Goal: Task Accomplishment & Management: Complete application form

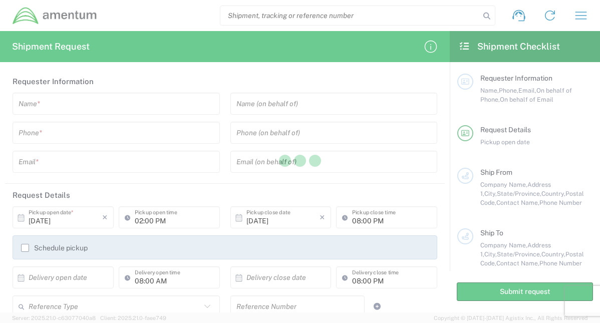
type input "[GEOGRAPHIC_DATA]"
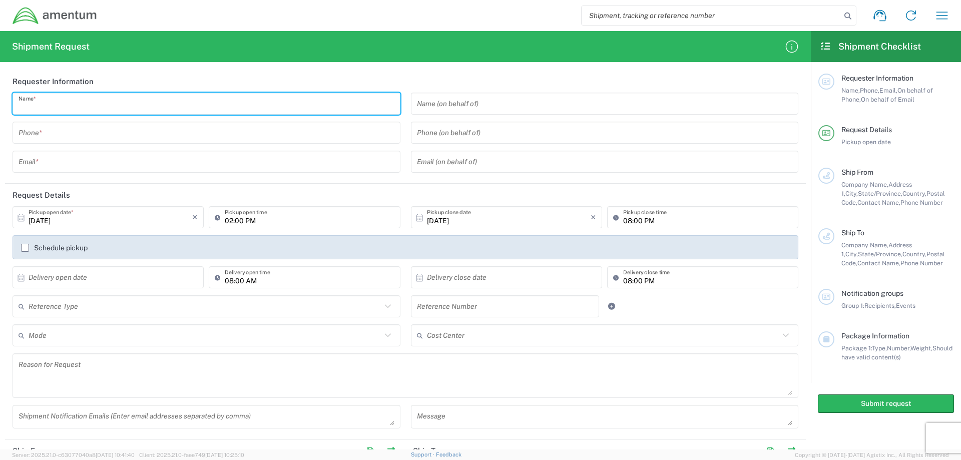
click at [53, 99] on input "text" at bounding box center [207, 104] width 376 height 18
type input "[PERSON_NAME]"
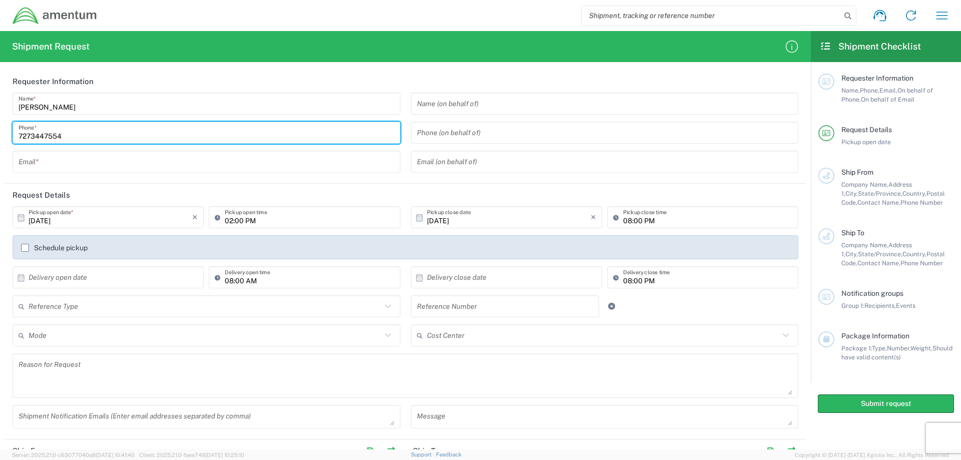
type input "7273447554"
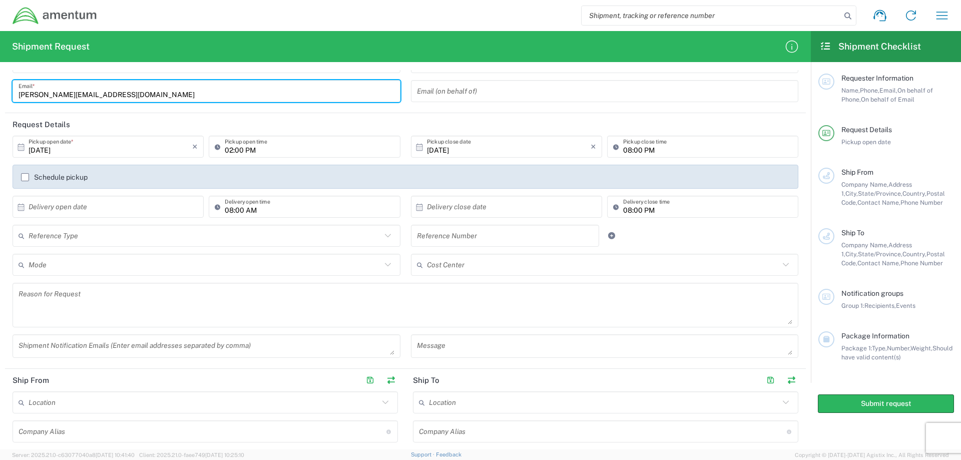
scroll to position [100, 0]
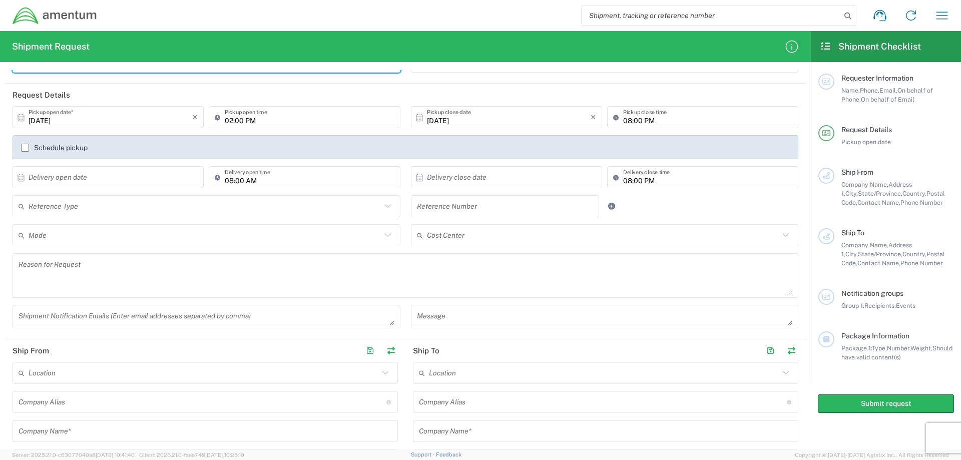
type input "[PERSON_NAME][EMAIL_ADDRESS][DOMAIN_NAME]"
click at [28, 149] on label "Schedule pickup" at bounding box center [54, 148] width 67 height 8
click at [25, 148] on input "Schedule pickup" at bounding box center [25, 148] width 0 height 0
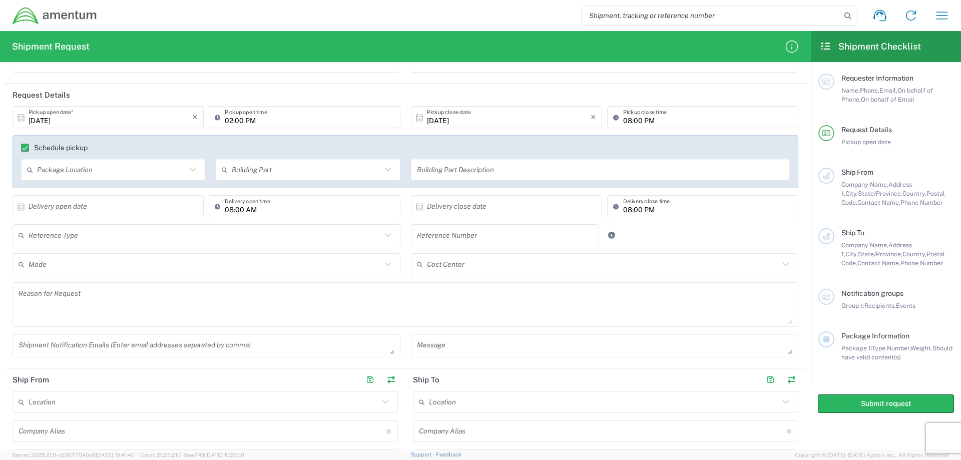
click at [189, 169] on icon at bounding box center [192, 169] width 13 height 13
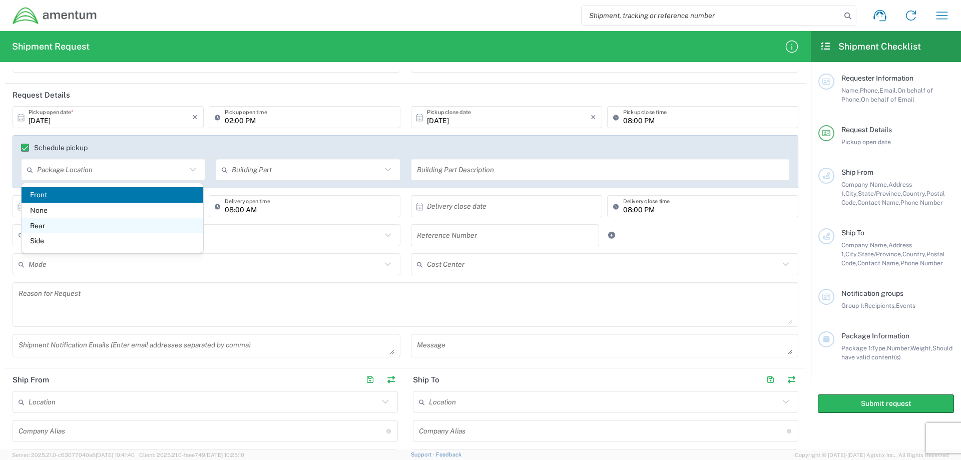
click at [43, 226] on span "Rear" at bounding box center [113, 226] width 182 height 16
type input "Rear"
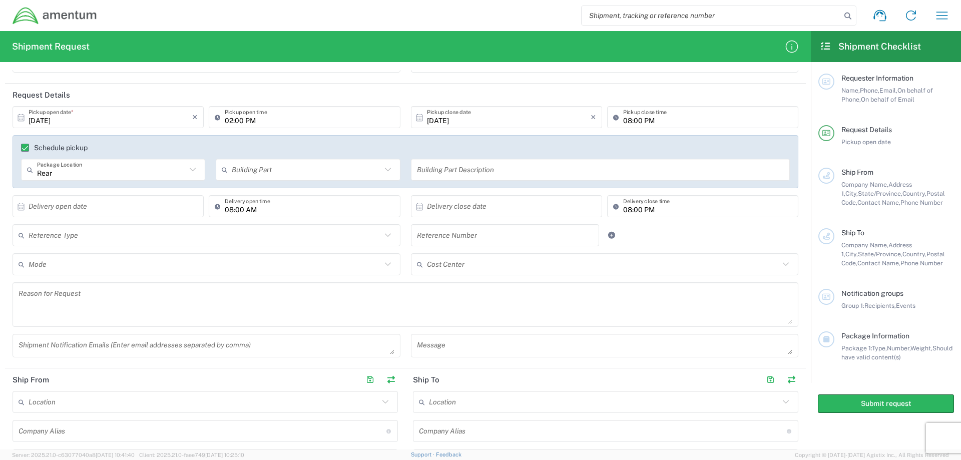
click at [389, 166] on icon at bounding box center [387, 169] width 13 height 13
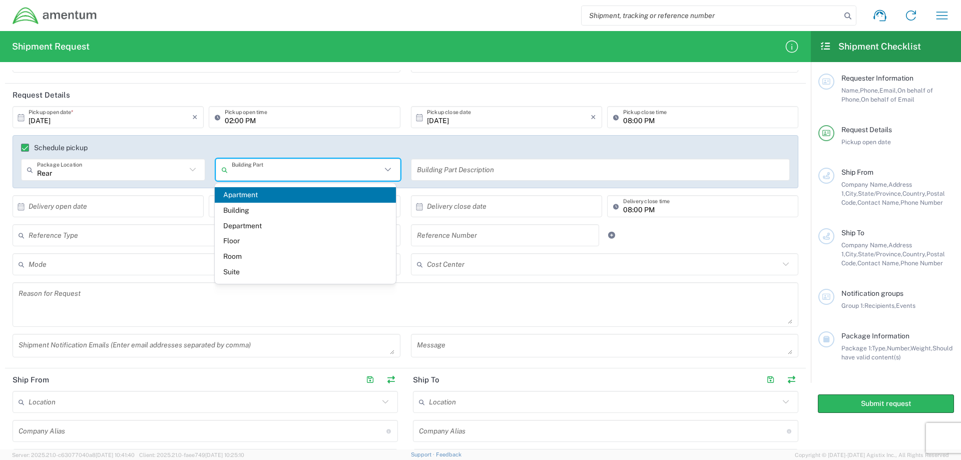
click at [235, 209] on span "Building" at bounding box center [306, 211] width 182 height 16
type input "Building"
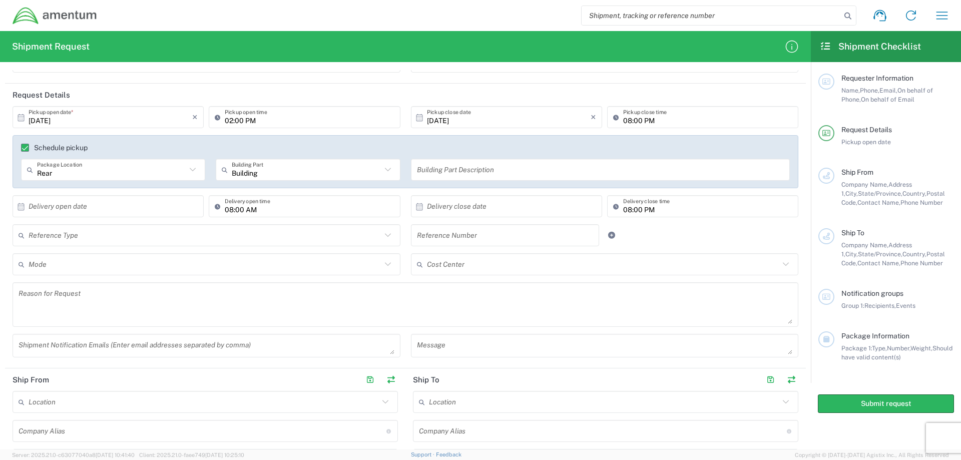
click at [432, 171] on input "text" at bounding box center [600, 170] width 367 height 18
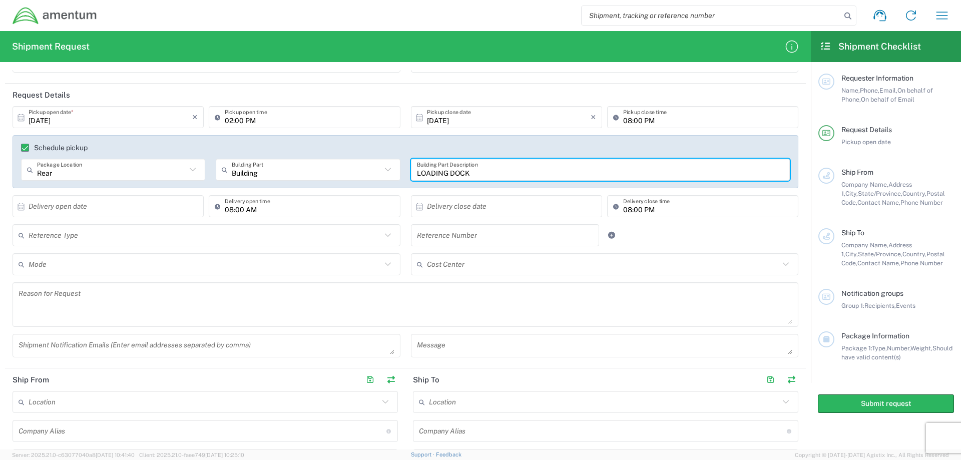
type input "LOADING DOCK"
drag, startPoint x: 66, startPoint y: 176, endPoint x: 73, endPoint y: 172, distance: 8.3
click at [66, 175] on input "text" at bounding box center [111, 170] width 149 height 18
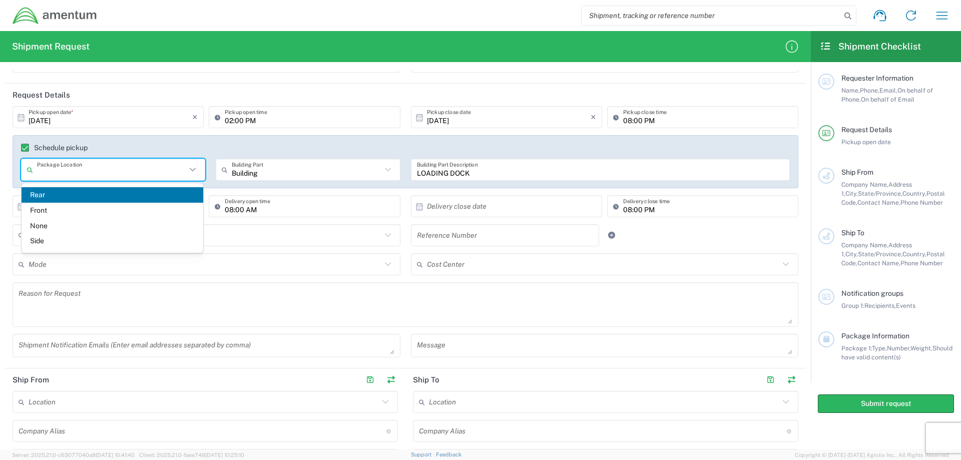
click at [37, 240] on span "Side" at bounding box center [113, 241] width 182 height 16
type input "Side"
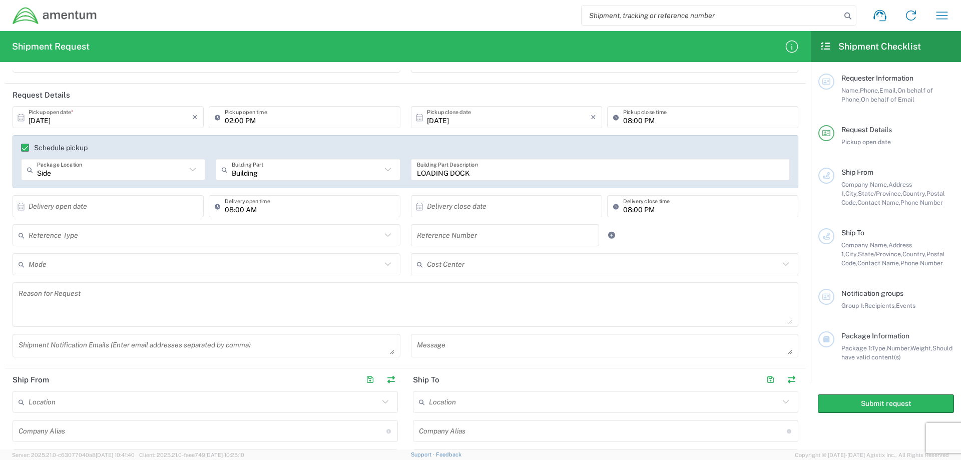
click at [658, 205] on input "08:00 PM" at bounding box center [707, 207] width 169 height 18
drag, startPoint x: 639, startPoint y: 211, endPoint x: 647, endPoint y: 205, distance: 10.1
click at [639, 210] on input "08:00 PM" at bounding box center [707, 207] width 169 height 18
click at [626, 209] on input "08:00 PM" at bounding box center [707, 207] width 169 height 18
click at [417, 208] on icon at bounding box center [419, 206] width 7 height 7
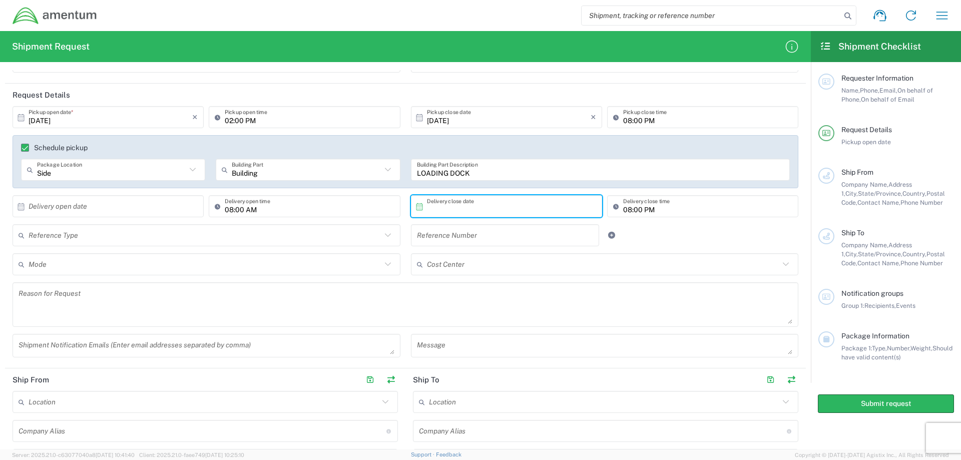
click at [427, 210] on input "text" at bounding box center [509, 207] width 164 height 18
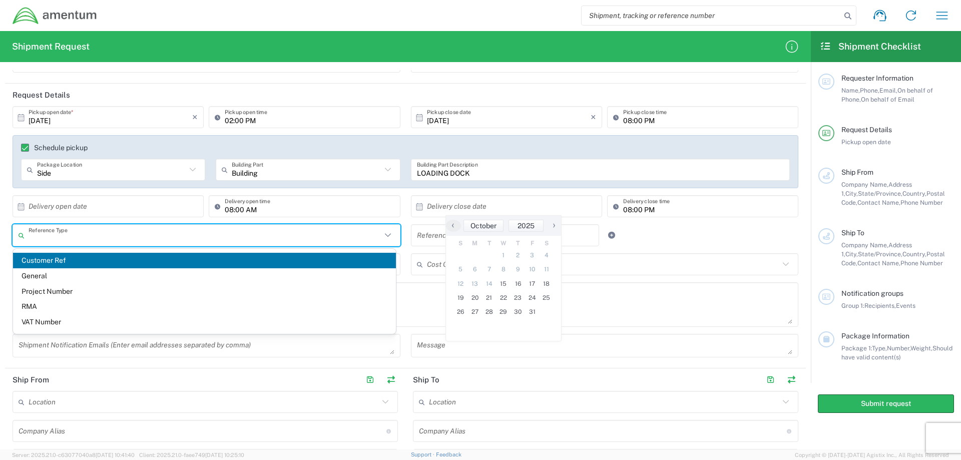
click at [120, 235] on input "text" at bounding box center [205, 236] width 353 height 18
click at [77, 206] on input "text" at bounding box center [111, 207] width 164 height 18
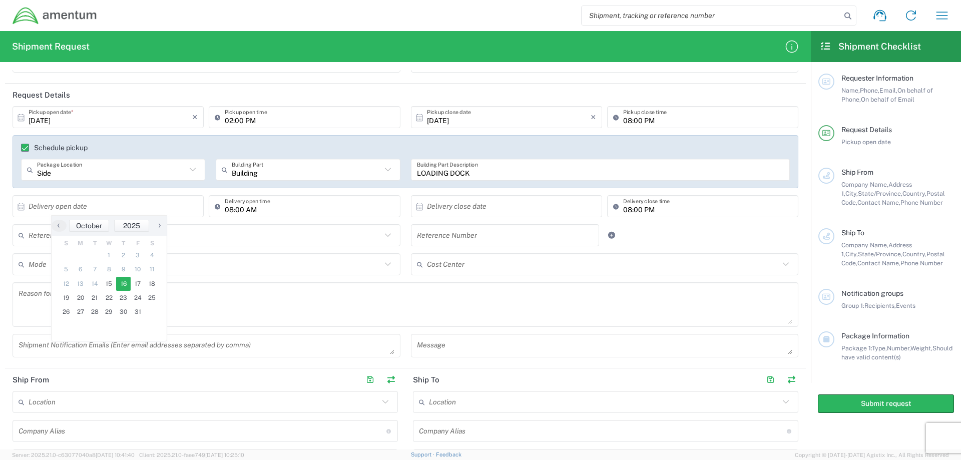
click at [125, 285] on span "16" at bounding box center [123, 284] width 15 height 14
type input "[DATE]"
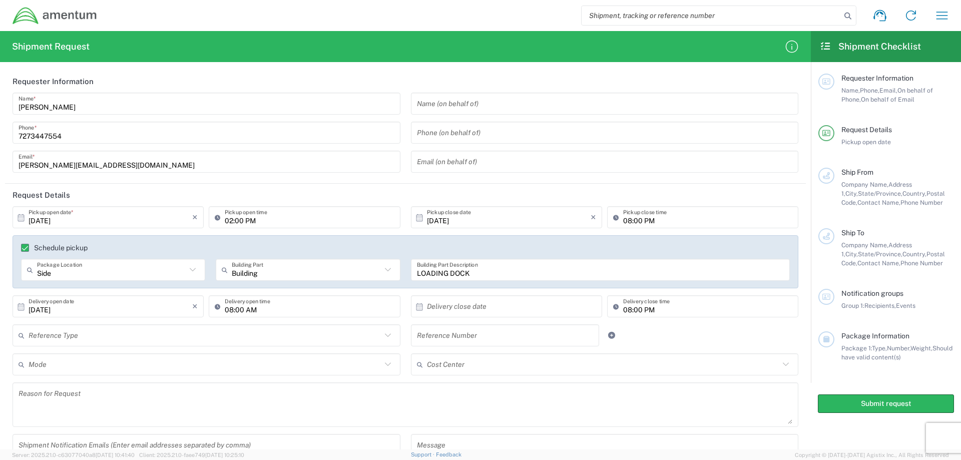
scroll to position [50, 0]
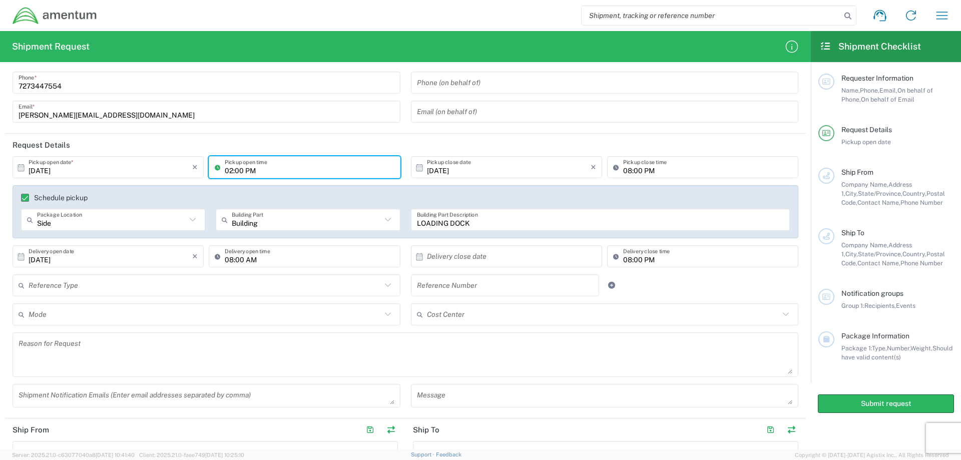
click at [261, 170] on input "02:00 PM" at bounding box center [309, 168] width 169 height 18
click at [261, 169] on input "02:00 PM" at bounding box center [309, 168] width 169 height 18
click at [504, 166] on input "[DATE]" at bounding box center [509, 168] width 164 height 18
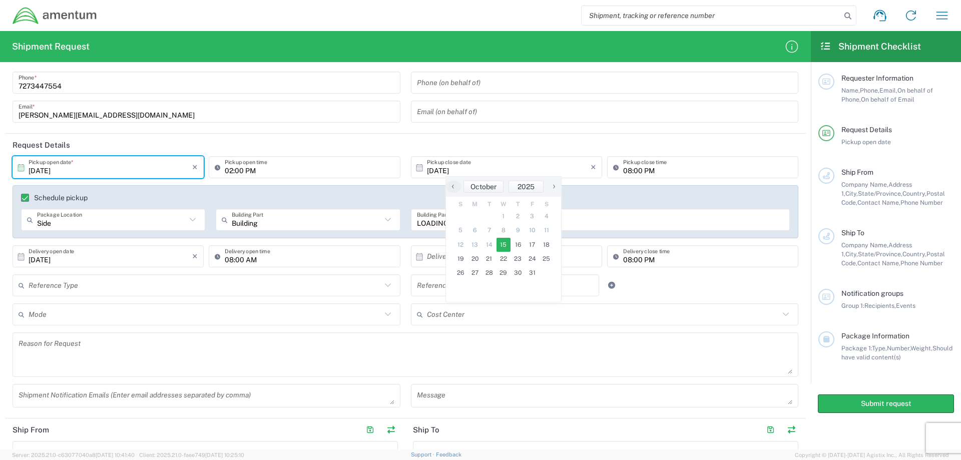
click at [74, 173] on input "[DATE]" at bounding box center [111, 168] width 164 height 18
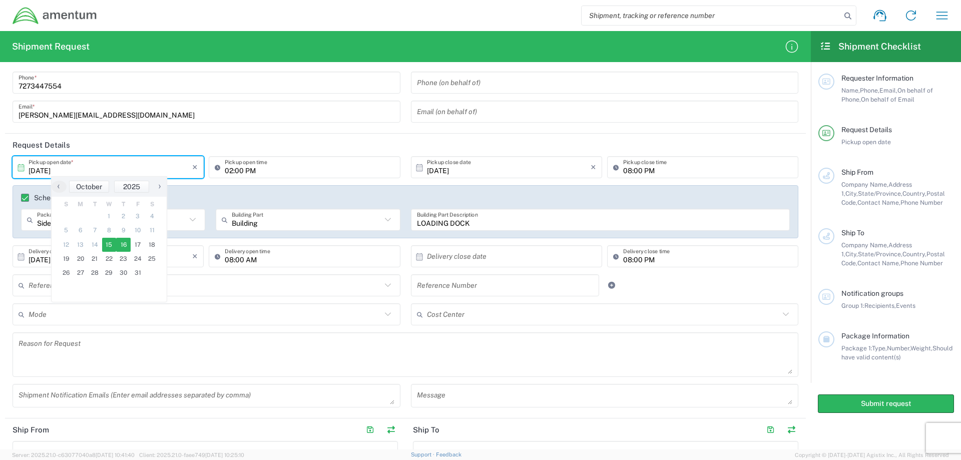
click at [123, 246] on span "16" at bounding box center [123, 245] width 15 height 14
type input "[DATE]"
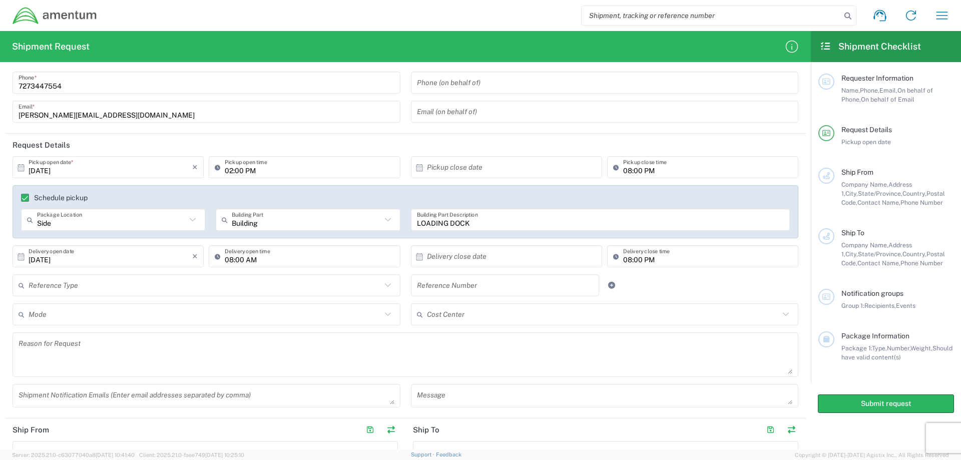
click at [496, 165] on input "text" at bounding box center [509, 168] width 164 height 18
click at [533, 245] on span "17" at bounding box center [532, 245] width 15 height 14
type input "[DATE]"
click at [659, 171] on input "08:00 PM" at bounding box center [707, 168] width 169 height 18
type input "04:00 PM"
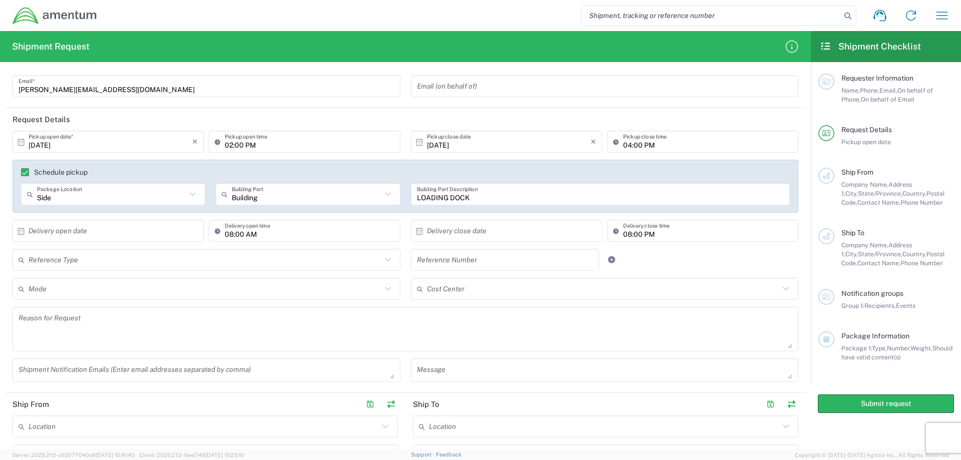
scroll to position [100, 0]
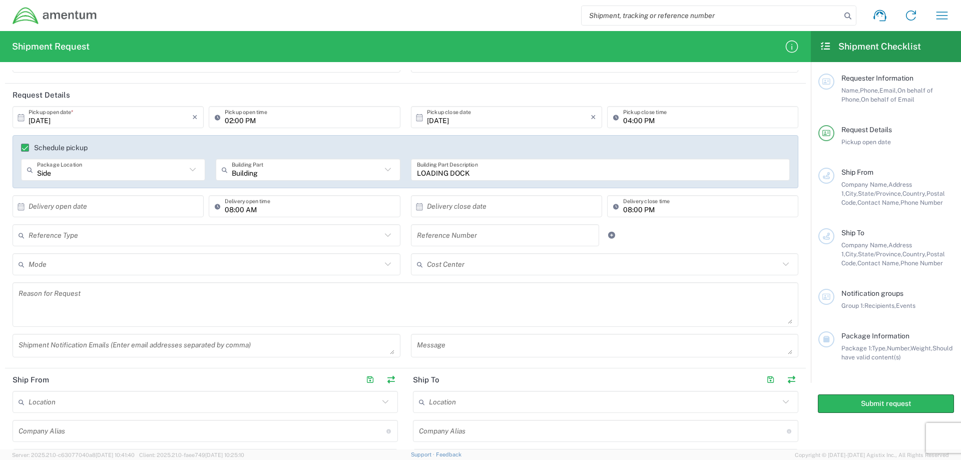
click at [23, 207] on icon at bounding box center [21, 206] width 7 height 7
click at [22, 206] on icon at bounding box center [21, 206] width 7 height 7
click at [19, 202] on icon at bounding box center [21, 206] width 9 height 9
click at [39, 207] on input "text" at bounding box center [111, 207] width 164 height 18
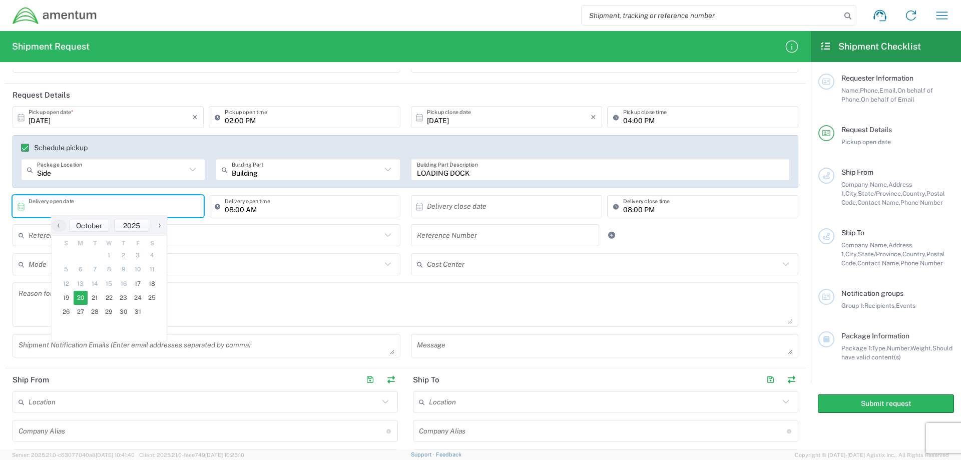
click at [81, 298] on span "20" at bounding box center [81, 298] width 15 height 14
type input "[DATE]"
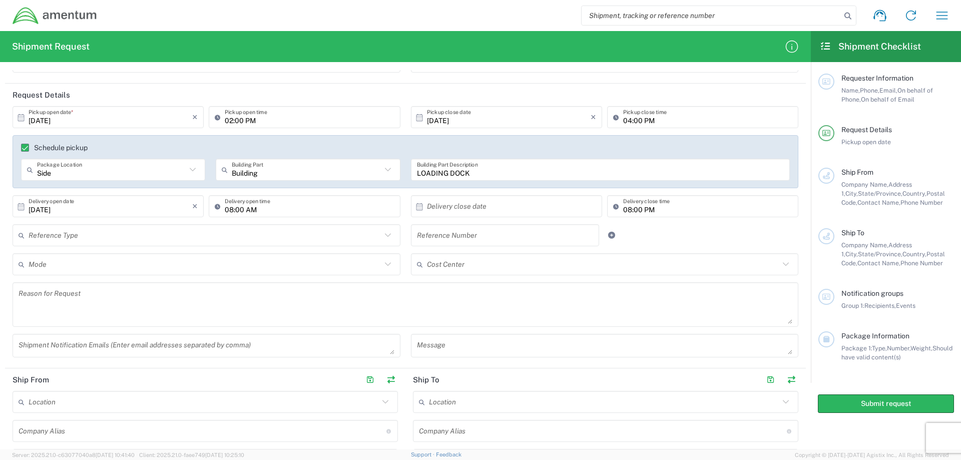
click at [277, 215] on div "08:00 AM Delivery open time" at bounding box center [304, 206] width 191 height 22
type input "09:00 AM"
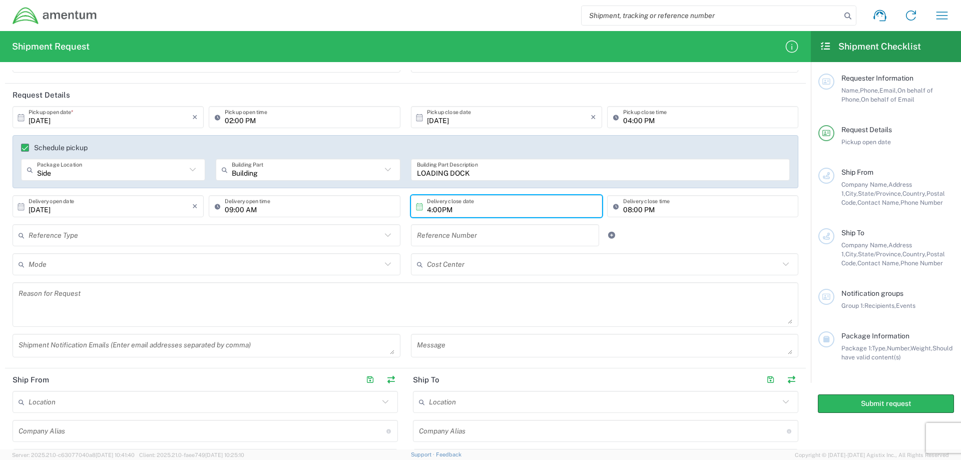
type input "Invalid date"
click at [591, 206] on icon "×" at bounding box center [594, 206] width 6 height 16
click at [416, 208] on icon at bounding box center [419, 206] width 7 height 7
click at [415, 206] on icon at bounding box center [419, 206] width 9 height 9
click at [445, 205] on input "text" at bounding box center [509, 207] width 164 height 18
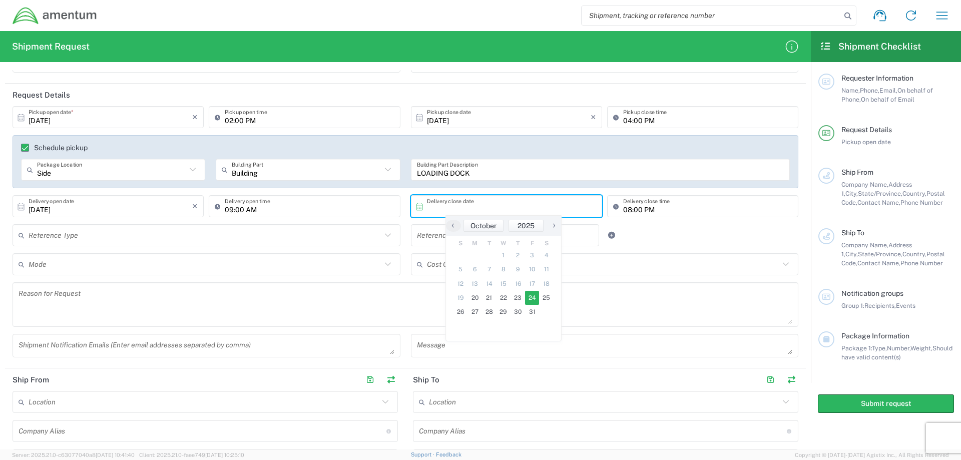
click at [533, 299] on span "24" at bounding box center [532, 298] width 15 height 14
type input "[DATE]"
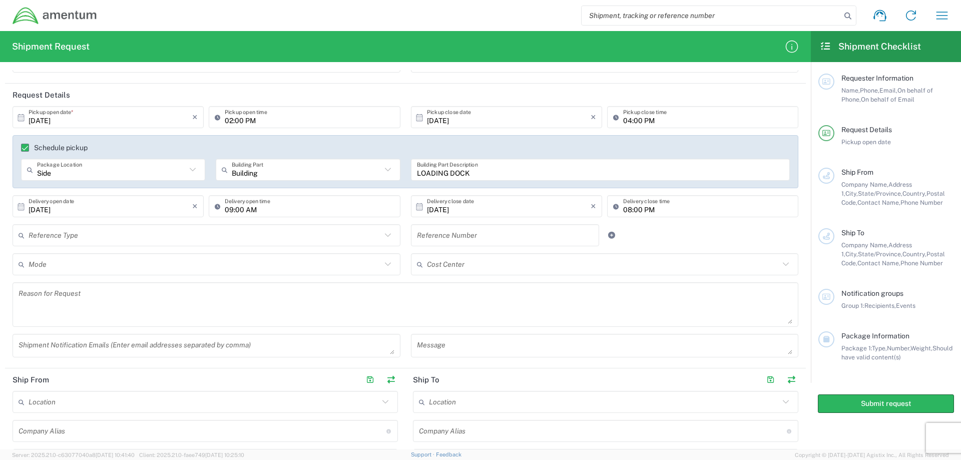
click at [626, 210] on input "08:00 PM" at bounding box center [707, 207] width 169 height 18
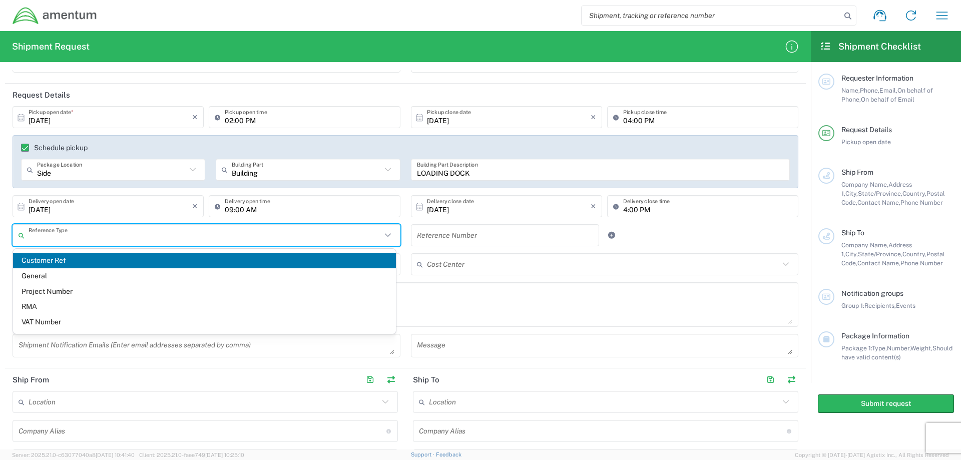
type input "04:00 PM"
drag, startPoint x: 89, startPoint y: 237, endPoint x: 103, endPoint y: 232, distance: 14.7
click at [89, 236] on input "text" at bounding box center [205, 236] width 353 height 18
click at [38, 277] on span "General" at bounding box center [204, 276] width 383 height 16
type input "General"
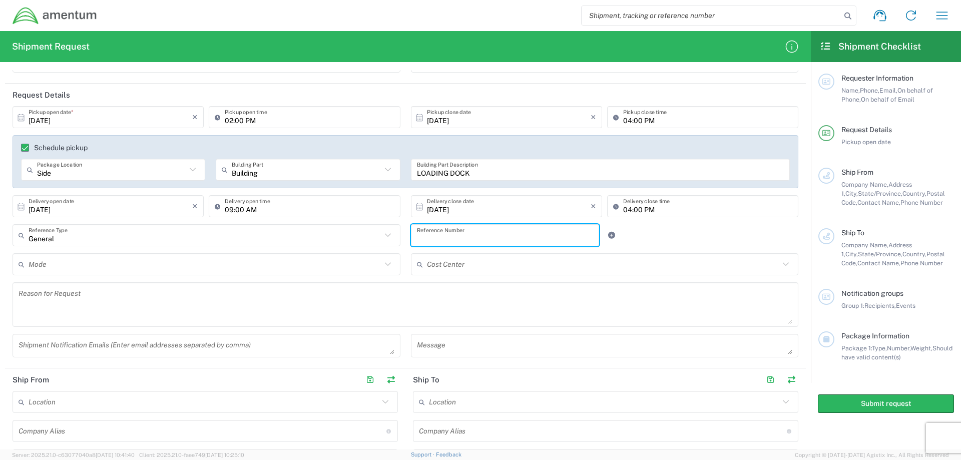
click at [514, 232] on input "text" at bounding box center [505, 236] width 177 height 18
click at [858, 190] on span "City," at bounding box center [852, 194] width 13 height 8
click at [434, 238] on input "text" at bounding box center [505, 236] width 177 height 18
paste input "1-PMS00534"
type input "1-PMS00534"
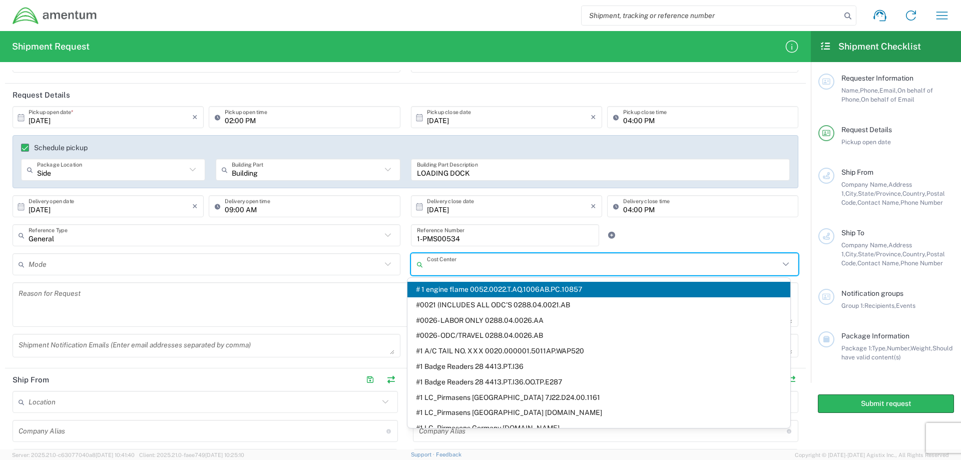
click at [437, 268] on input "text" at bounding box center [603, 265] width 353 height 18
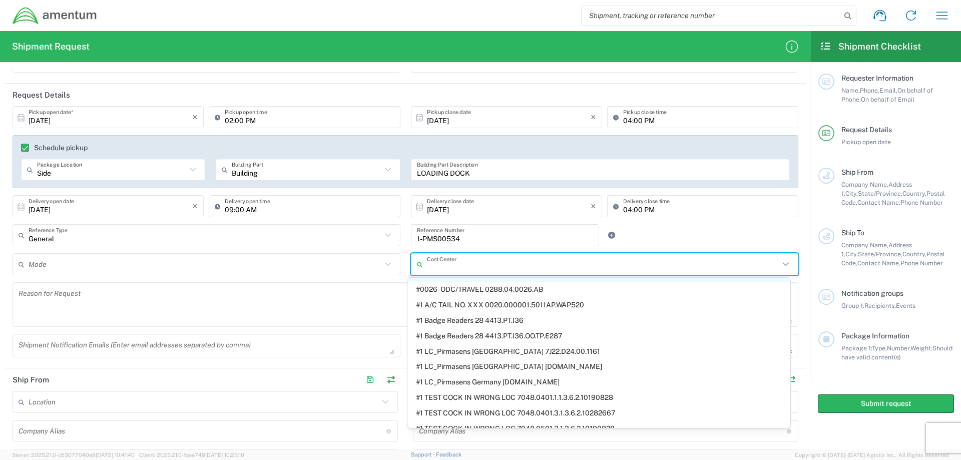
scroll to position [0, 0]
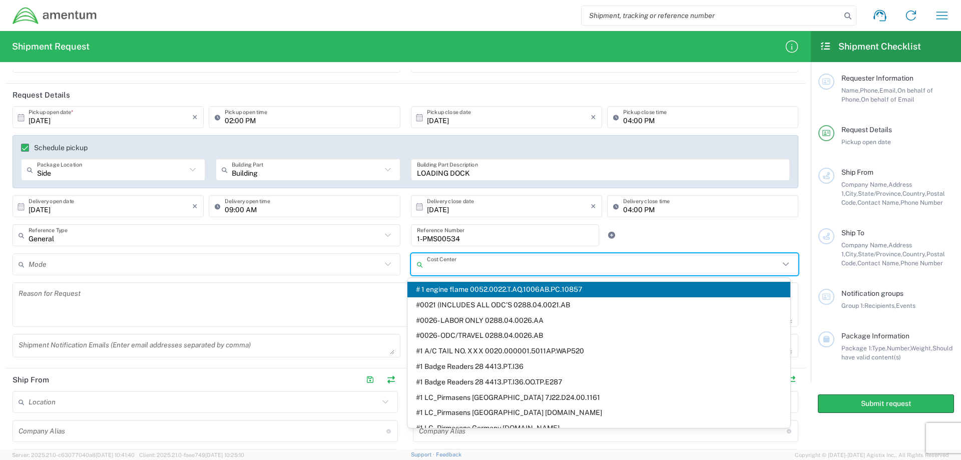
click at [365, 267] on input "text" at bounding box center [205, 265] width 353 height 18
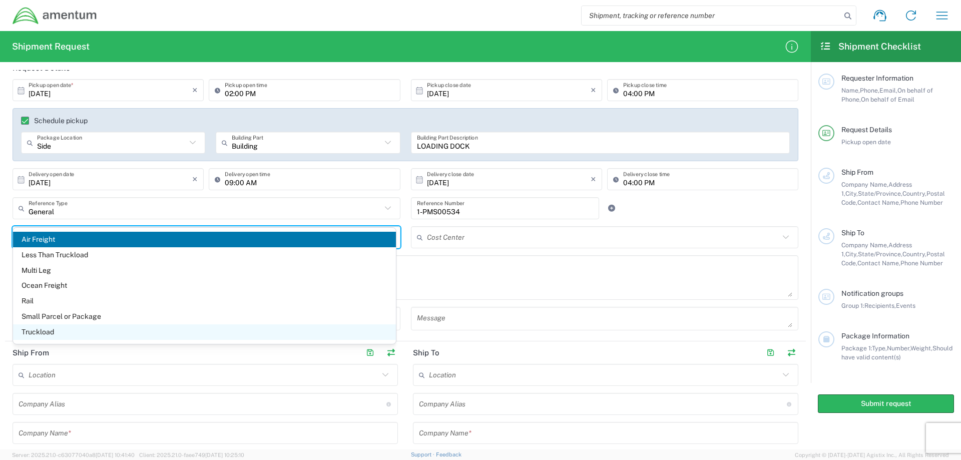
scroll to position [150, 0]
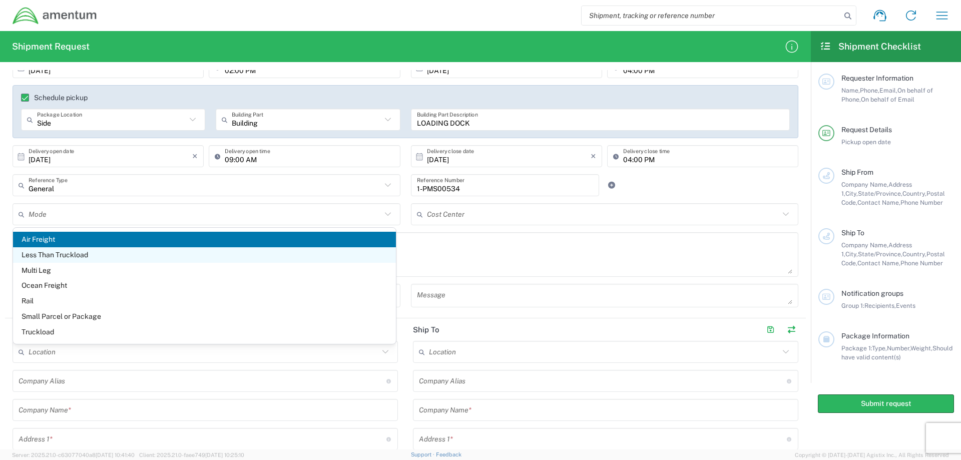
click at [81, 256] on span "Less Than Truckload" at bounding box center [204, 255] width 383 height 16
type input "Less Than Truckload"
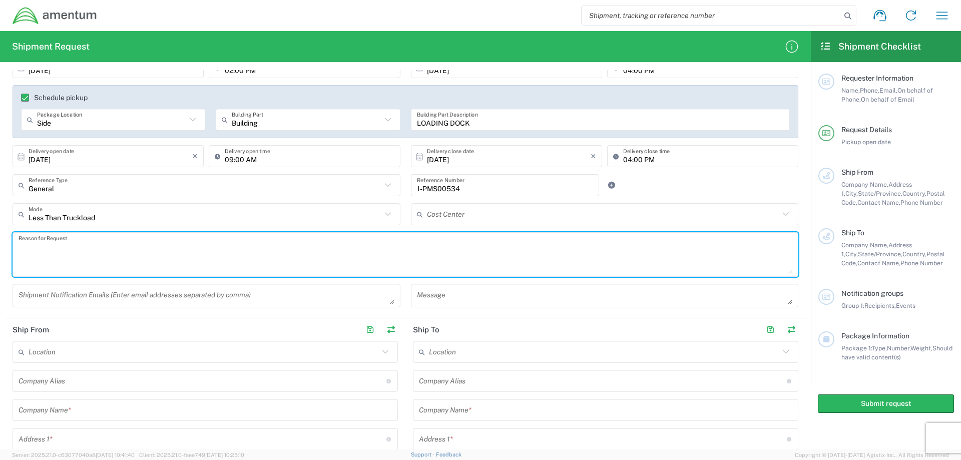
click at [54, 255] on textarea at bounding box center [406, 254] width 774 height 39
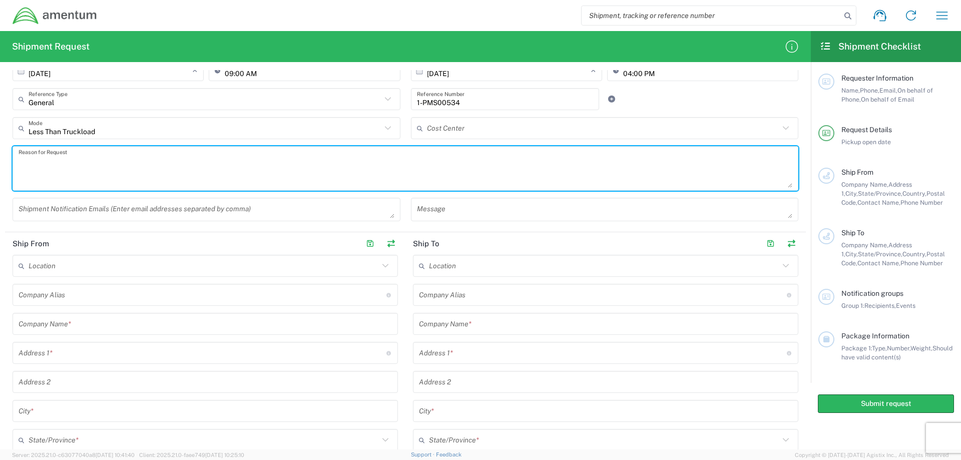
scroll to position [250, 0]
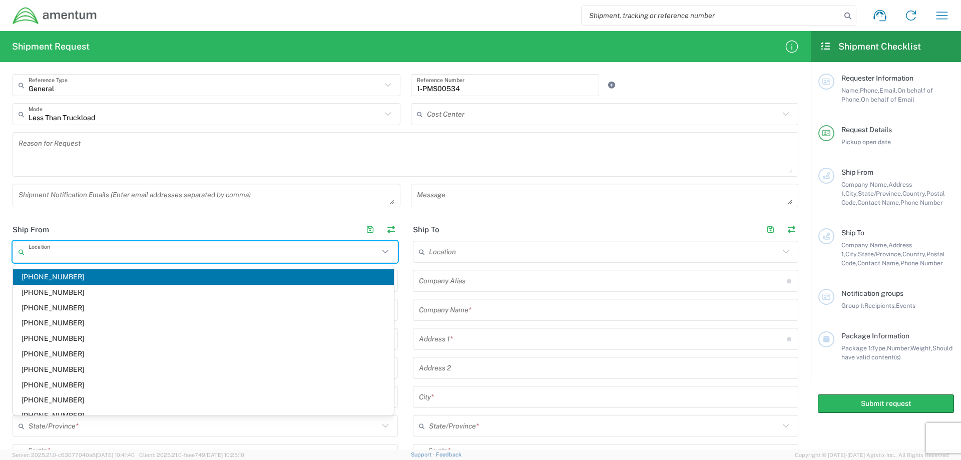
click at [58, 256] on input "text" at bounding box center [204, 252] width 350 height 18
click at [66, 249] on input "text" at bounding box center [204, 252] width 350 height 18
click at [385, 249] on icon at bounding box center [385, 251] width 13 height 13
click at [156, 225] on header "Ship From" at bounding box center [205, 229] width 400 height 23
click at [69, 251] on input "text" at bounding box center [204, 252] width 350 height 18
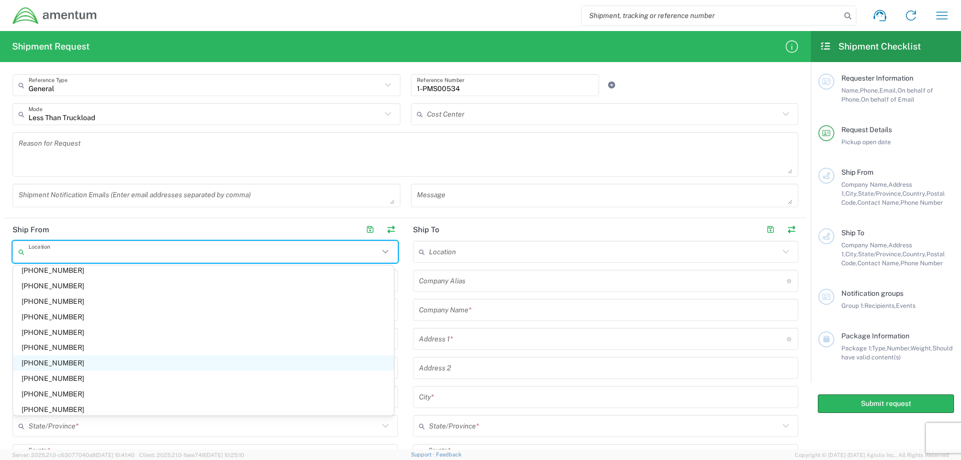
scroll to position [0, 0]
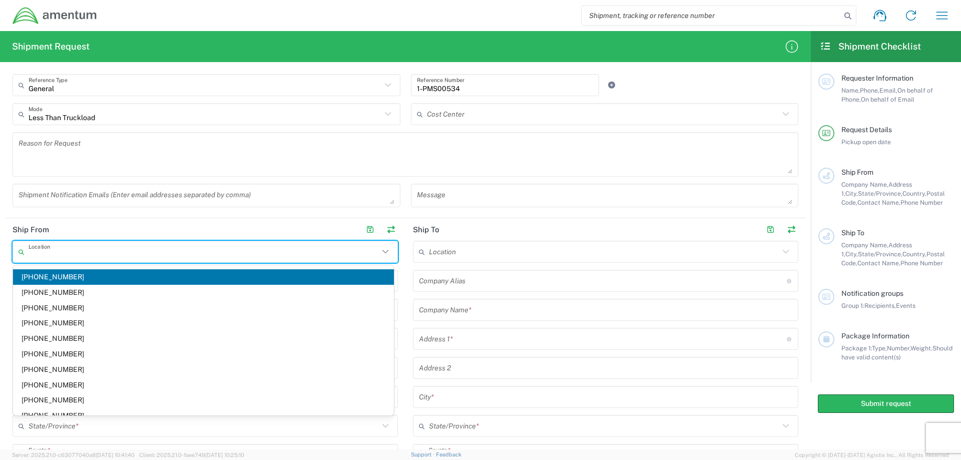
drag, startPoint x: 245, startPoint y: 215, endPoint x: 443, endPoint y: 185, distance: 200.0
click at [244, 215] on agx-form-section "Request Details [DATE] × Pickup open date * Cancel Apply 02:00 PM Pickup open t…" at bounding box center [405, 75] width 801 height 285
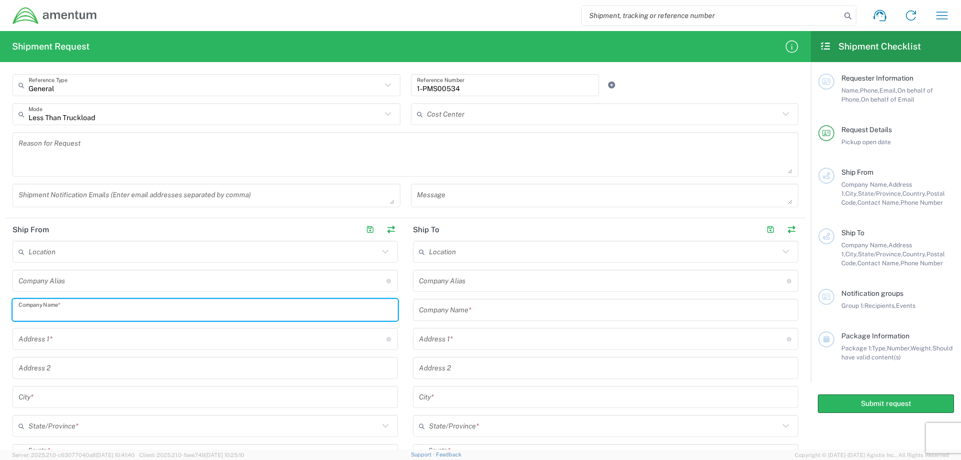
click at [34, 309] on input "text" at bounding box center [205, 310] width 373 height 18
type input "NASCO AEROSPACE AND ELECTRONICS"
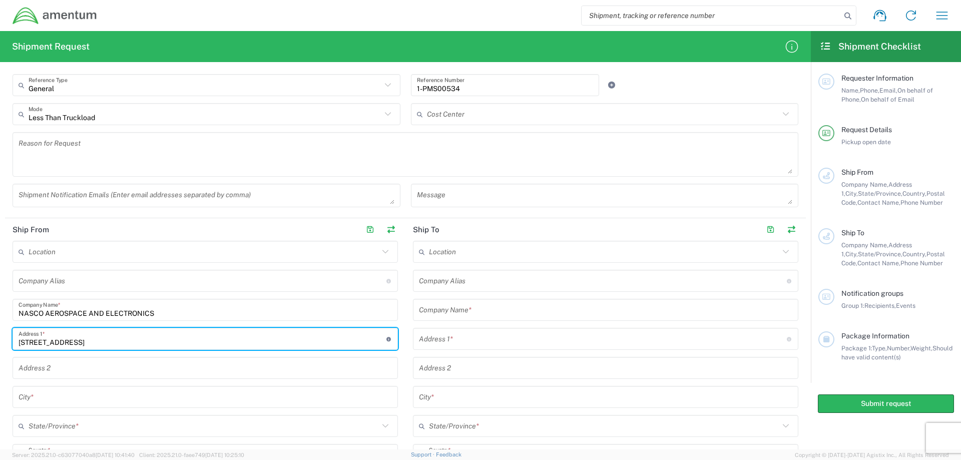
type input "[STREET_ADDRESS]"
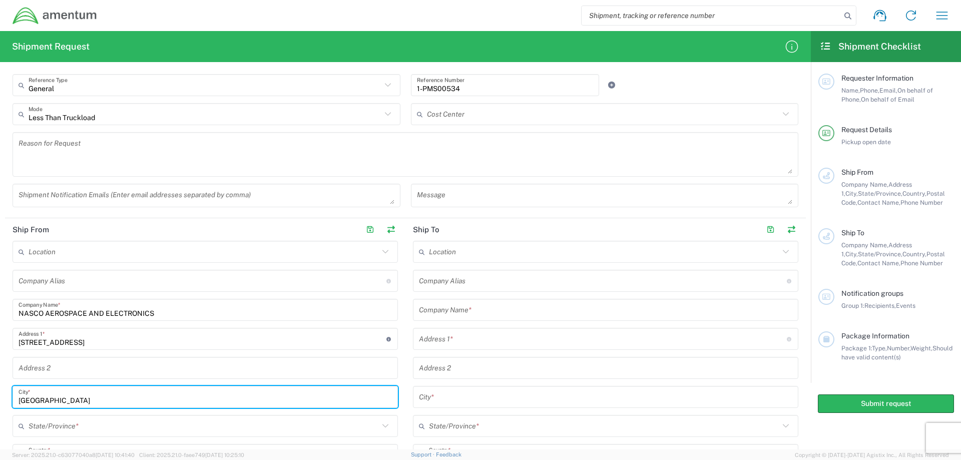
type input "[GEOGRAPHIC_DATA]"
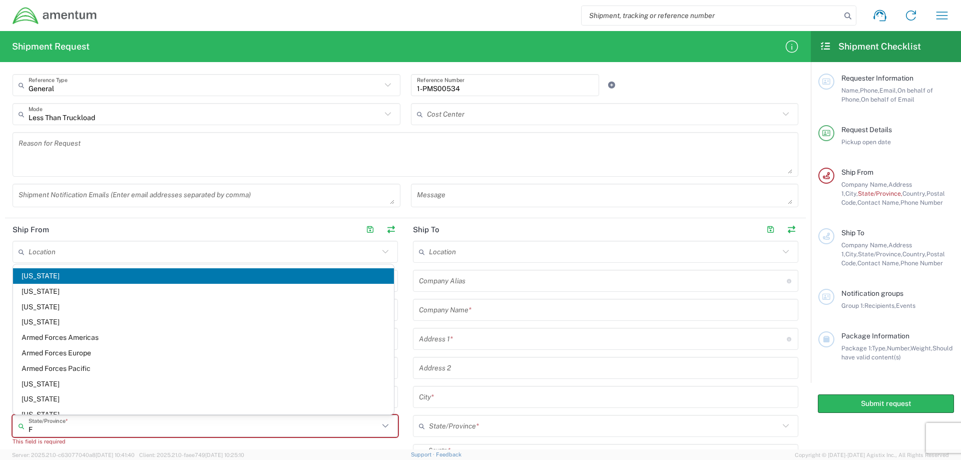
type input "FL"
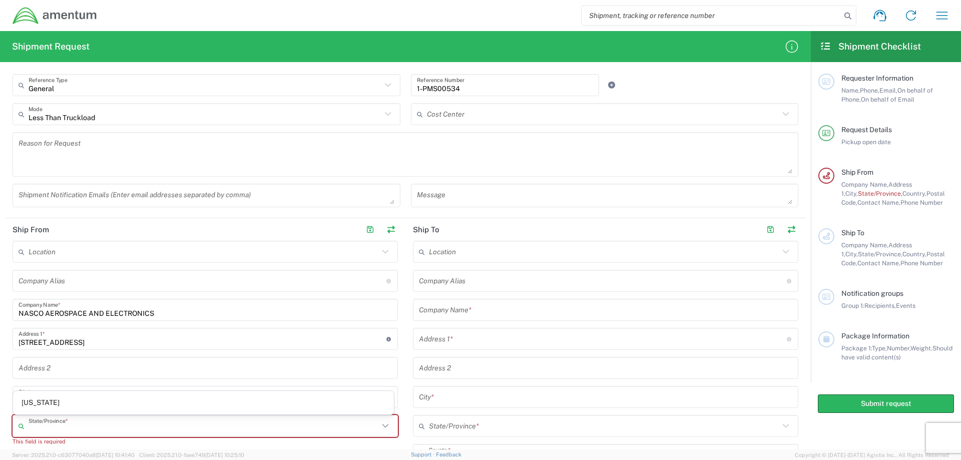
scroll to position [455, 0]
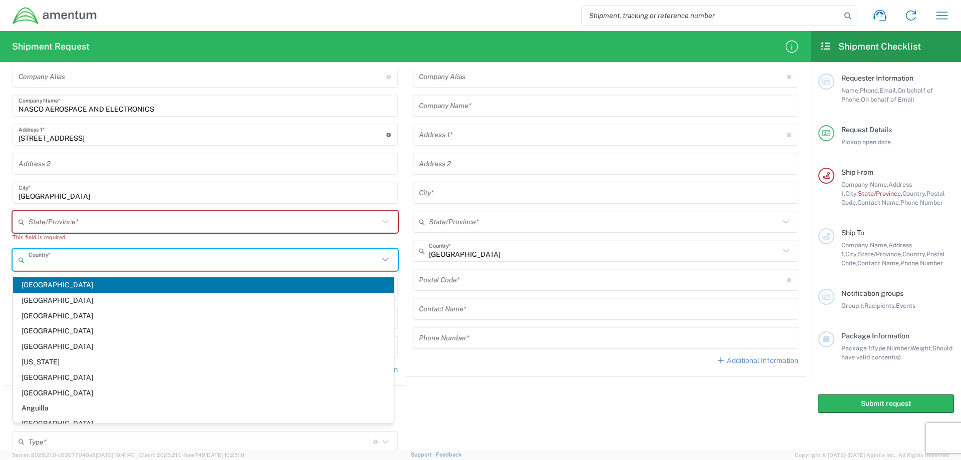
click at [48, 289] on span "[GEOGRAPHIC_DATA]" at bounding box center [203, 285] width 381 height 16
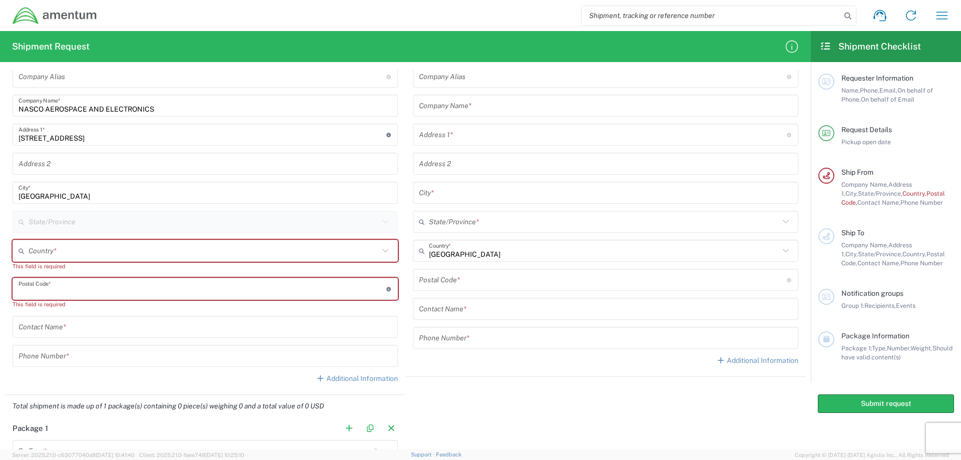
click at [50, 284] on input "undefined" at bounding box center [203, 289] width 368 height 18
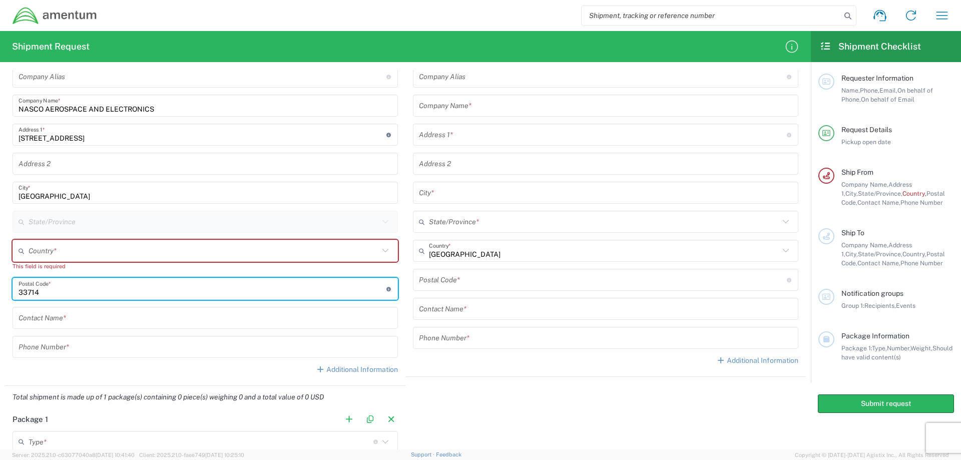
type input "33714"
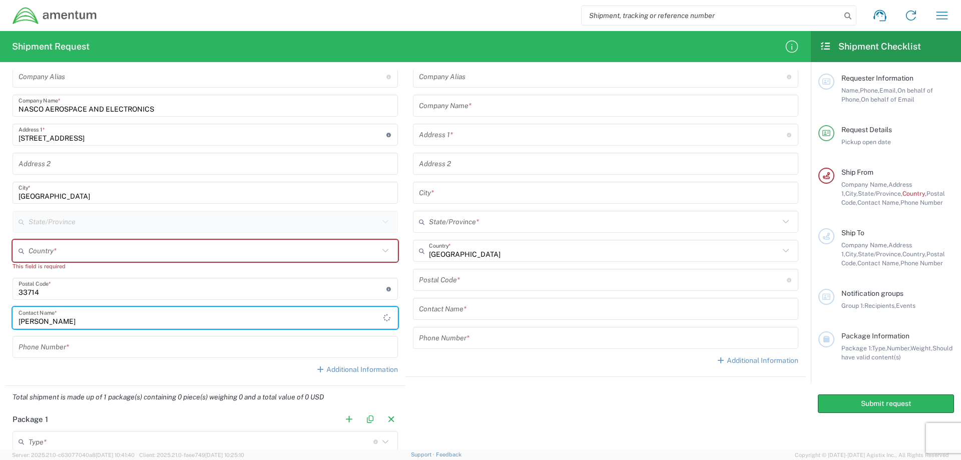
type input "[PERSON_NAME]"
click at [51, 343] on input "tel" at bounding box center [205, 347] width 373 height 18
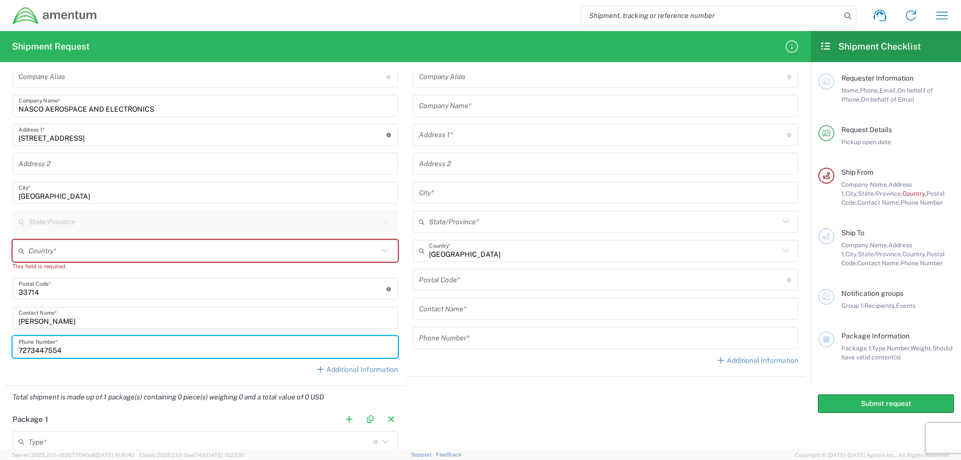
type input "7273447554"
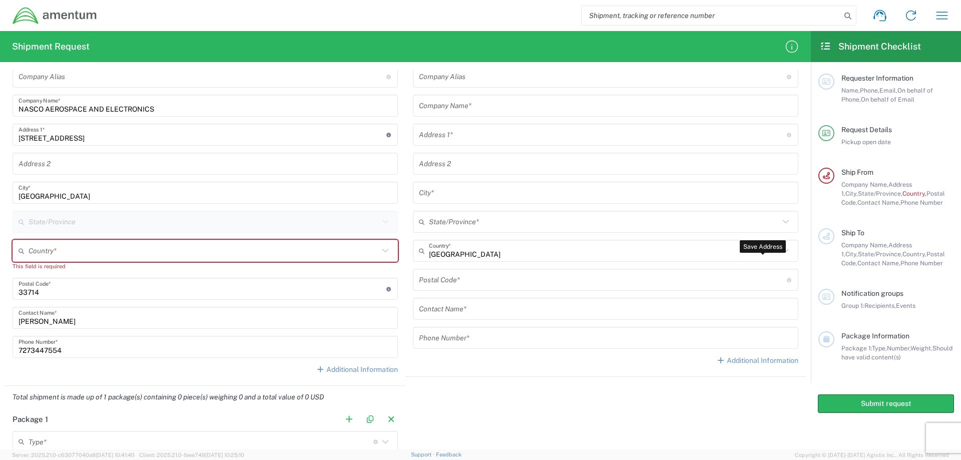
scroll to position [220, 0]
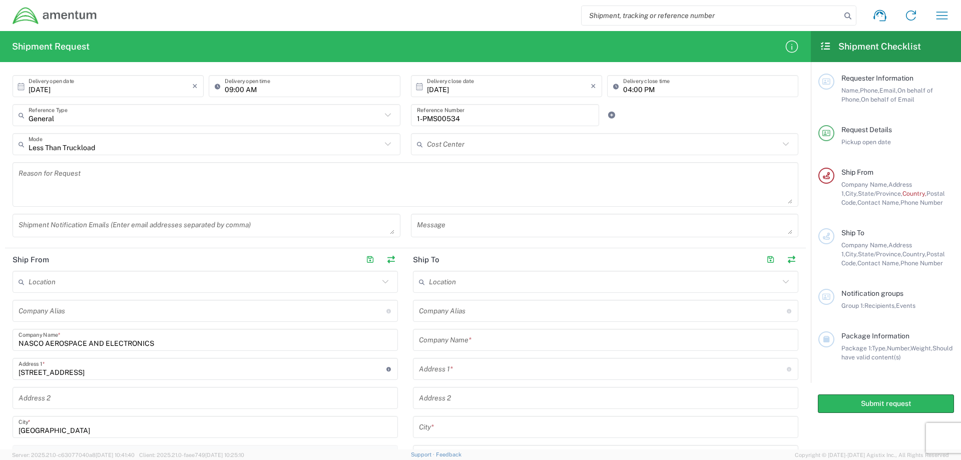
click at [79, 315] on input "text" at bounding box center [203, 311] width 368 height 18
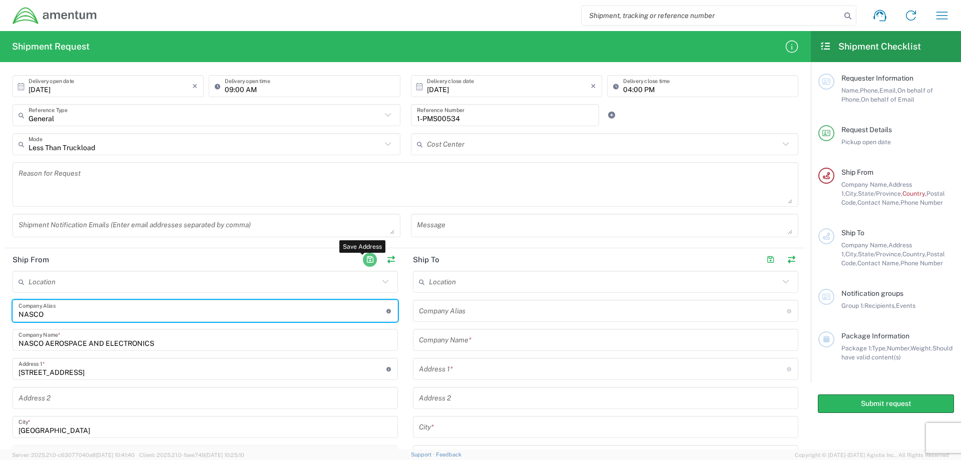
type input "NASCO"
click at [368, 257] on button "button" at bounding box center [370, 260] width 14 height 14
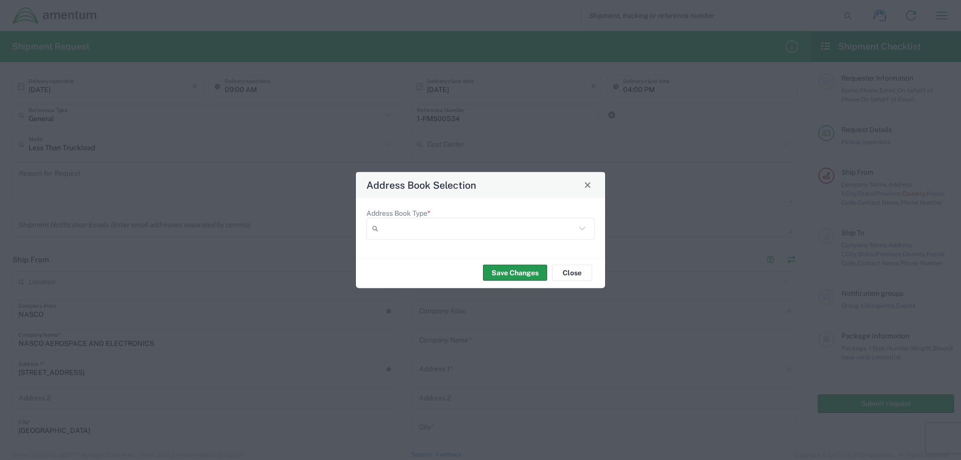
click at [501, 273] on button "Save Changes" at bounding box center [515, 273] width 64 height 16
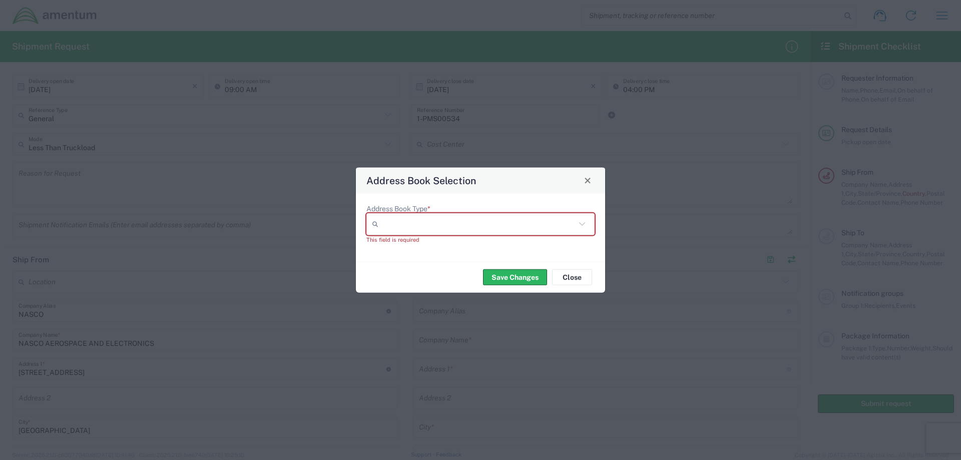
click at [381, 223] on icon at bounding box center [377, 224] width 10 height 16
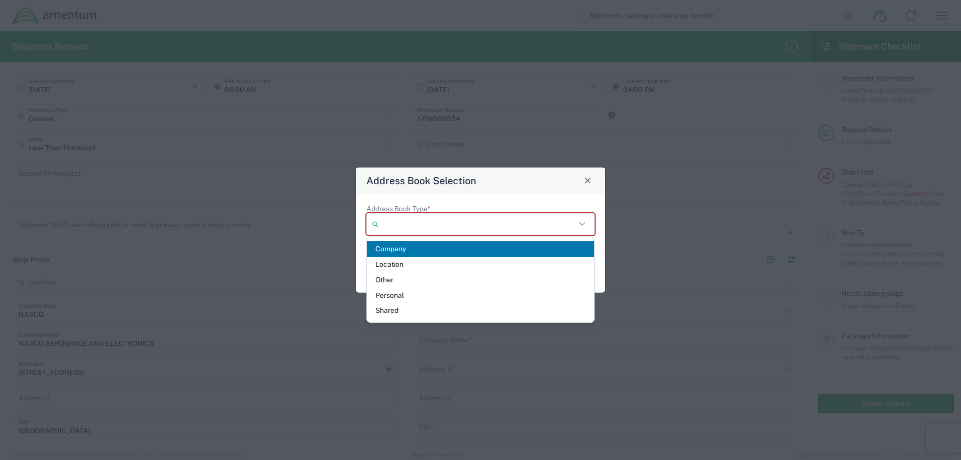
click at [394, 243] on span "Company" at bounding box center [480, 249] width 227 height 16
type input "Company"
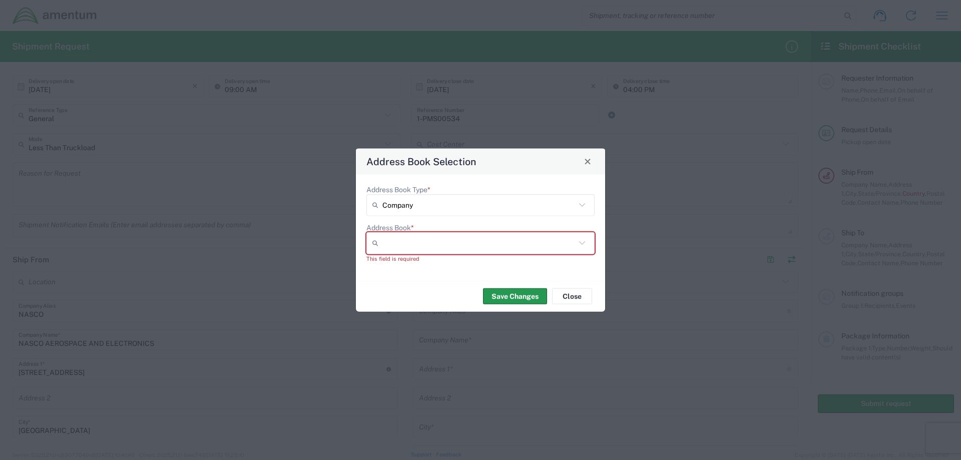
click at [512, 298] on button "Save Changes" at bounding box center [515, 296] width 64 height 16
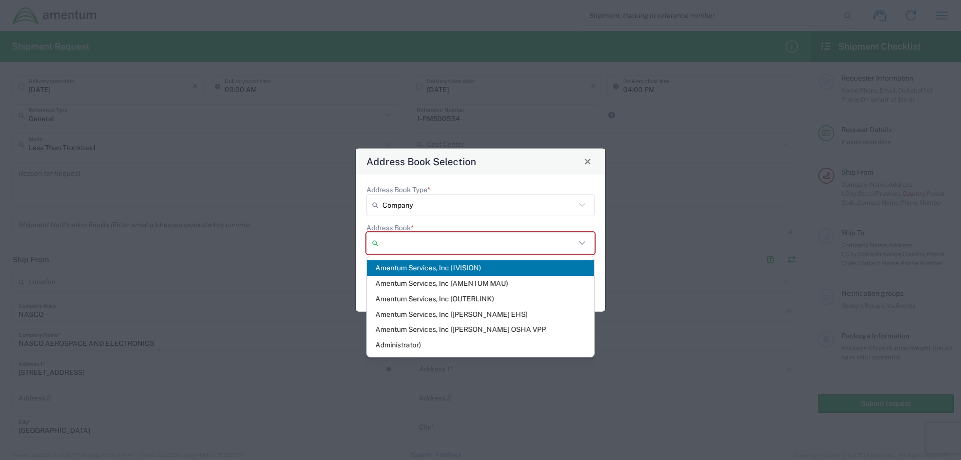
click at [406, 242] on input "Address Book *" at bounding box center [478, 243] width 193 height 16
click at [520, 189] on agx-dropdown-control "Address Book Type * Company" at bounding box center [480, 200] width 228 height 31
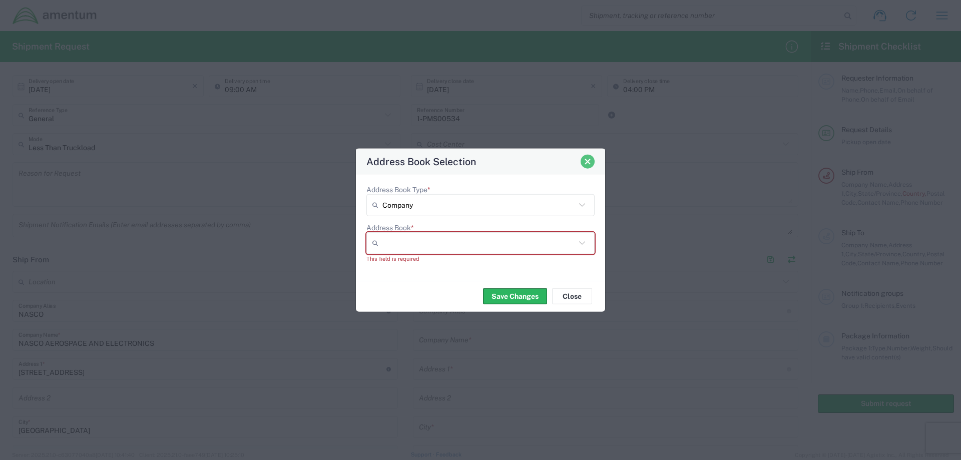
click at [585, 161] on span "Close" at bounding box center [587, 161] width 7 height 7
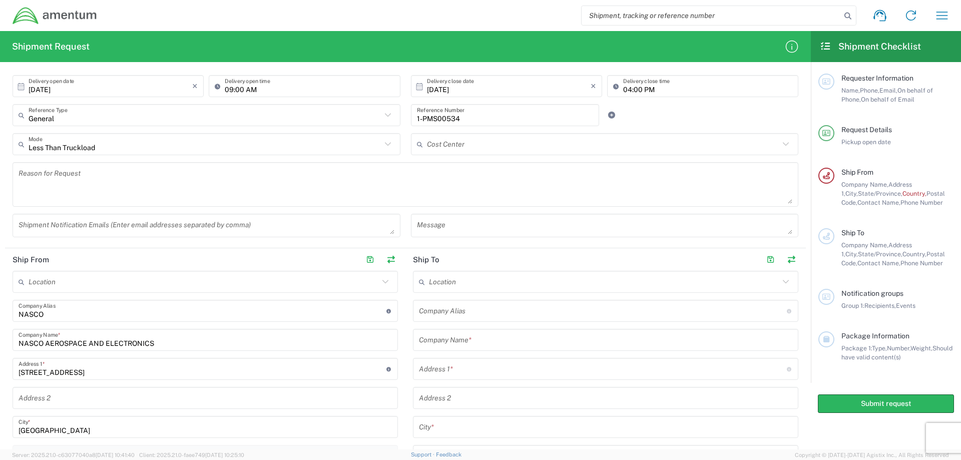
click at [38, 281] on input "text" at bounding box center [204, 282] width 350 height 18
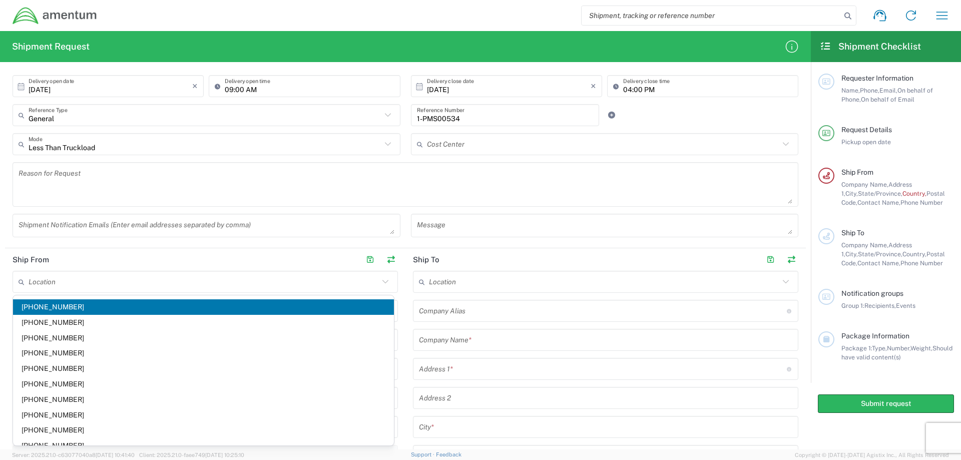
drag, startPoint x: 23, startPoint y: 280, endPoint x: 162, endPoint y: 263, distance: 140.2
click at [24, 280] on icon at bounding box center [24, 282] width 10 height 16
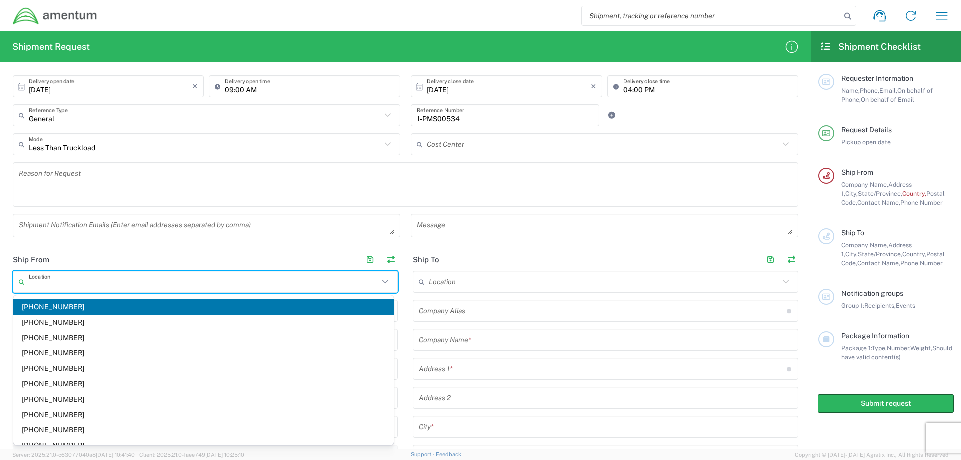
click at [186, 244] on agx-form-section "Request Details [DATE] × Pickup open date * Cancel Apply 02:00 PM Pickup open t…" at bounding box center [405, 105] width 801 height 285
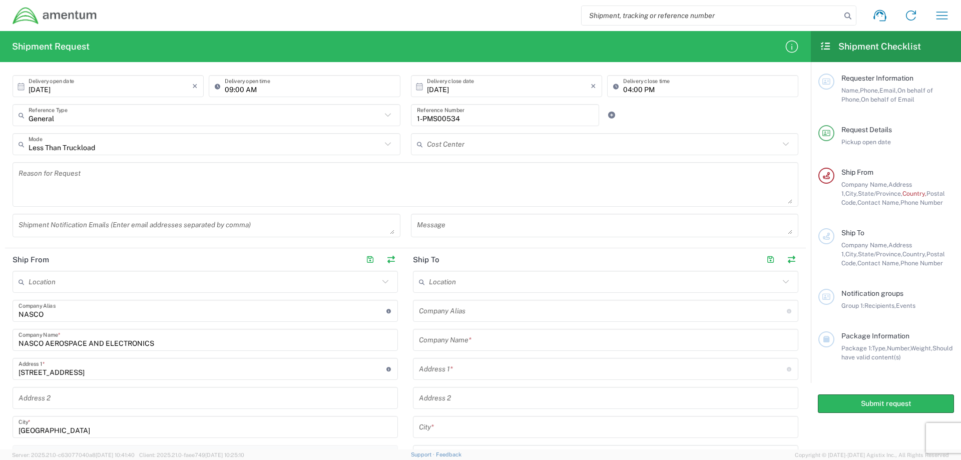
click at [448, 285] on input "text" at bounding box center [604, 282] width 350 height 18
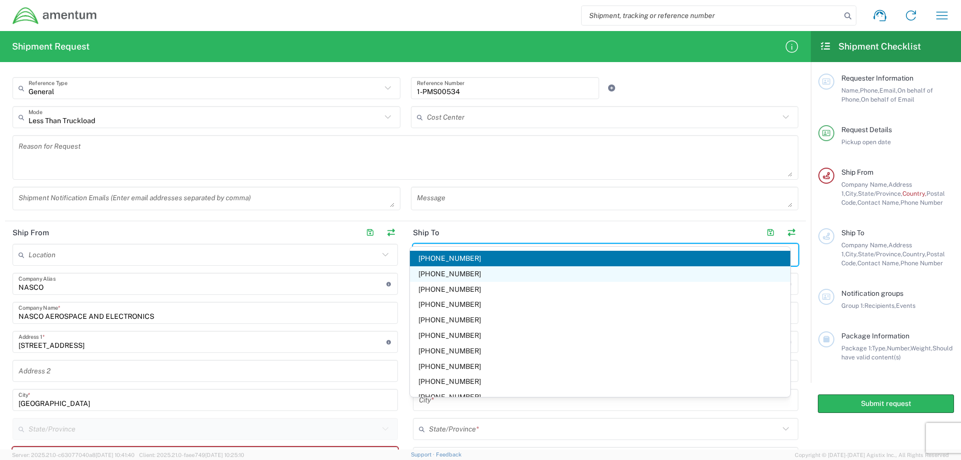
scroll to position [270, 0]
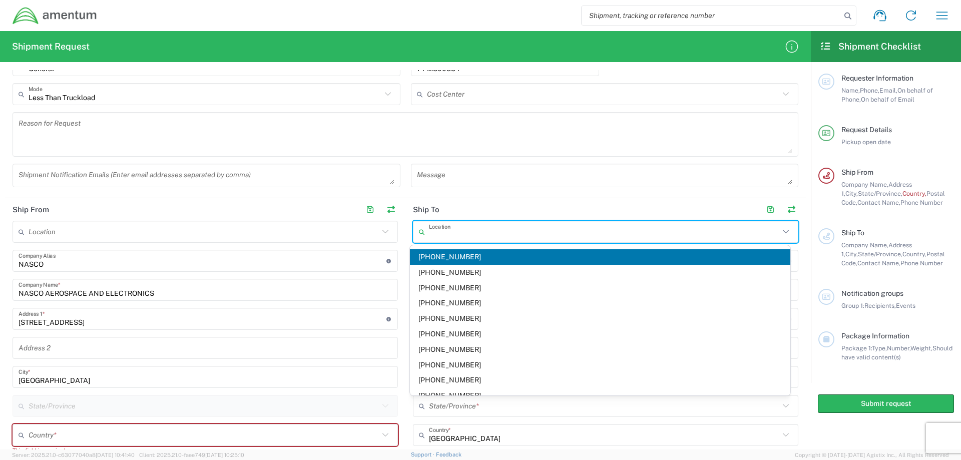
click at [779, 228] on icon at bounding box center [785, 231] width 13 height 13
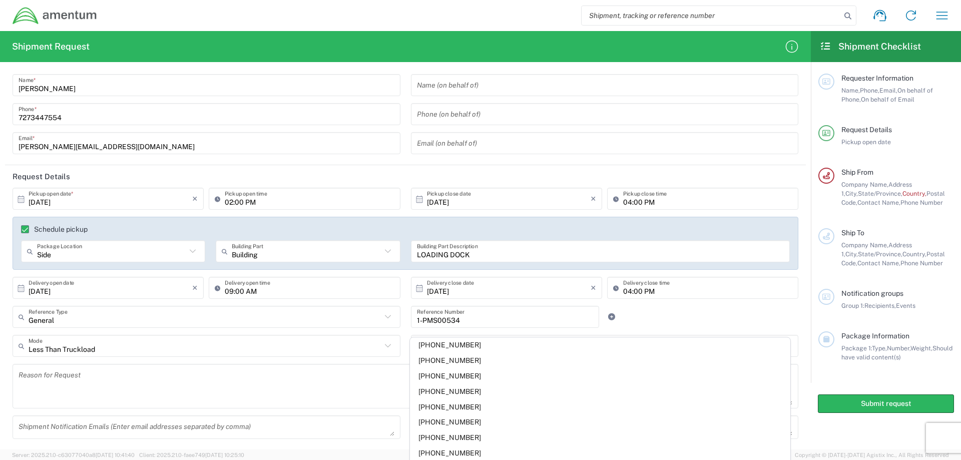
scroll to position [50, 0]
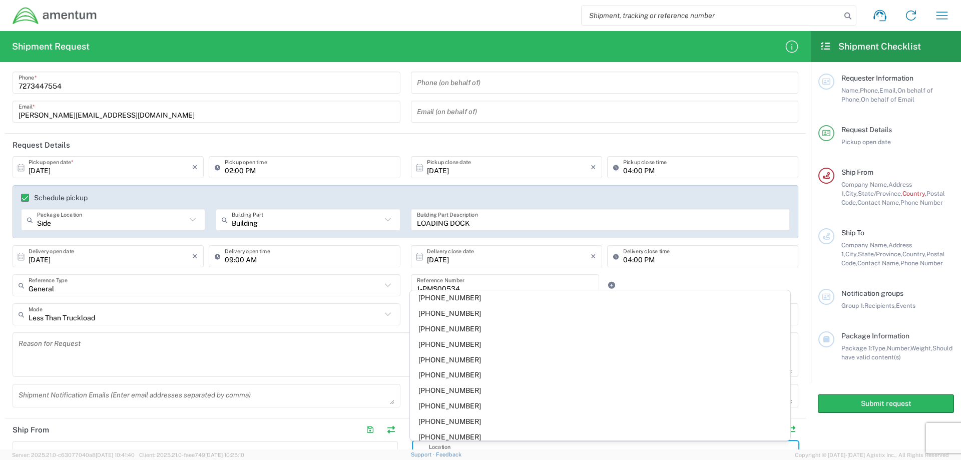
click at [499, 280] on input "1-PMS00534" at bounding box center [505, 286] width 177 height 18
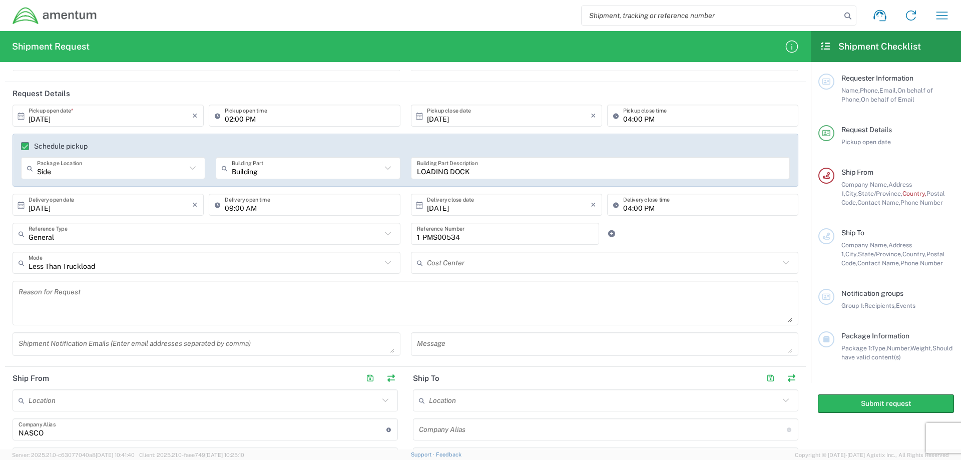
scroll to position [150, 0]
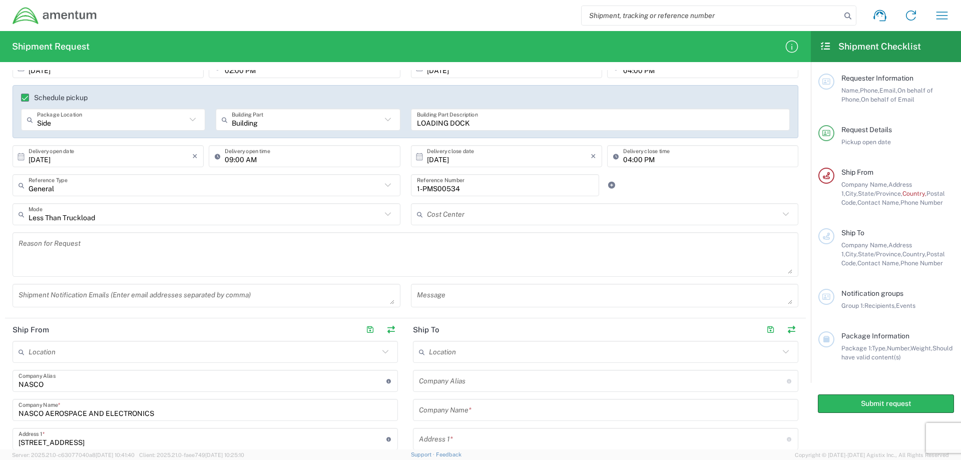
click at [463, 221] on input "text" at bounding box center [603, 215] width 353 height 18
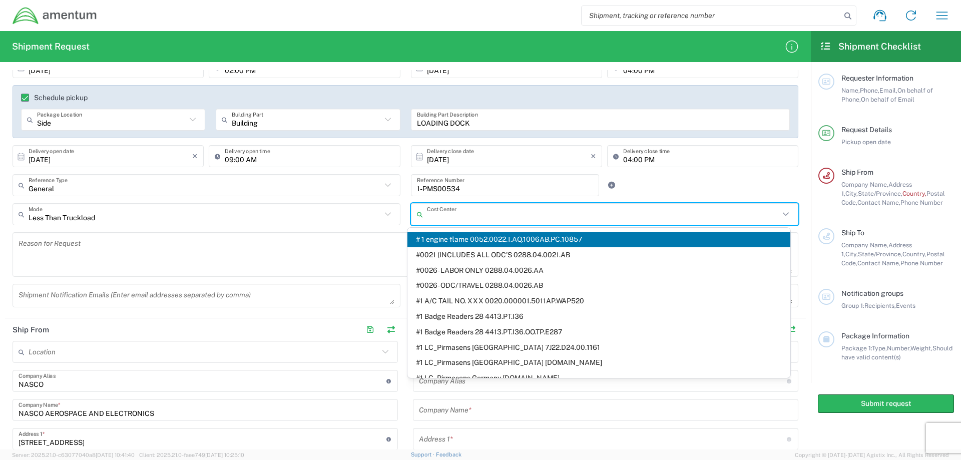
click at [378, 178] on div "General Reference Type" at bounding box center [207, 185] width 388 height 22
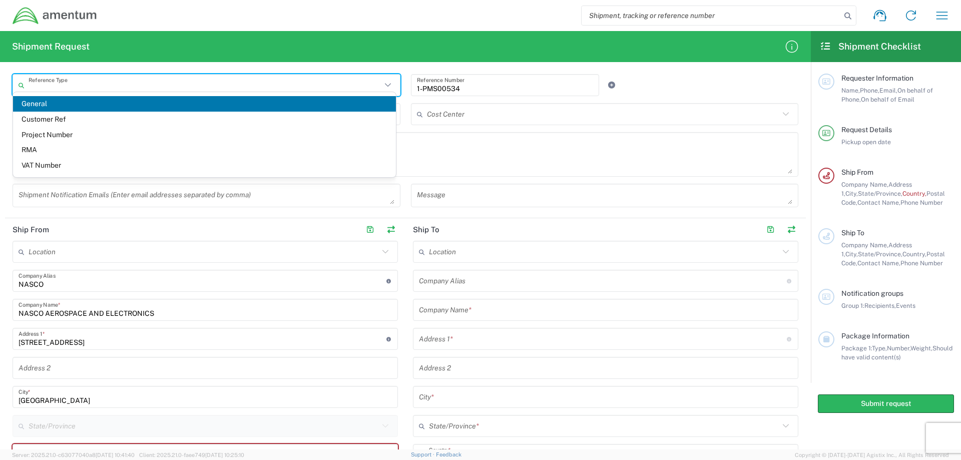
scroll to position [300, 0]
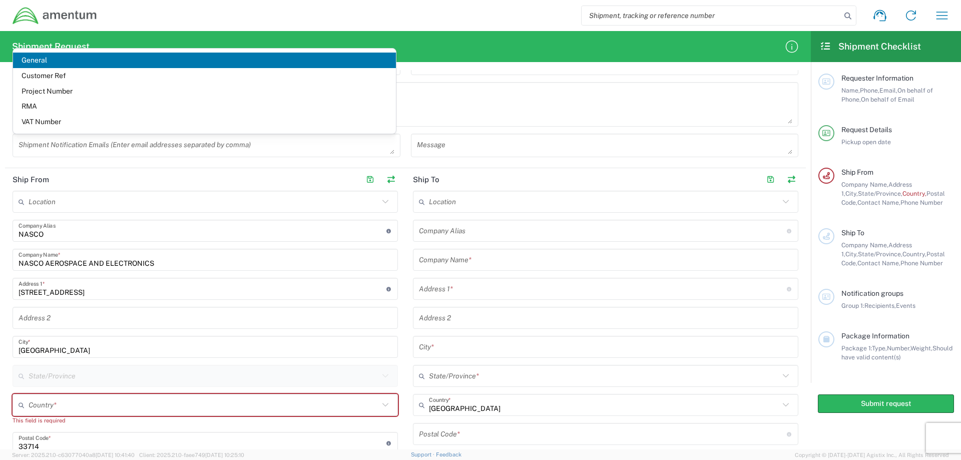
click at [427, 264] on input "text" at bounding box center [605, 260] width 373 height 18
type input "General"
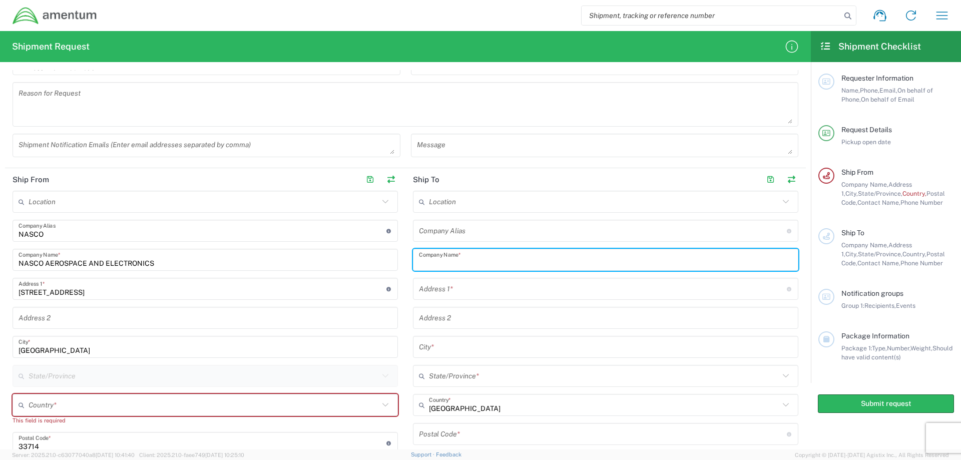
paste input "AMENTUM SERVICE INC"
type input "AMENTUM SERVICE INC"
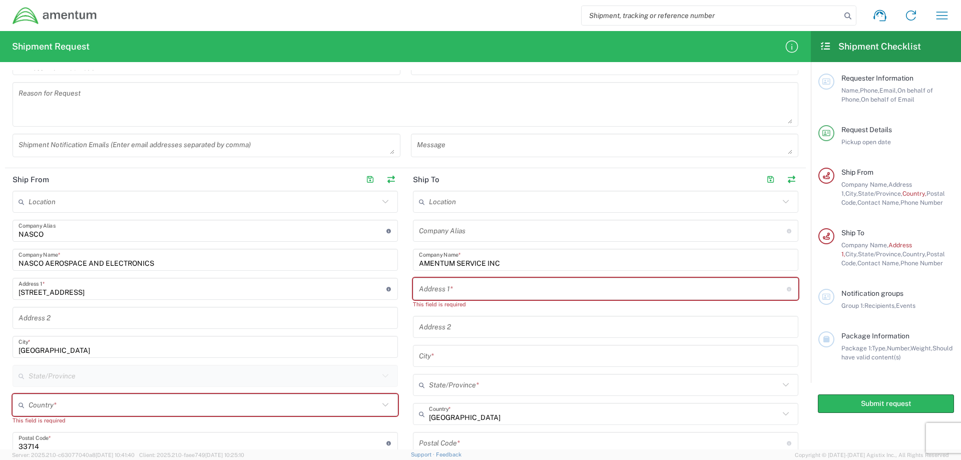
click at [426, 283] on input "text" at bounding box center [603, 289] width 368 height 18
paste input "[STREET_ADDRESS]"
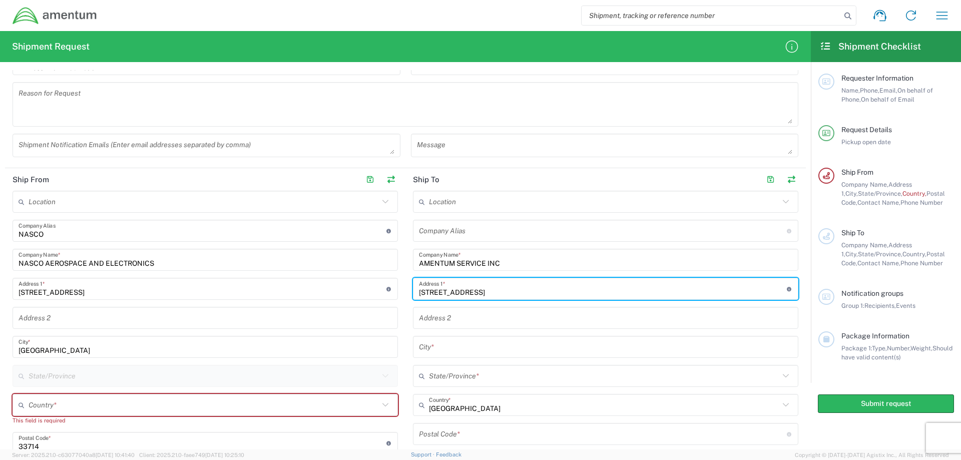
type input "[STREET_ADDRESS]"
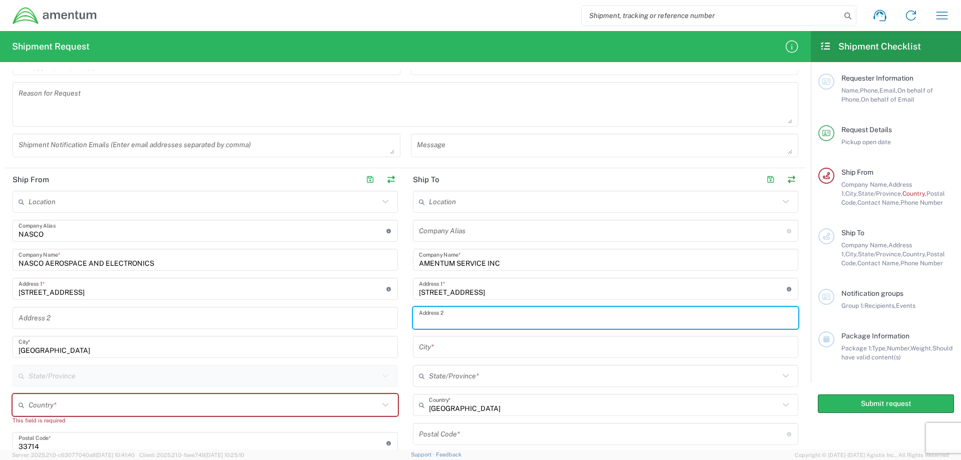
click at [446, 320] on input "text" at bounding box center [605, 318] width 373 height 18
paste input "QCC-[GEOGRAPHIC_DATA]-QCC-[GEOGRAPHIC_DATA]"
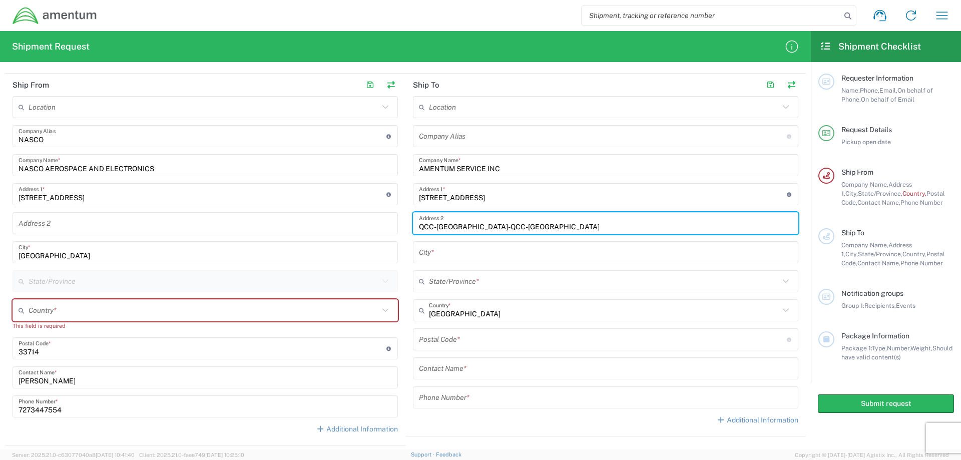
scroll to position [400, 0]
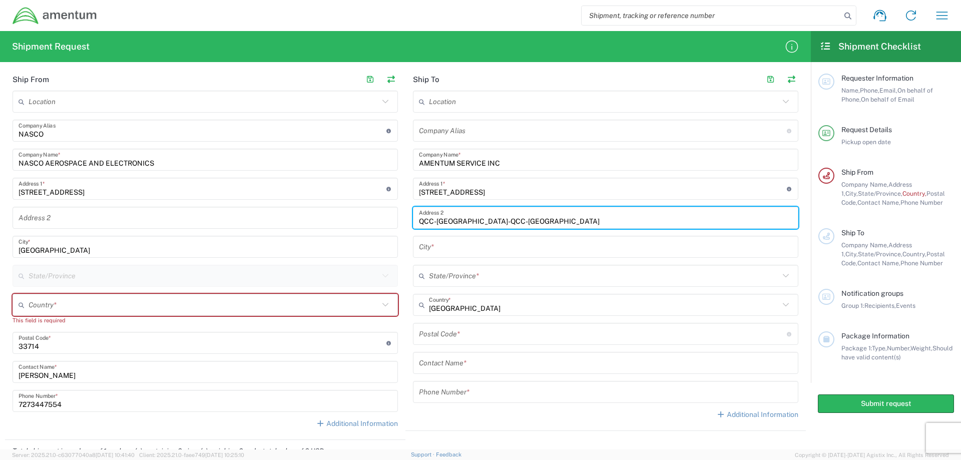
type input "QCC-[GEOGRAPHIC_DATA]-QCC-[GEOGRAPHIC_DATA]"
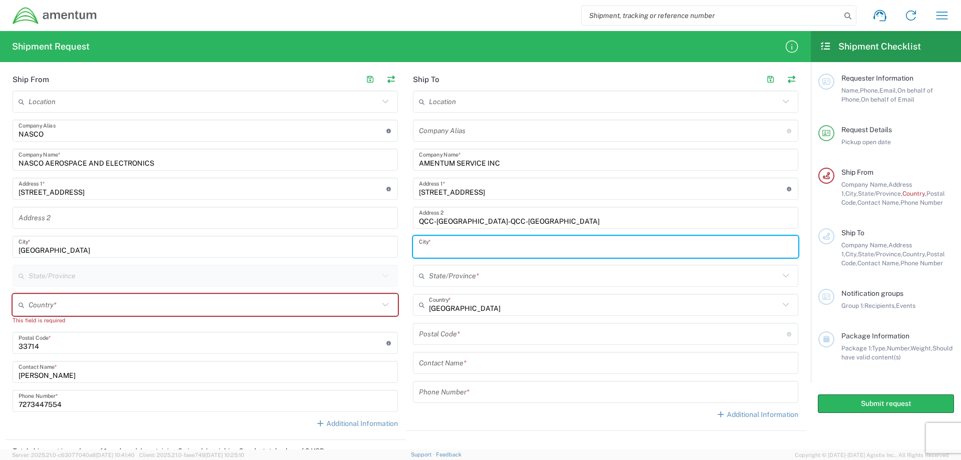
click at [434, 249] on input "text" at bounding box center [605, 247] width 373 height 18
paste input "[GEOGRAPHIC_DATA]"
type input "[GEOGRAPHIC_DATA]"
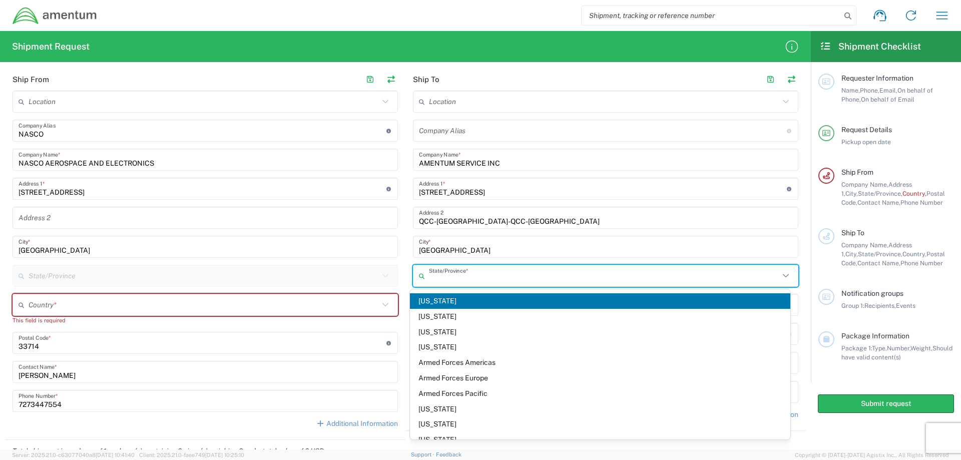
click at [466, 276] on input "text" at bounding box center [604, 276] width 350 height 18
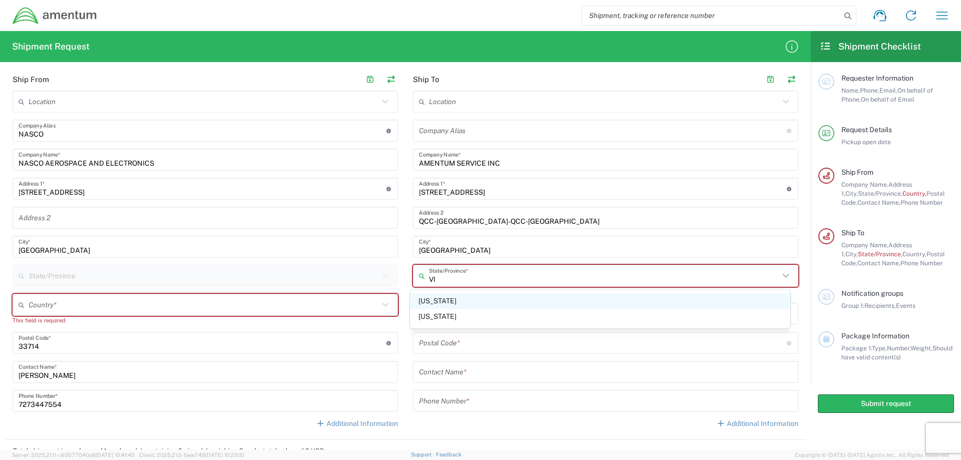
click at [433, 302] on span "[US_STATE]" at bounding box center [600, 301] width 381 height 16
type input "[US_STATE]"
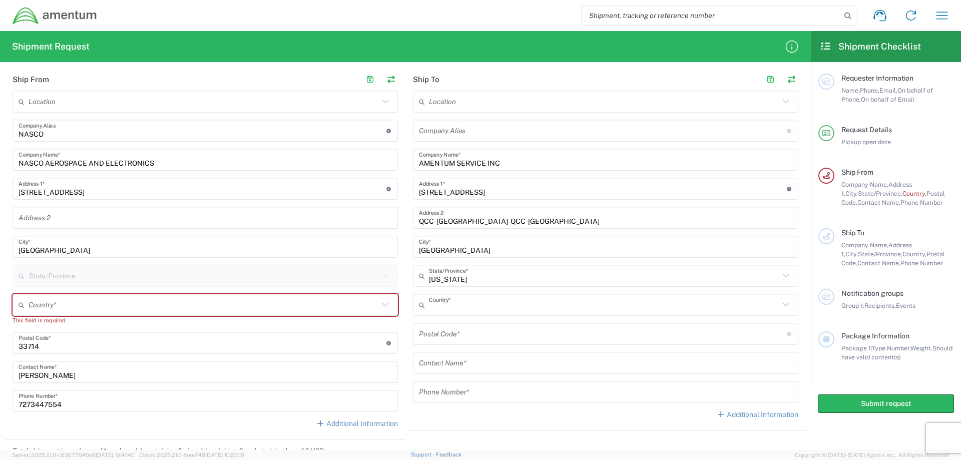
click at [459, 307] on input "text" at bounding box center [604, 305] width 350 height 18
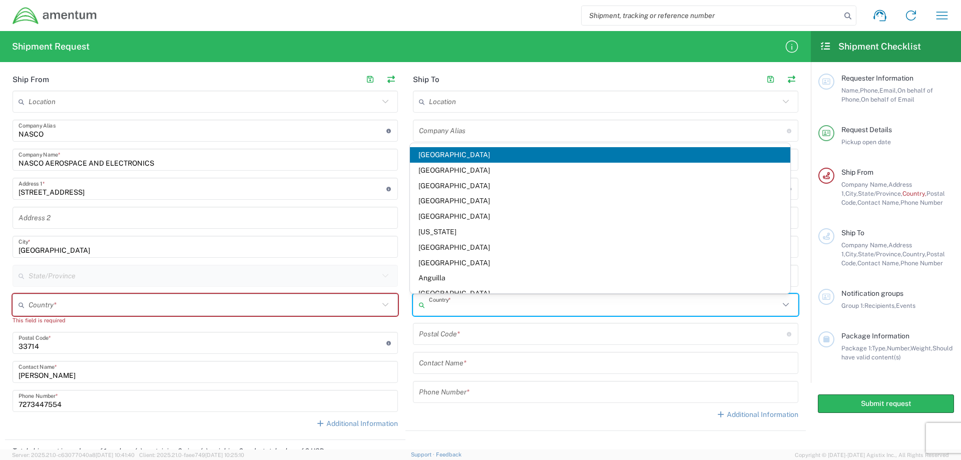
click at [457, 154] on span "[GEOGRAPHIC_DATA]" at bounding box center [600, 155] width 381 height 16
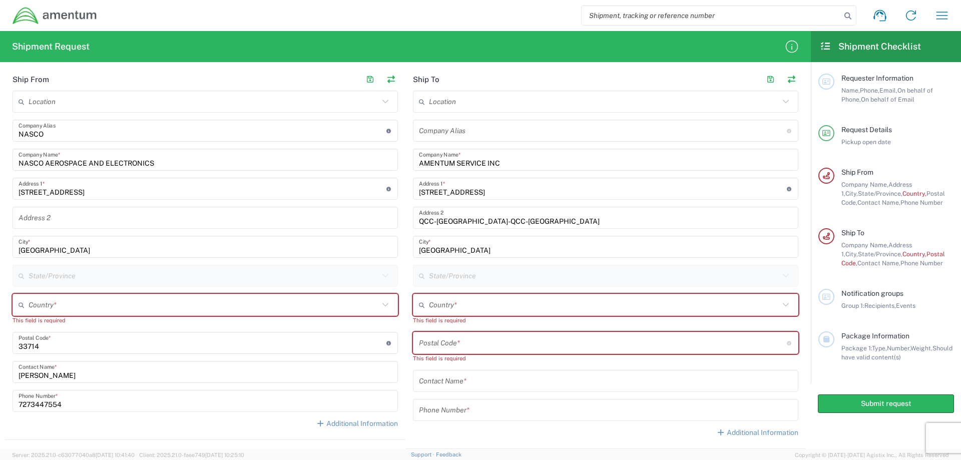
click at [77, 308] on input "text" at bounding box center [204, 305] width 350 height 18
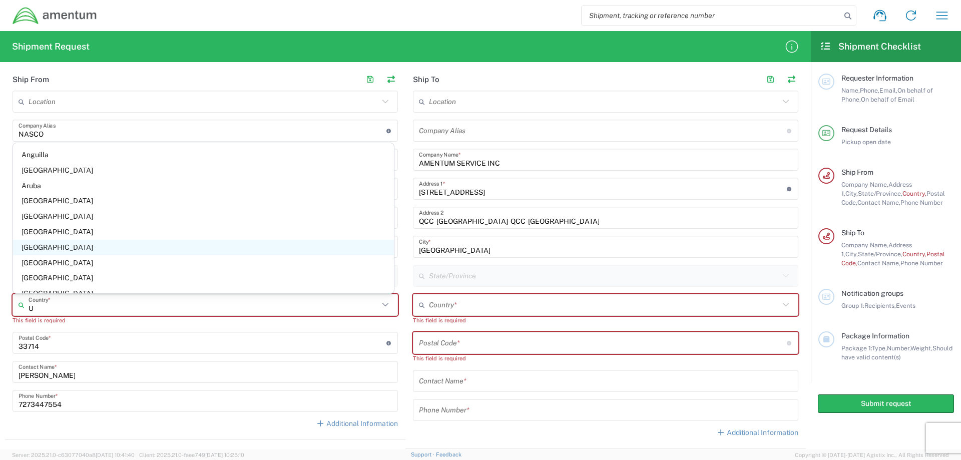
click at [167, 243] on span "[GEOGRAPHIC_DATA]" at bounding box center [203, 248] width 381 height 16
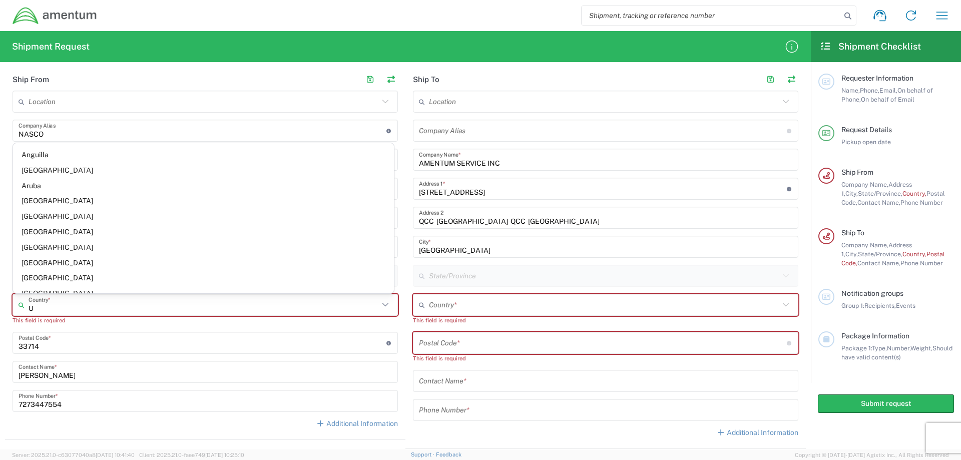
type input "[GEOGRAPHIC_DATA]"
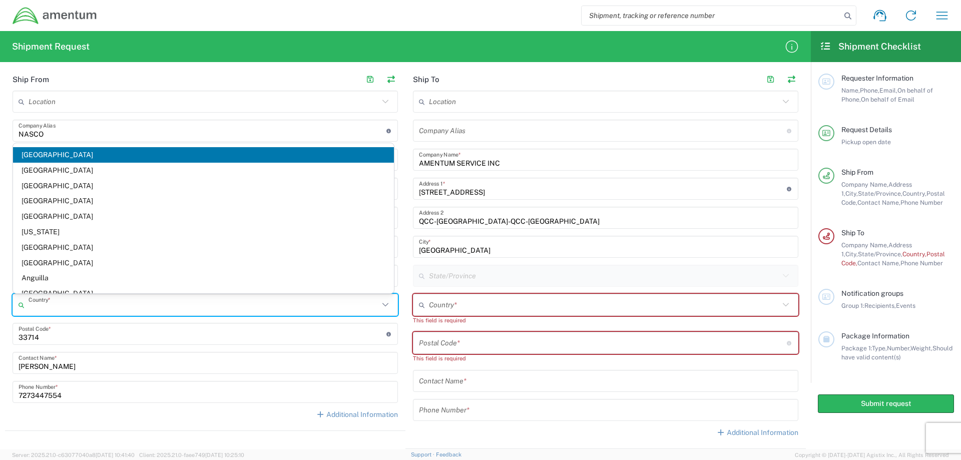
click at [57, 303] on input "text" at bounding box center [204, 305] width 350 height 18
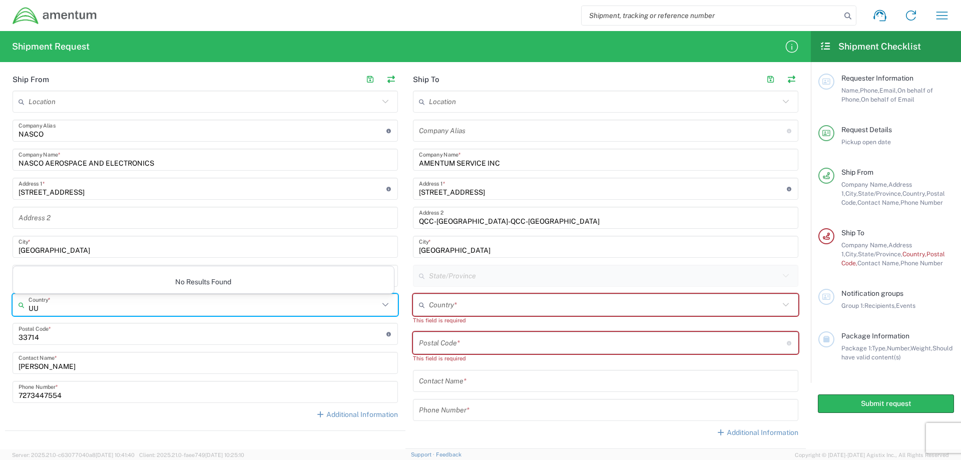
type input "U"
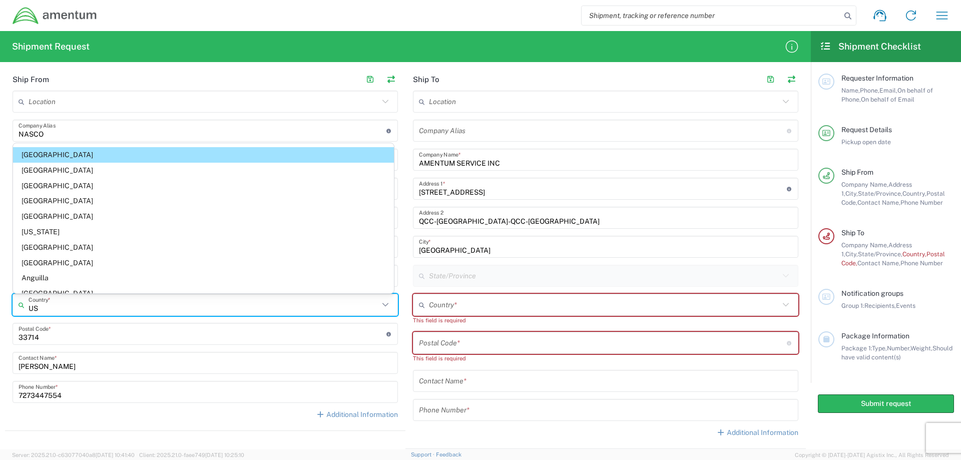
type input "[GEOGRAPHIC_DATA]"
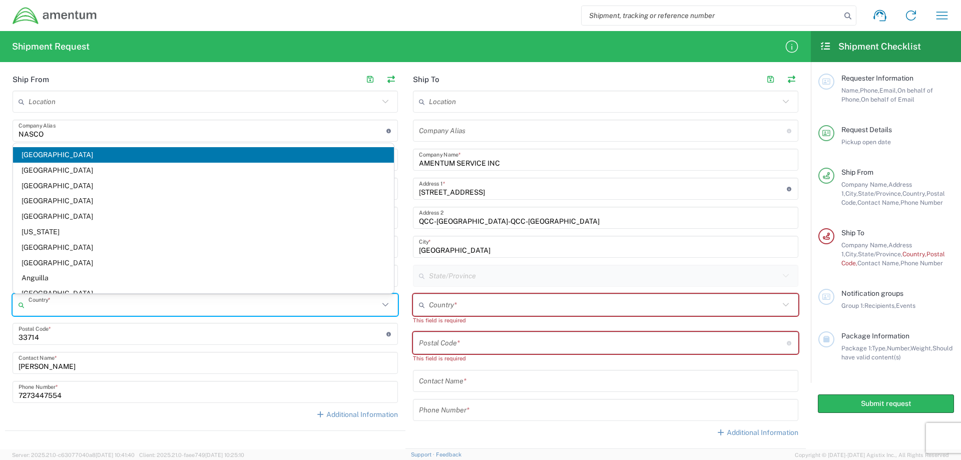
click at [56, 300] on input "text" at bounding box center [204, 305] width 350 height 18
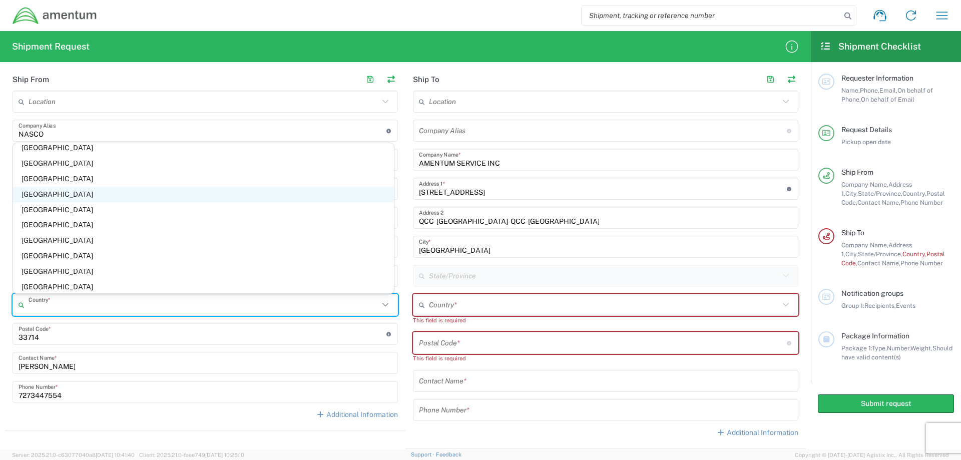
scroll to position [3597, 0]
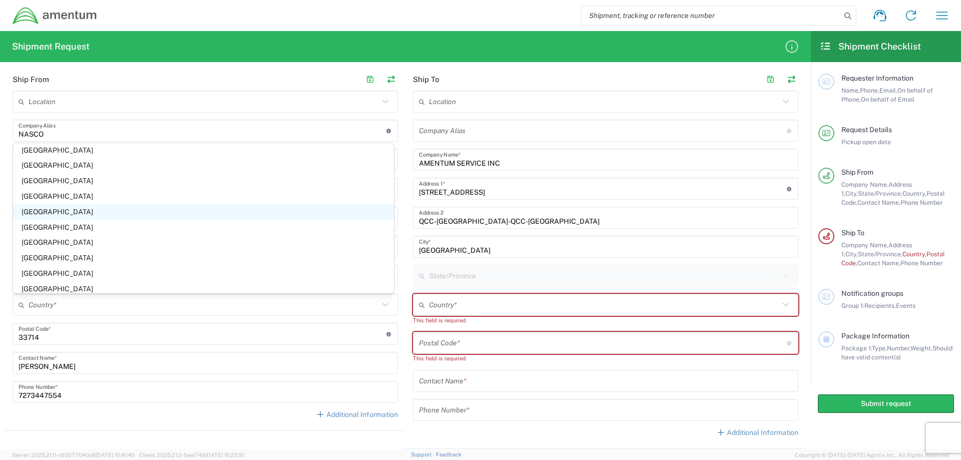
click at [50, 208] on span "[GEOGRAPHIC_DATA]" at bounding box center [203, 212] width 381 height 16
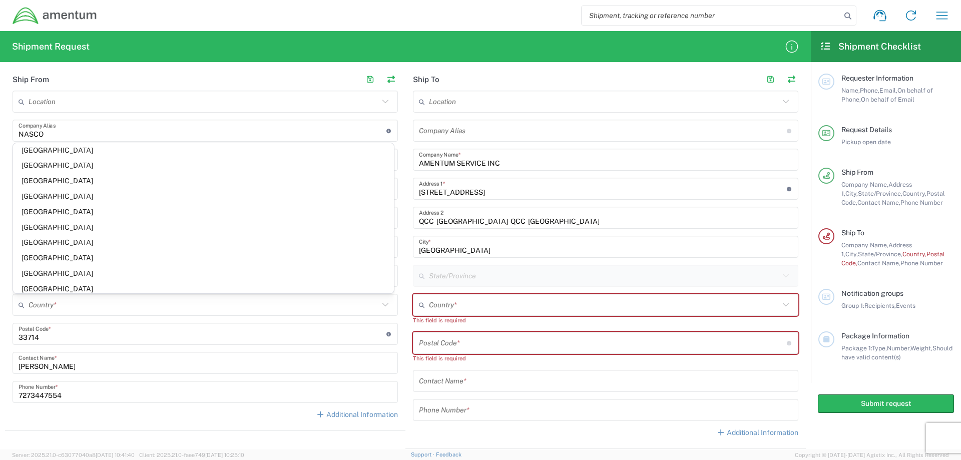
type input "[GEOGRAPHIC_DATA]"
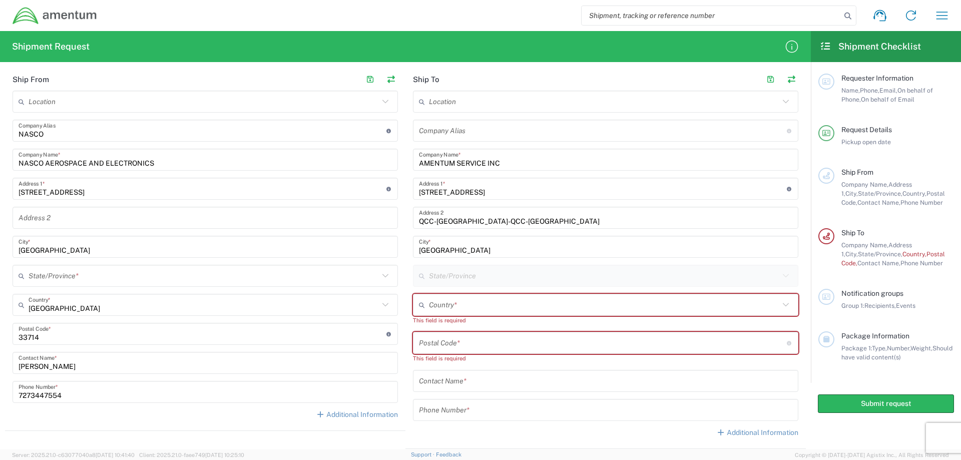
click at [70, 276] on input "text" at bounding box center [204, 276] width 350 height 18
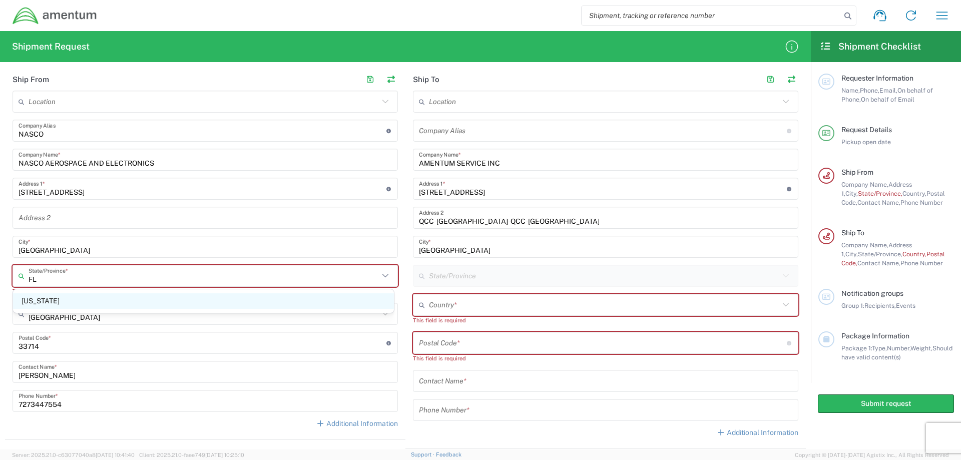
click at [38, 299] on span "[US_STATE]" at bounding box center [203, 301] width 381 height 16
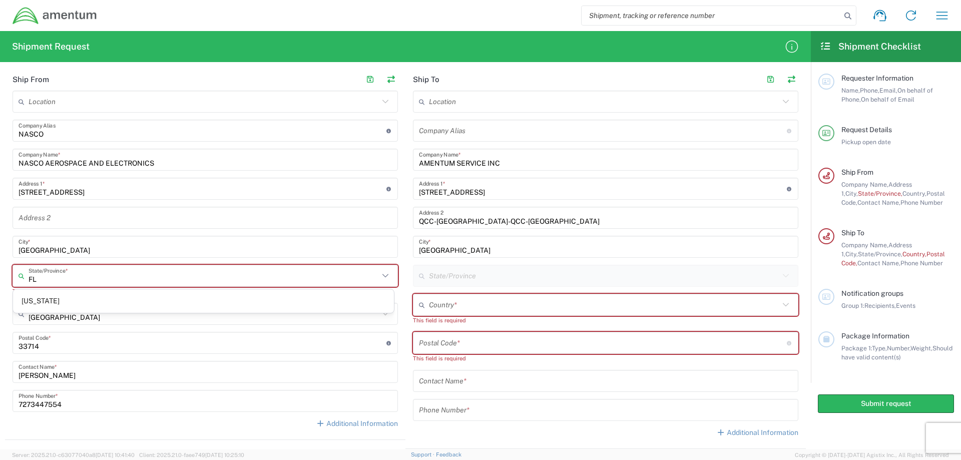
type input "[US_STATE]"
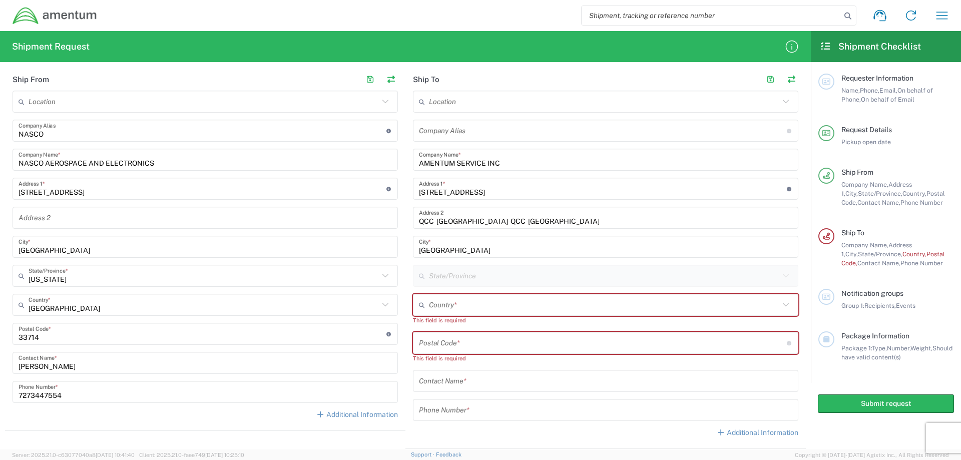
click at [429, 306] on input "text" at bounding box center [604, 305] width 350 height 18
click at [444, 311] on input "[GEOGRAPHIC_DATA]" at bounding box center [604, 305] width 350 height 18
click at [435, 306] on input "[GEOGRAPHIC_DATA]" at bounding box center [604, 305] width 350 height 18
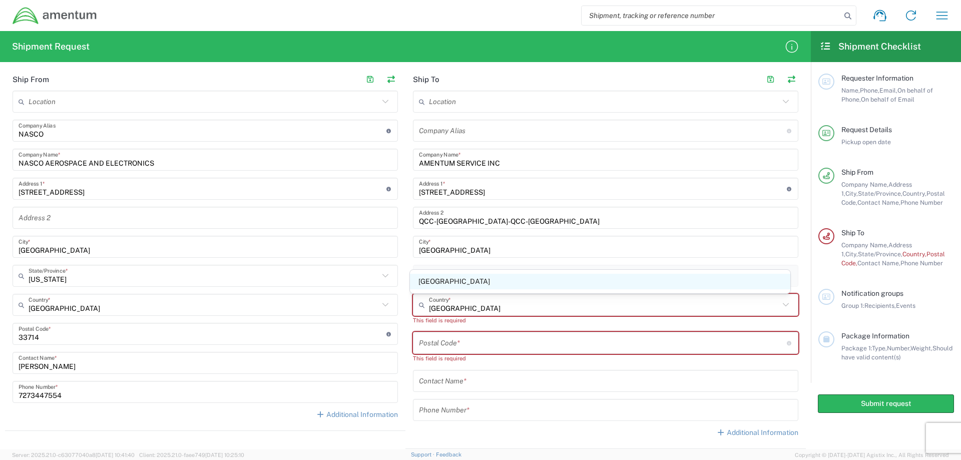
click at [496, 284] on span "[GEOGRAPHIC_DATA]" at bounding box center [600, 282] width 381 height 16
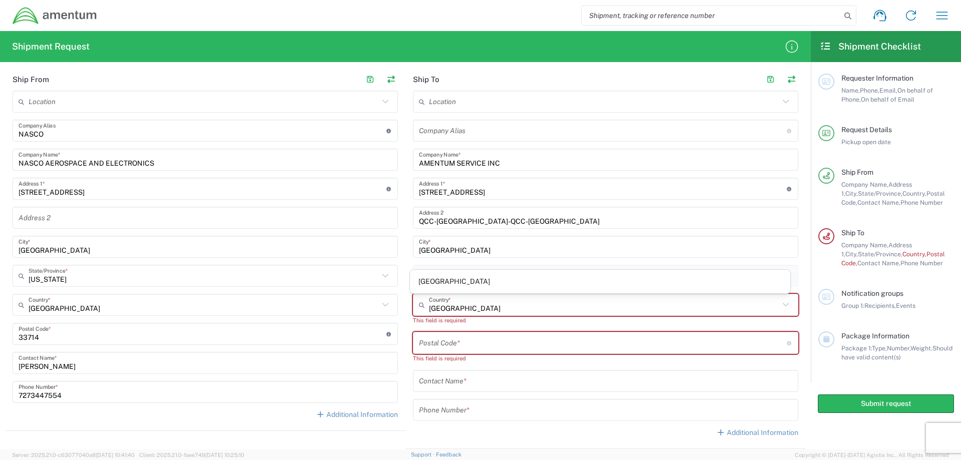
type input "[GEOGRAPHIC_DATA]"
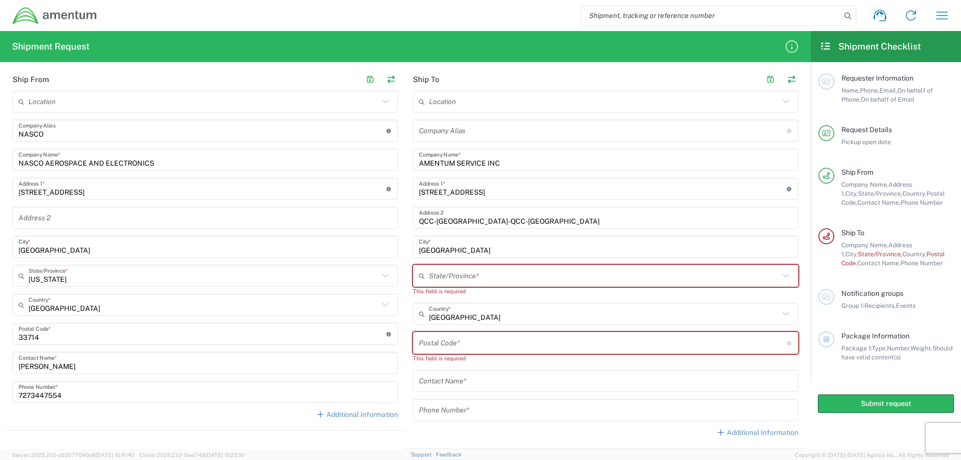
click at [479, 278] on input "text" at bounding box center [604, 276] width 350 height 18
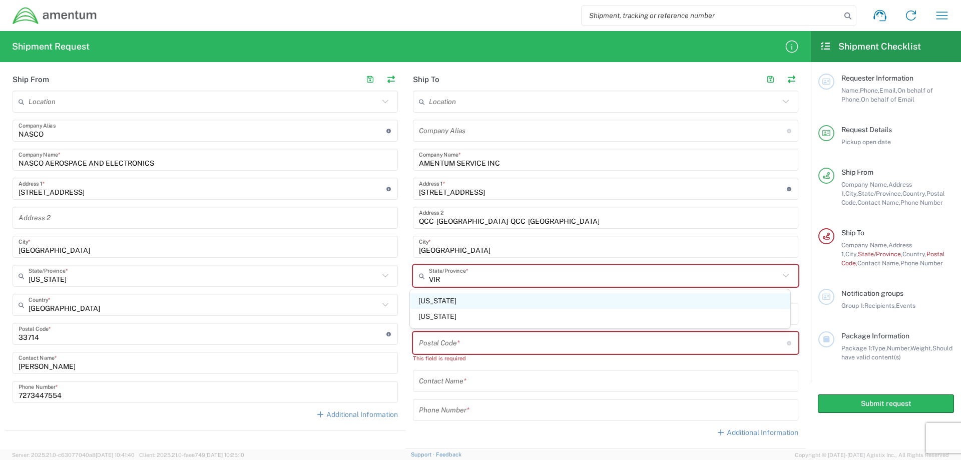
click at [439, 303] on span "[US_STATE]" at bounding box center [600, 301] width 381 height 16
type input "[US_STATE]"
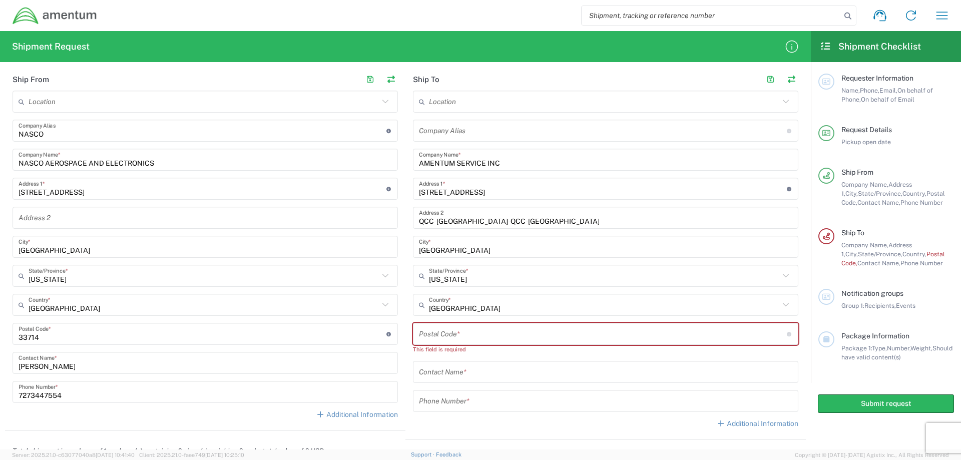
click at [442, 331] on input "undefined" at bounding box center [603, 334] width 368 height 18
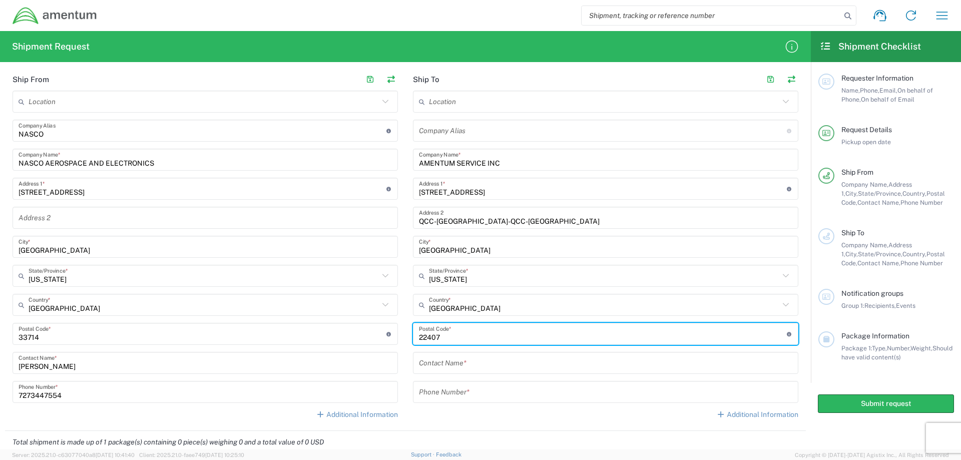
type input "22407"
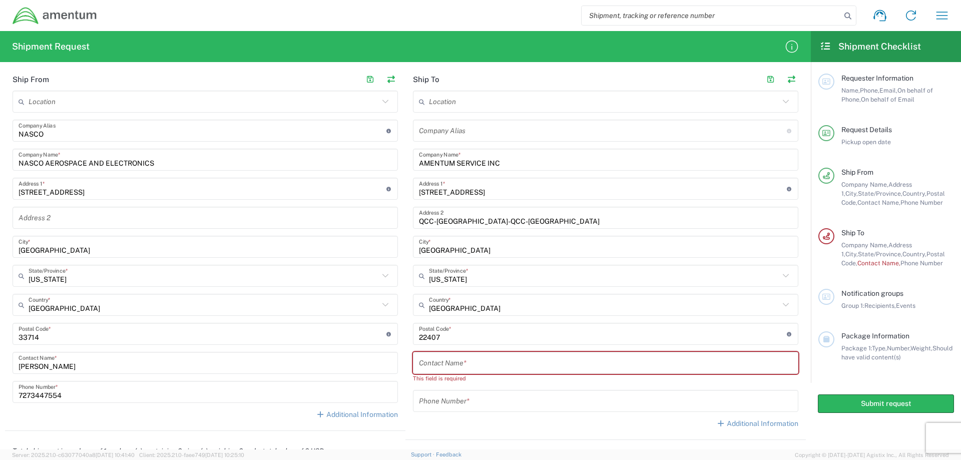
click at [440, 363] on input "text" at bounding box center [605, 363] width 373 height 18
paste input "[PERSON_NAME]"
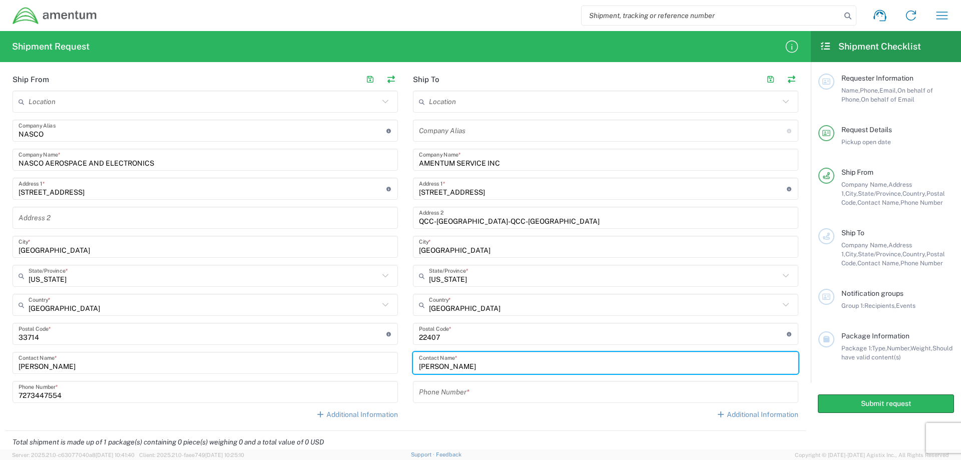
type input "[PERSON_NAME]"
click at [444, 392] on input "tel" at bounding box center [605, 392] width 373 height 18
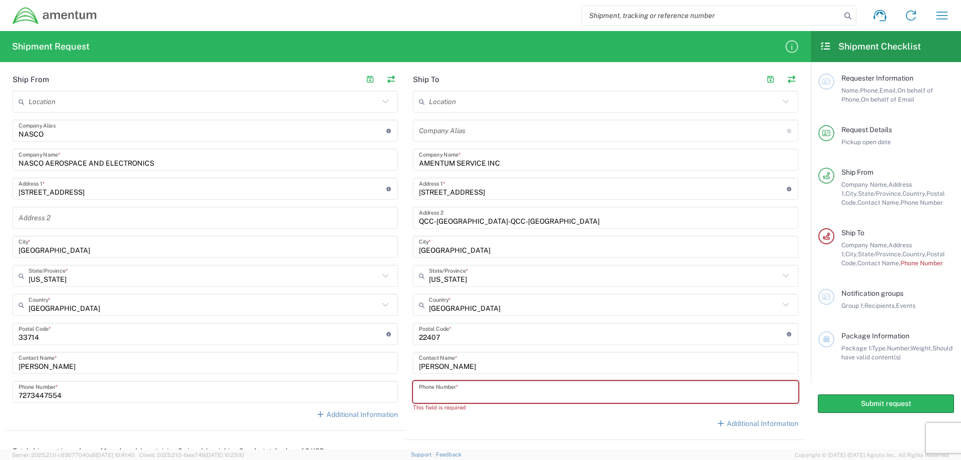
click at [425, 394] on input "tel" at bounding box center [605, 392] width 373 height 18
paste input "[PHONE_NUMBER]"
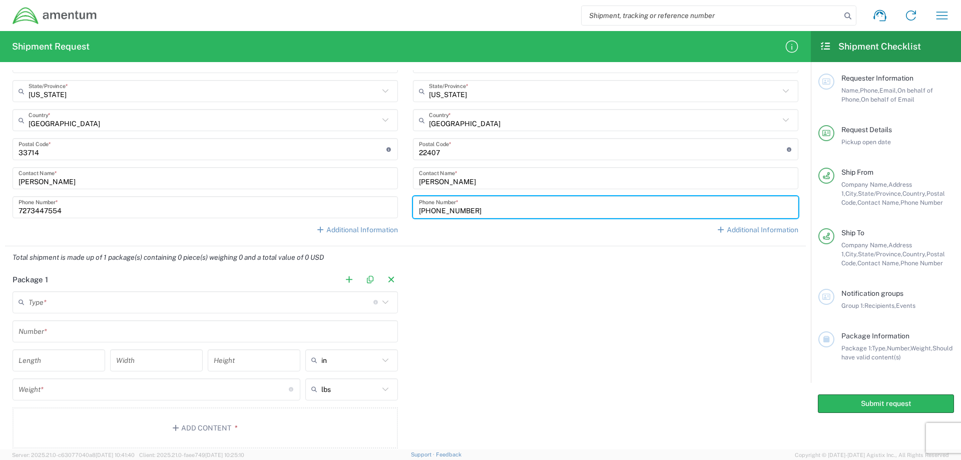
scroll to position [601, 0]
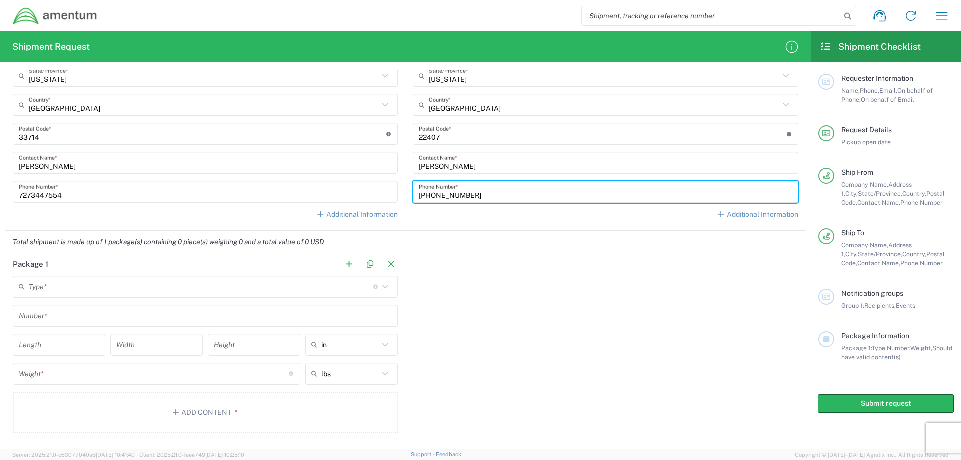
type input "[PHONE_NUMBER]"
click at [381, 285] on icon at bounding box center [385, 286] width 13 height 13
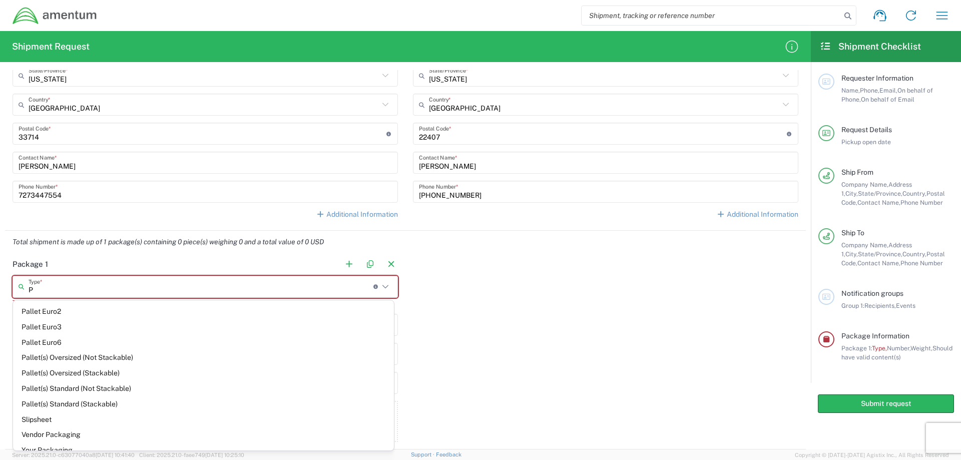
scroll to position [135, 0]
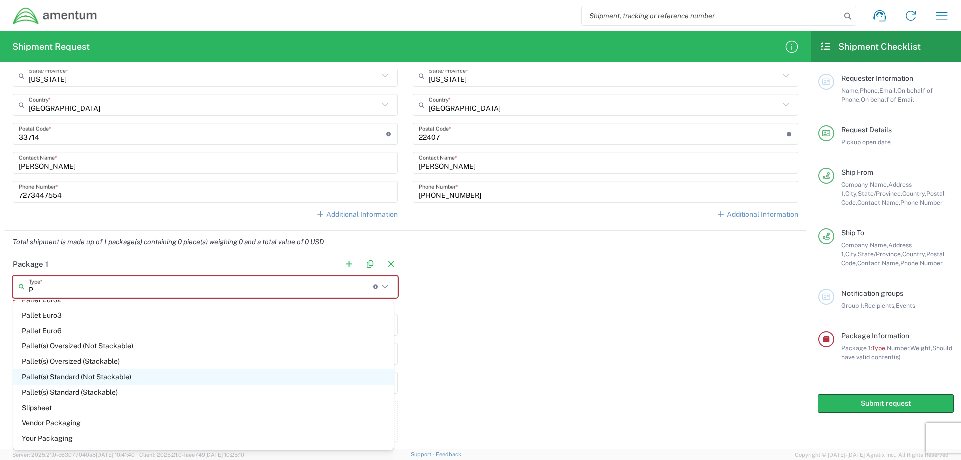
click at [78, 378] on span "Pallet(s) Standard (Not Stackable)" at bounding box center [203, 377] width 381 height 16
type input "Pallet(s) Standard (Not Stackable)"
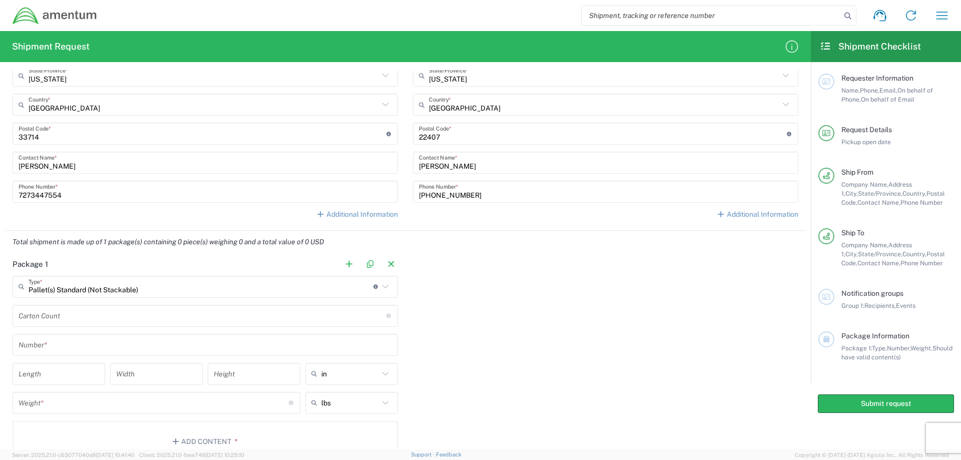
click at [87, 316] on input "number" at bounding box center [203, 316] width 368 height 18
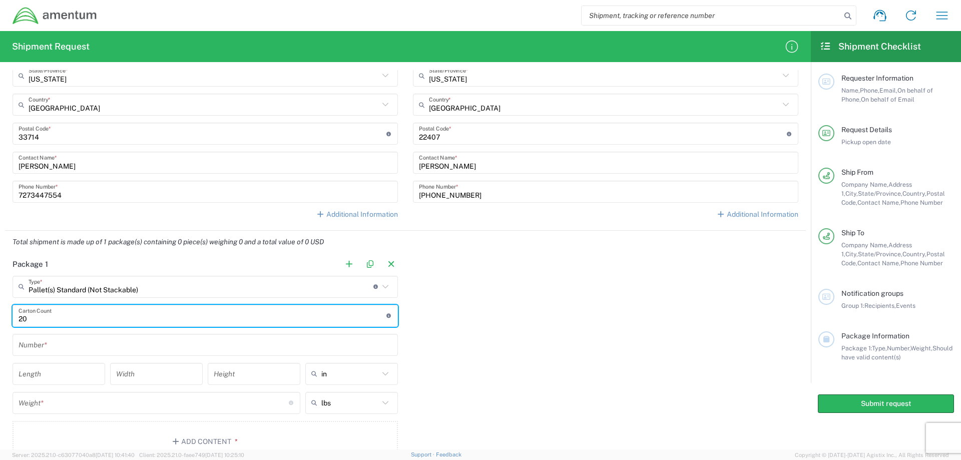
type input "20"
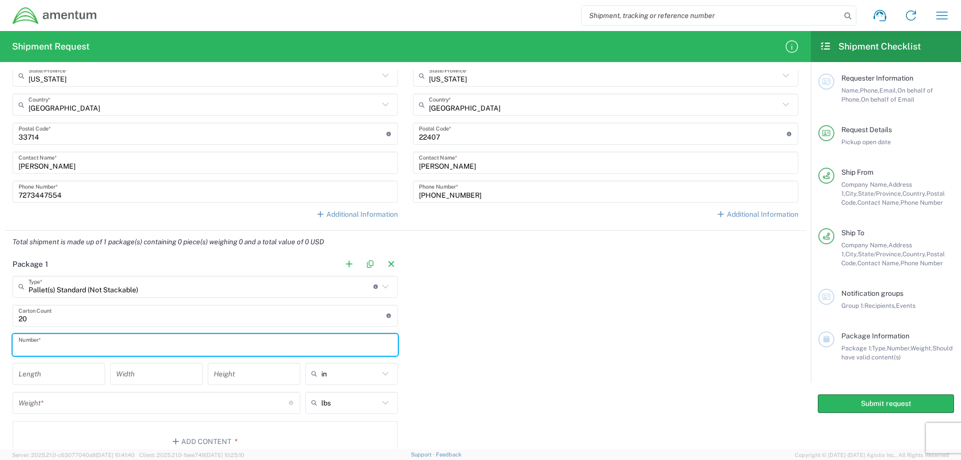
click at [891, 359] on span "Should have valid content(s)" at bounding box center [897, 352] width 111 height 17
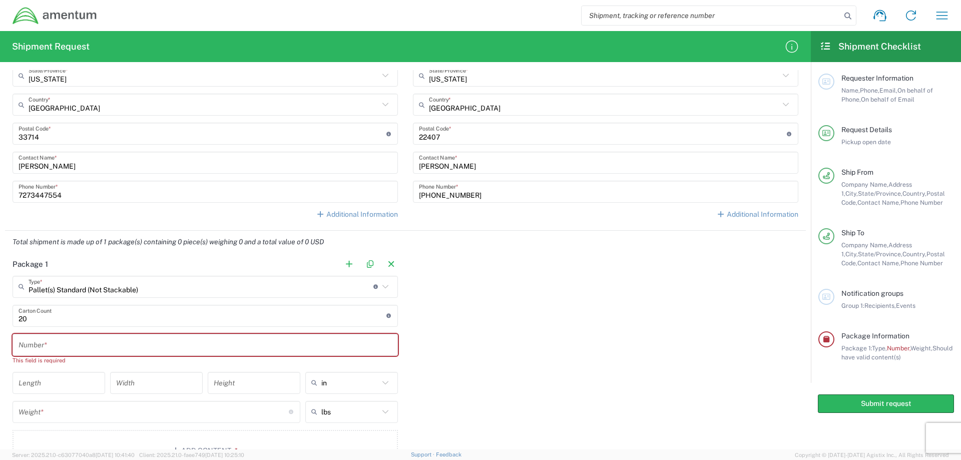
click at [34, 345] on input "text" at bounding box center [205, 345] width 373 height 18
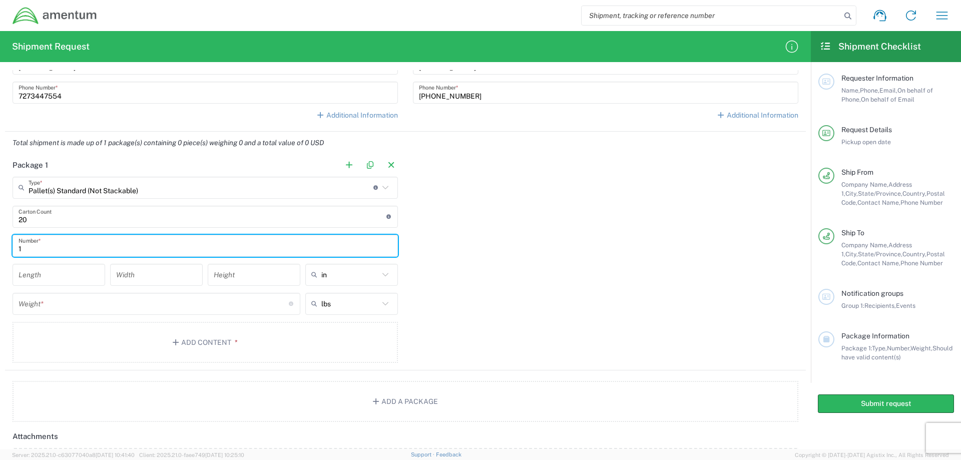
scroll to position [701, 0]
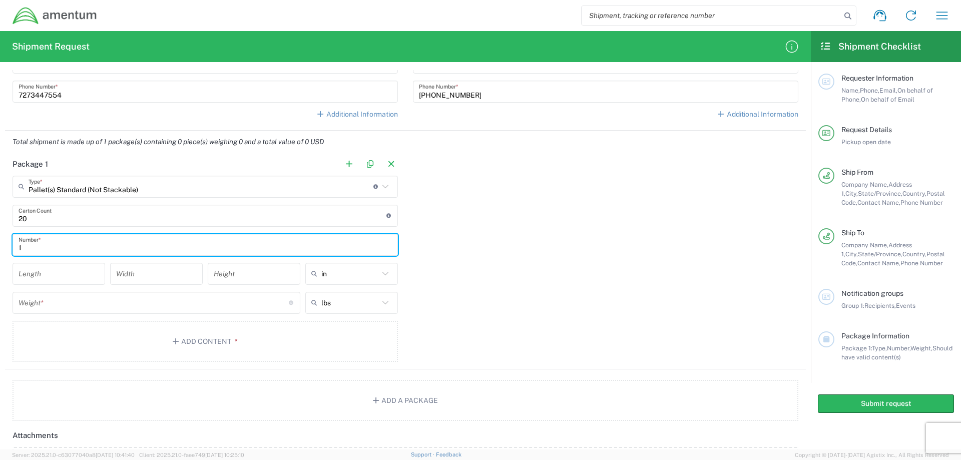
type input "1"
click at [70, 273] on input "number" at bounding box center [59, 274] width 81 height 18
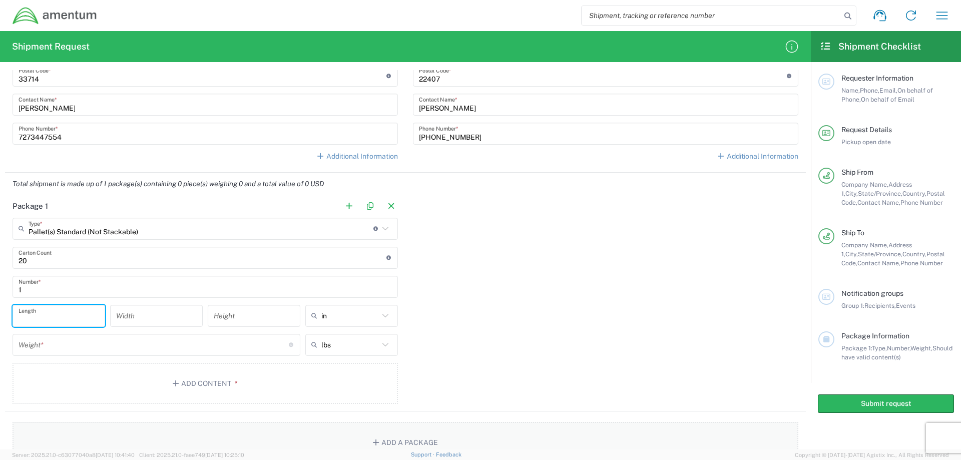
scroll to position [601, 0]
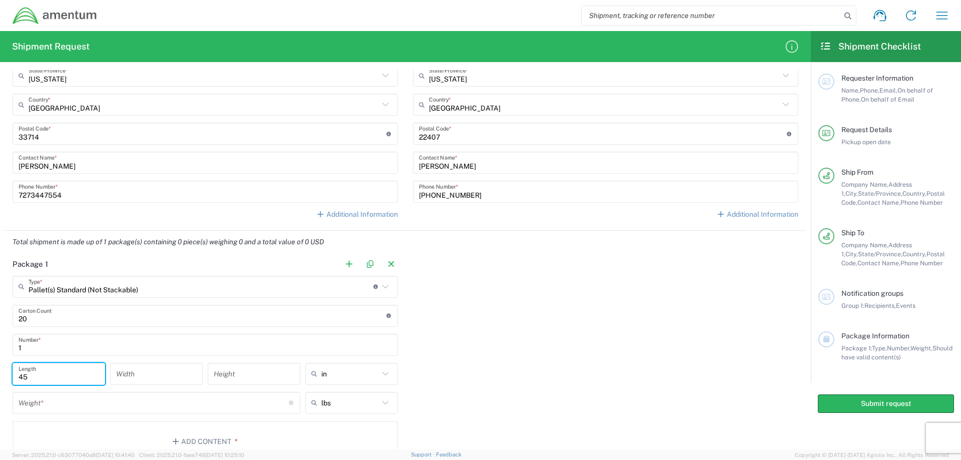
type input "45"
type input "34"
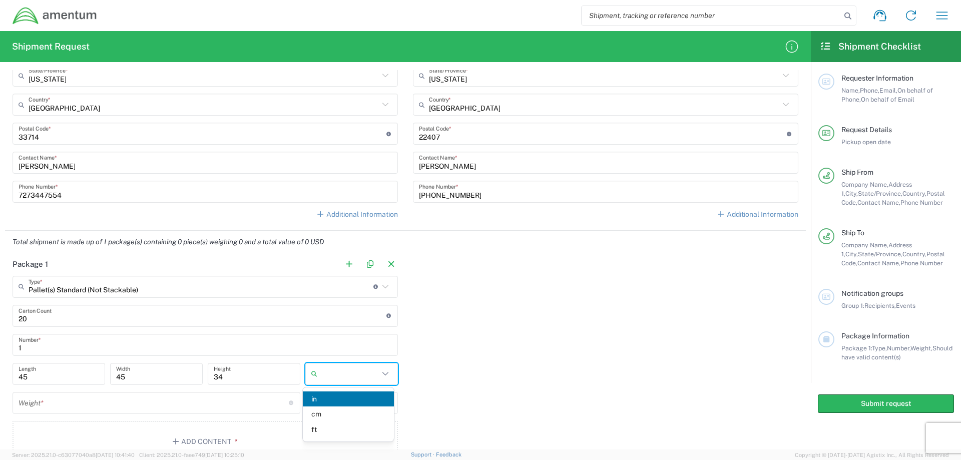
type input "in"
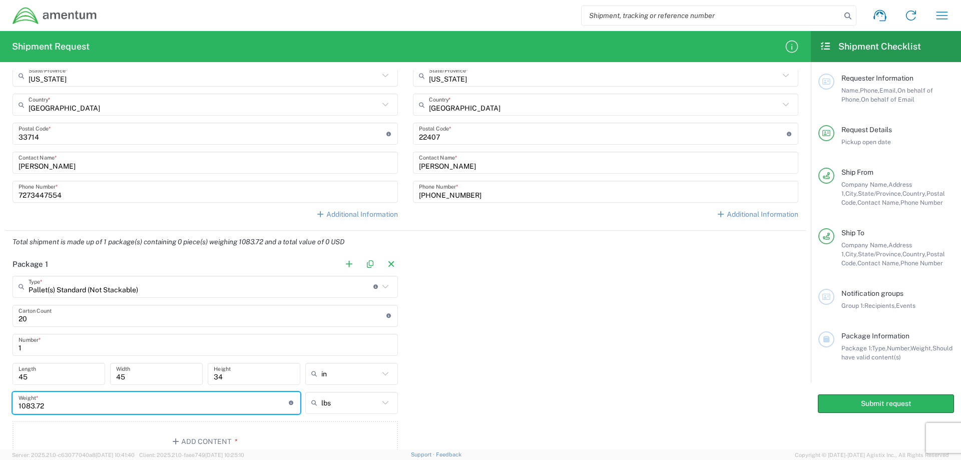
type input "1083.72"
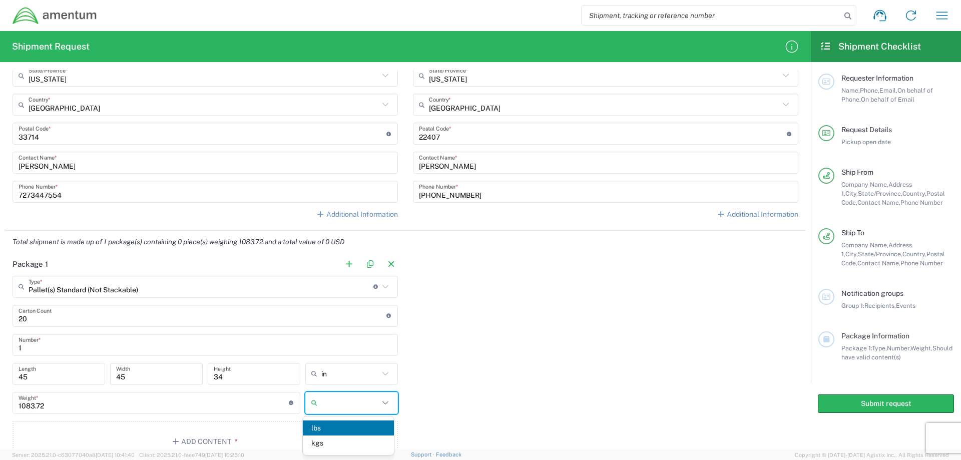
type input "lbs"
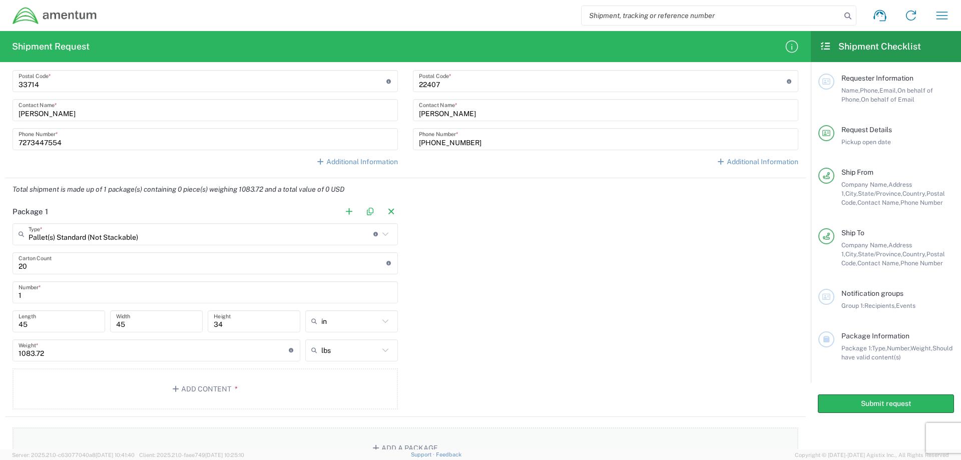
scroll to position [713, 0]
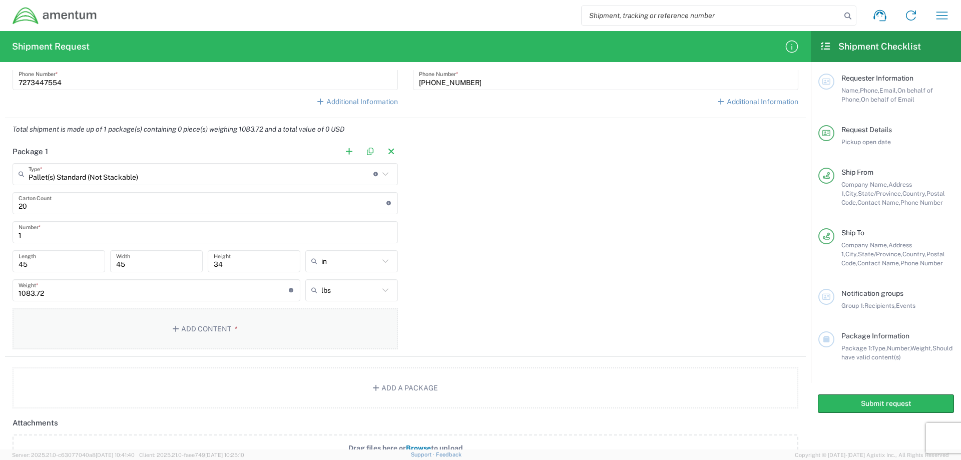
click at [89, 325] on button "Add Content *" at bounding box center [205, 328] width 385 height 41
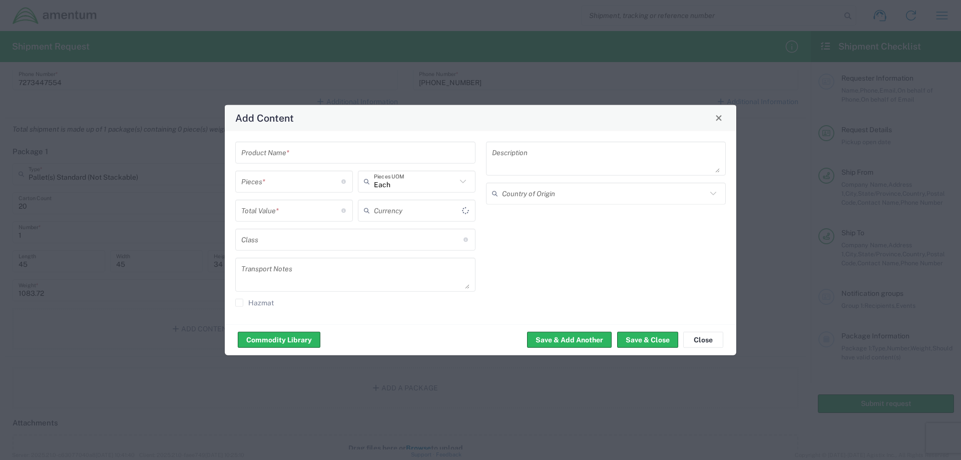
type input "US Dollar"
click at [294, 156] on input "text" at bounding box center [355, 153] width 228 height 18
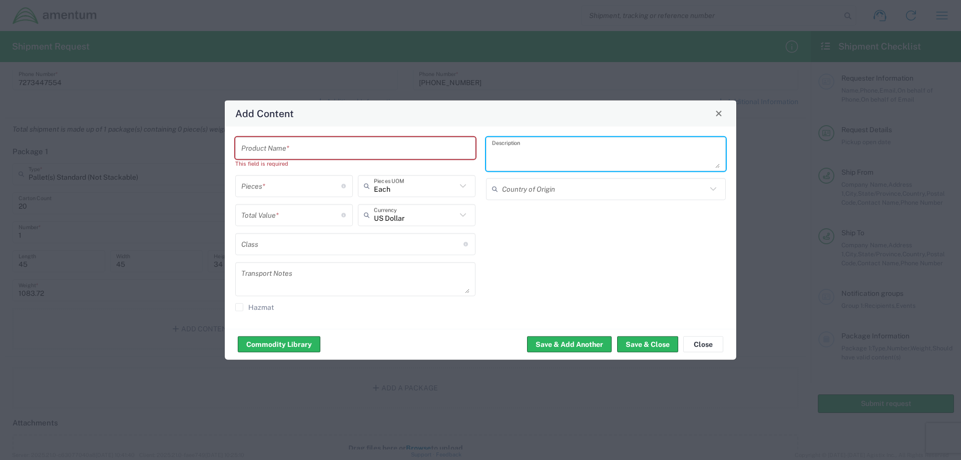
click at [507, 154] on textarea at bounding box center [606, 154] width 228 height 28
paste textarea "NORKOOL# Inhibitor 244 46LB Plastic Pail, CORROSION INHIBITOR, < >, [ ]"
type textarea "NORKOOL# Inhibitor 244 46LB Plastic Pail, CORROSION INHIBITOR, < >, [ ]"
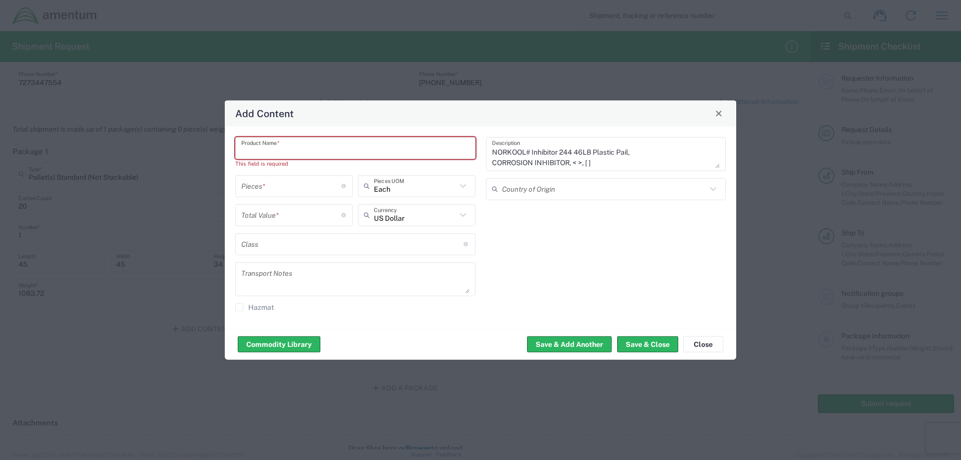
click at [250, 153] on input "text" at bounding box center [355, 148] width 228 height 18
paste input "INHIBITOR 244"
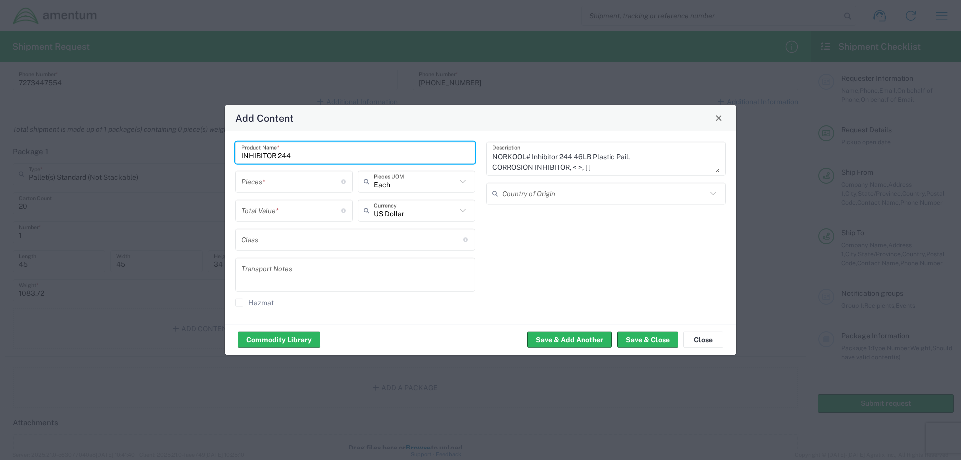
type input "INHIBITOR 244"
click at [256, 184] on input "number" at bounding box center [291, 182] width 100 height 18
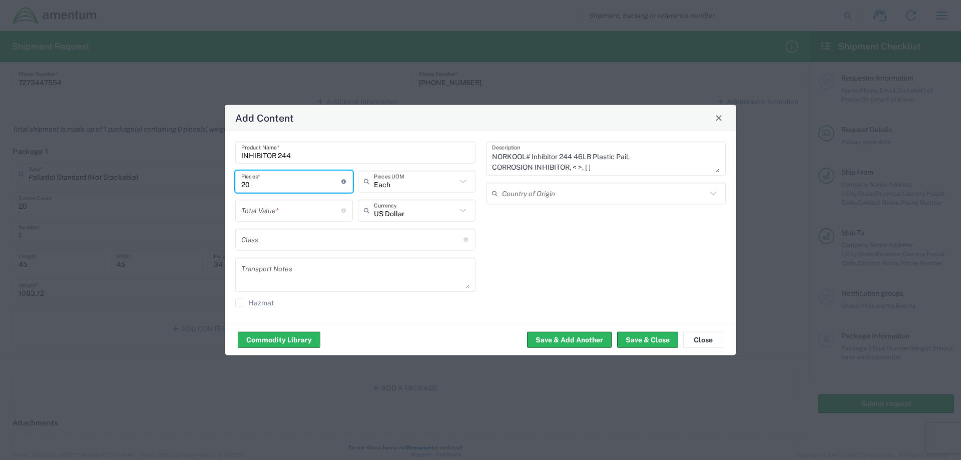
type input "20"
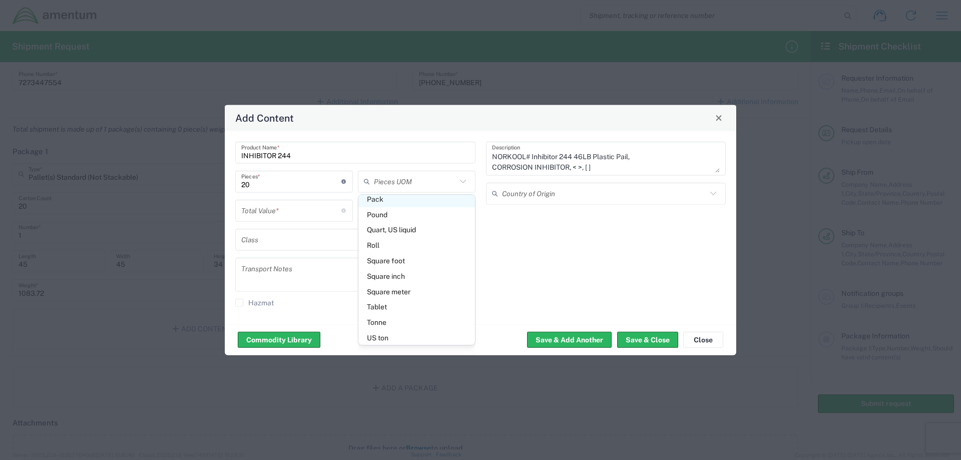
scroll to position [444, 0]
click at [295, 223] on div "Total Value * Total value of all the pieces" at bounding box center [294, 213] width 123 height 29
type input "Each"
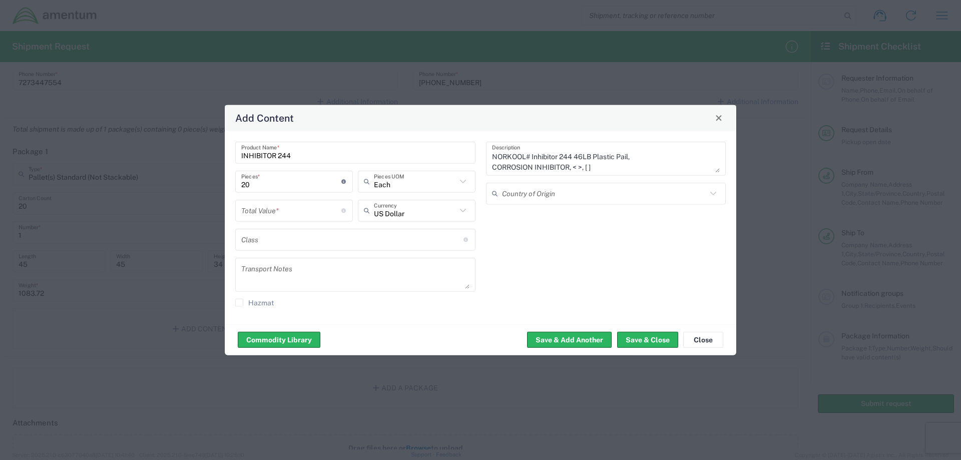
click at [287, 212] on input "number" at bounding box center [291, 211] width 100 height 18
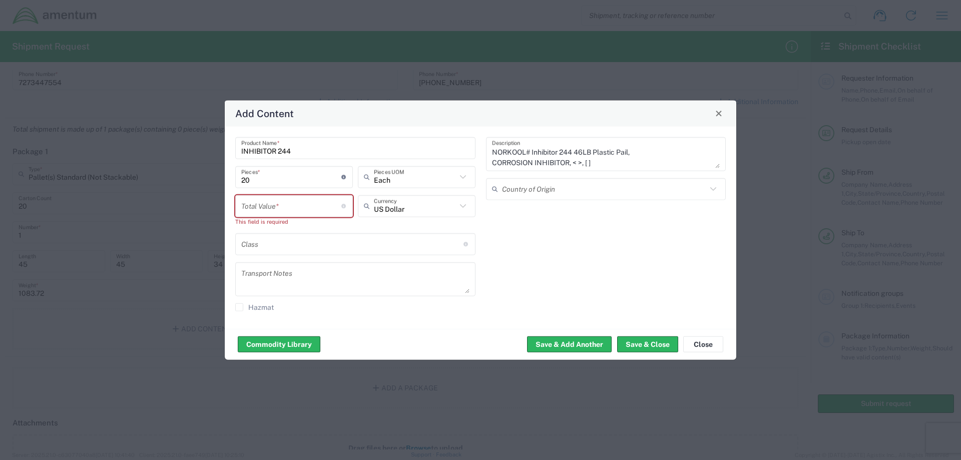
click at [245, 203] on input "number" at bounding box center [291, 206] width 100 height 18
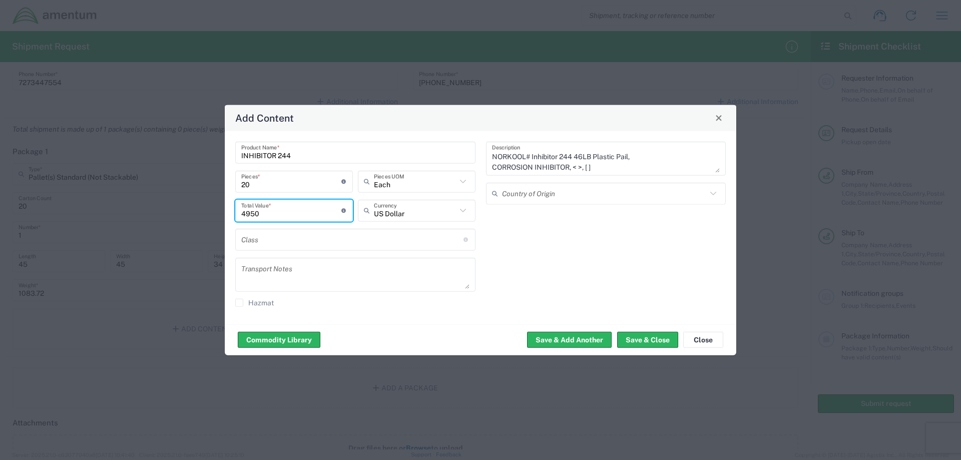
type input "4950"
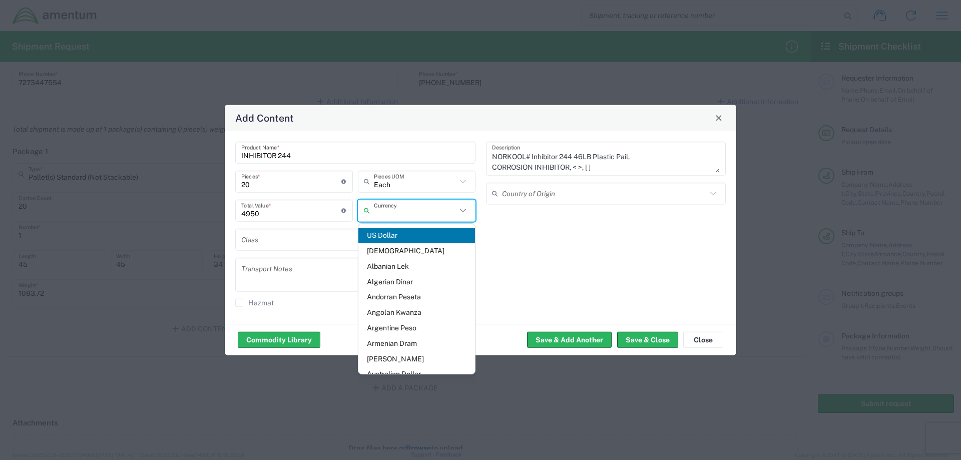
type input "US Dollar"
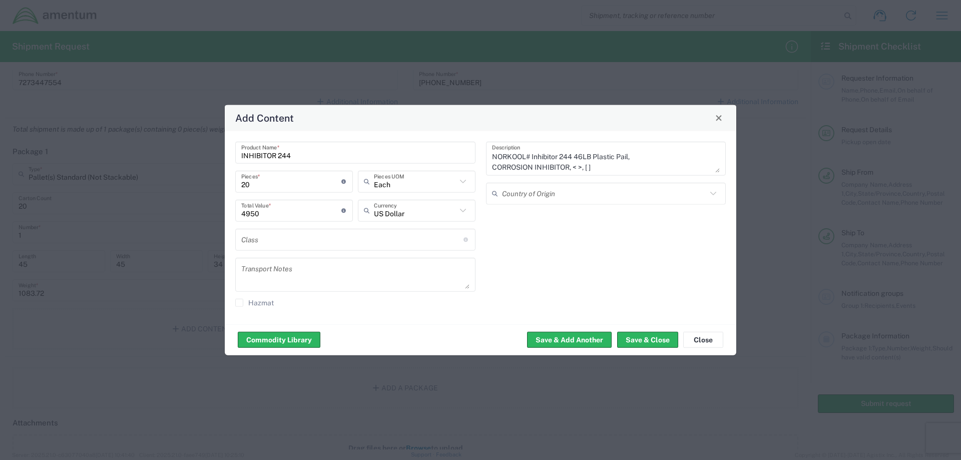
click at [249, 240] on input "text" at bounding box center [352, 240] width 222 height 18
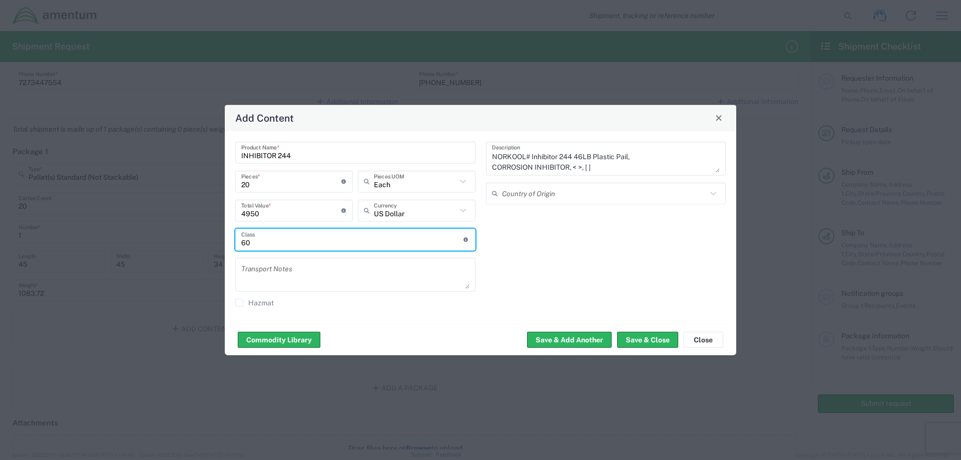
type input "60"
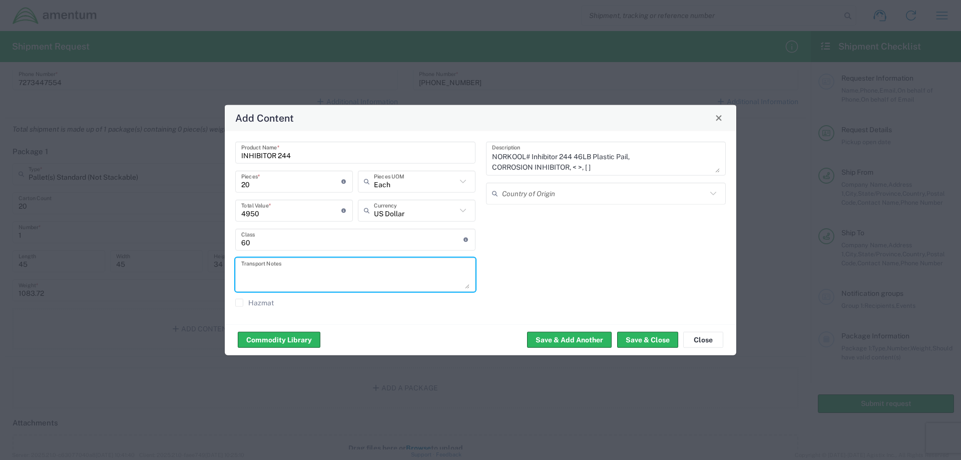
click at [237, 298] on label "Hazmat" at bounding box center [254, 302] width 39 height 8
click at [239, 302] on input "Hazmat" at bounding box center [239, 302] width 0 height 0
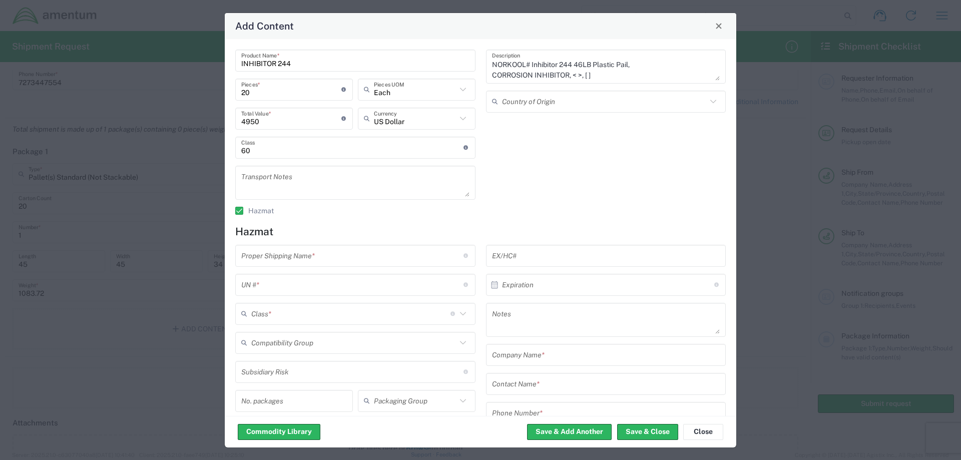
click at [278, 284] on input "number" at bounding box center [352, 285] width 222 height 18
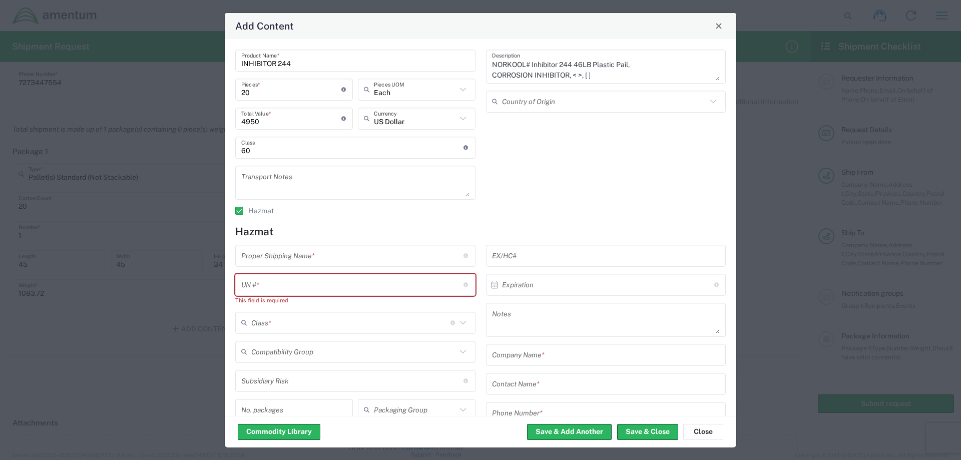
click at [273, 284] on input "number" at bounding box center [352, 285] width 222 height 18
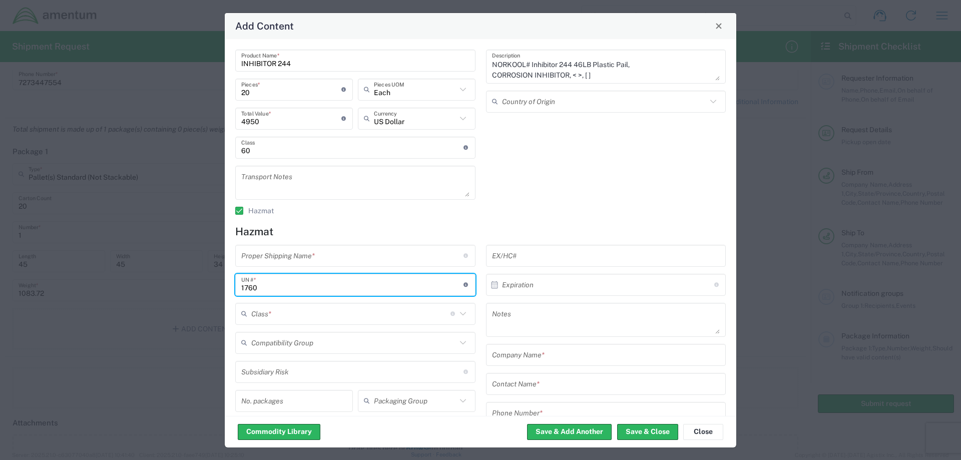
type input "1760"
click at [457, 312] on icon at bounding box center [463, 313] width 13 height 13
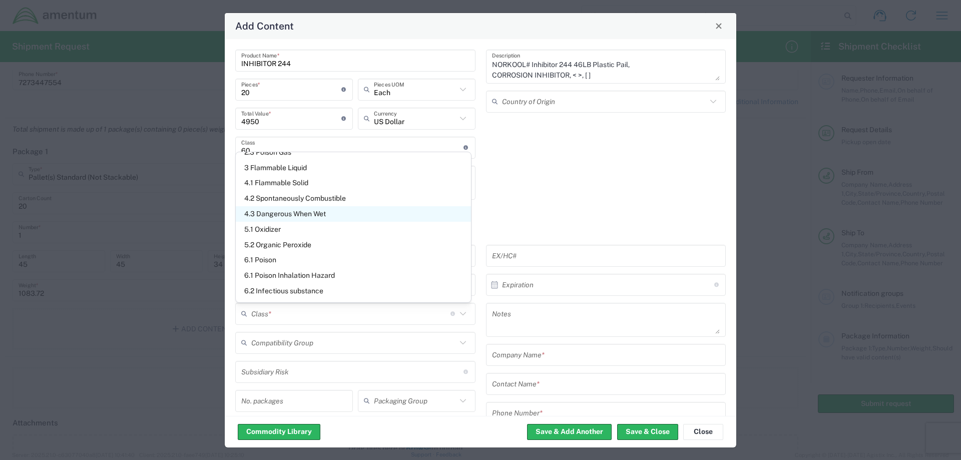
scroll to position [197, 0]
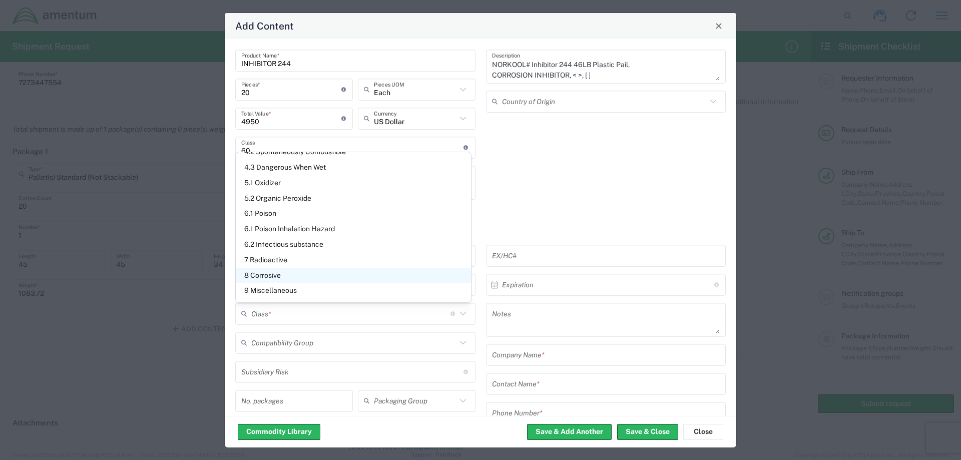
click at [264, 274] on span "8 Corrosive" at bounding box center [353, 276] width 235 height 16
type input "8 Corrosive"
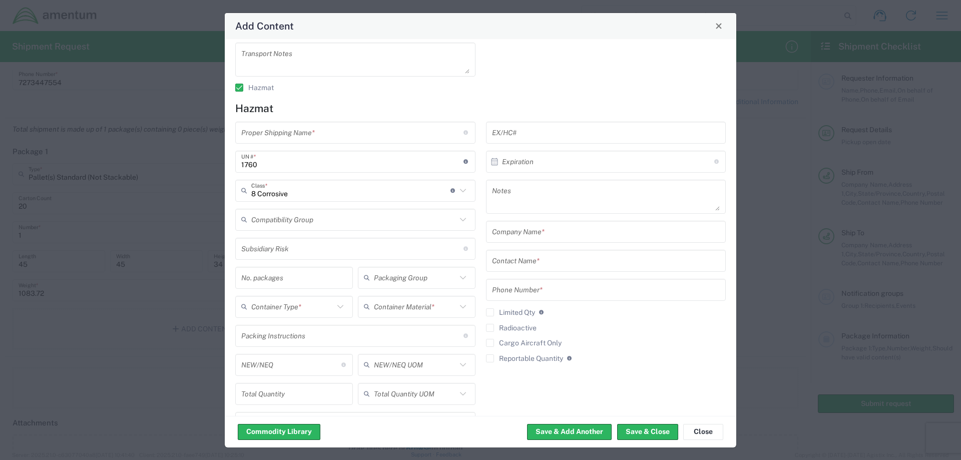
scroll to position [100, 0]
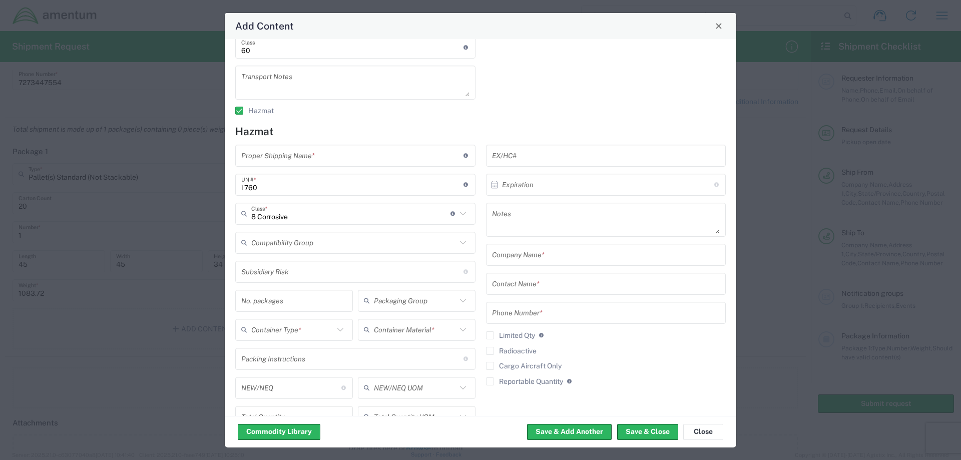
click at [464, 155] on icon at bounding box center [467, 155] width 6 height 5
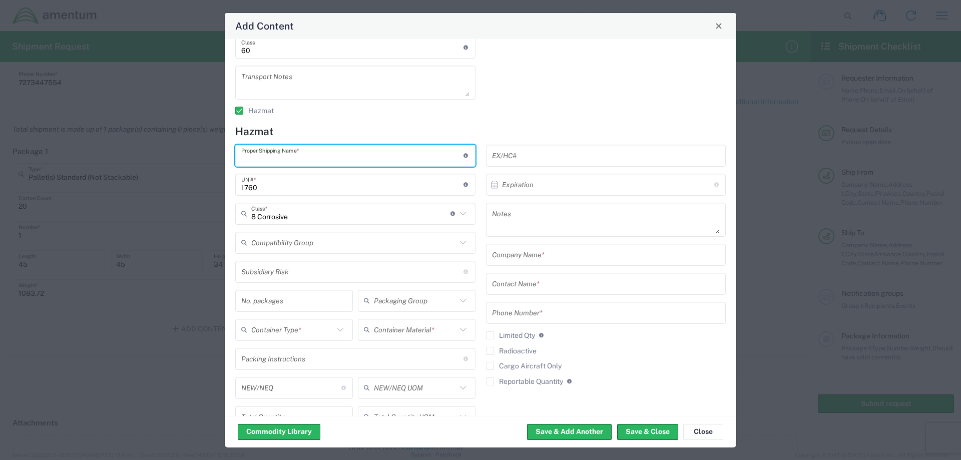
click at [86, 183] on div "Add Content INHIBITOR 244 Product Name * 20 Pieces * Number of pieces inside al…" at bounding box center [480, 230] width 961 height 460
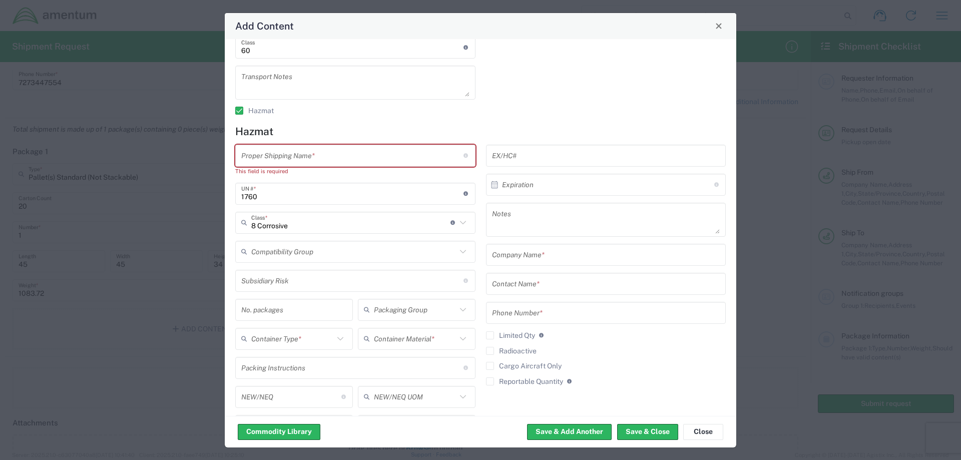
click at [565, 152] on input "number" at bounding box center [606, 156] width 228 height 18
click at [522, 115] on div "NORKOOL# Inhibitor 244 46LB Plastic Pail, CORROSION INHIBITOR, < >, [ ] Descrip…" at bounding box center [606, 35] width 251 height 172
click at [242, 195] on input "1760" at bounding box center [352, 194] width 222 height 18
click at [309, 154] on input "text" at bounding box center [352, 156] width 222 height 18
click at [257, 149] on input "text" at bounding box center [352, 156] width 222 height 18
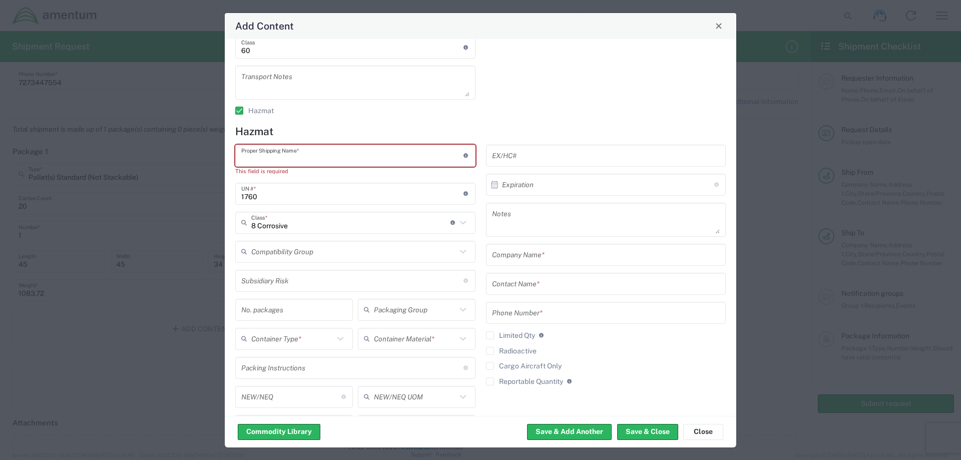
paste input "[MEDICAL_DATA]"
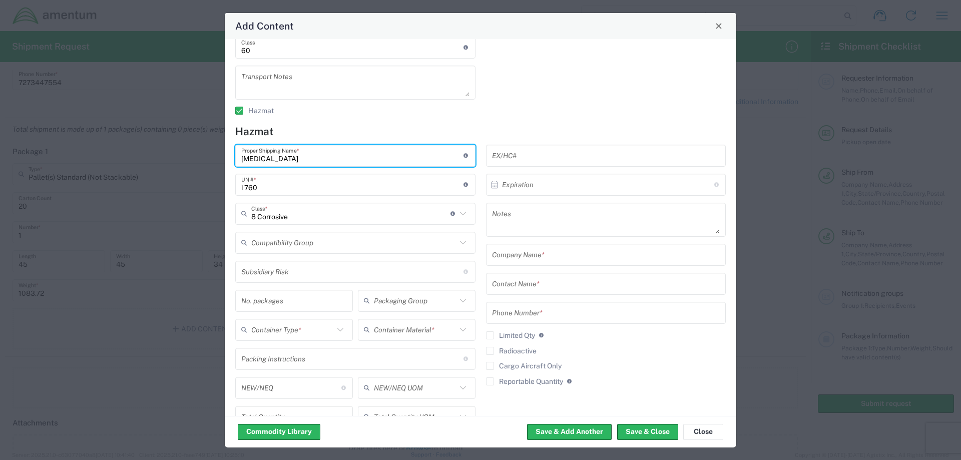
scroll to position [150, 0]
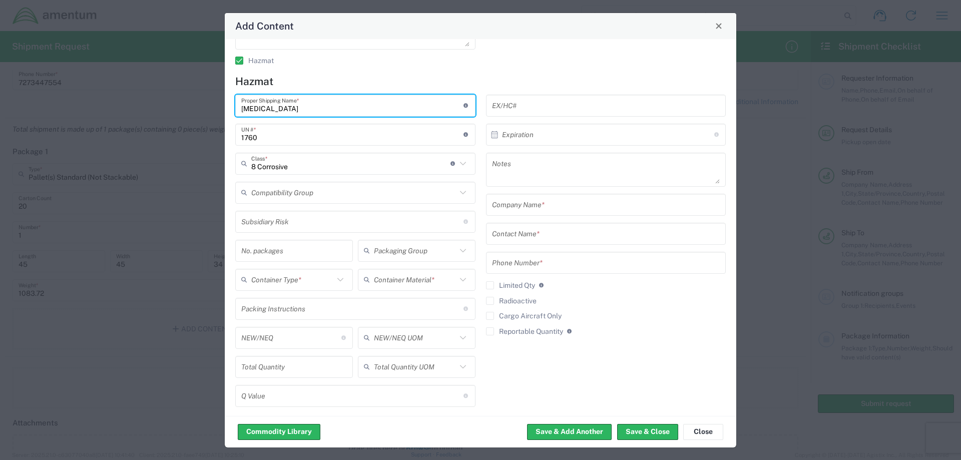
type input "[MEDICAL_DATA]"
click at [388, 250] on input "text" at bounding box center [415, 251] width 83 height 18
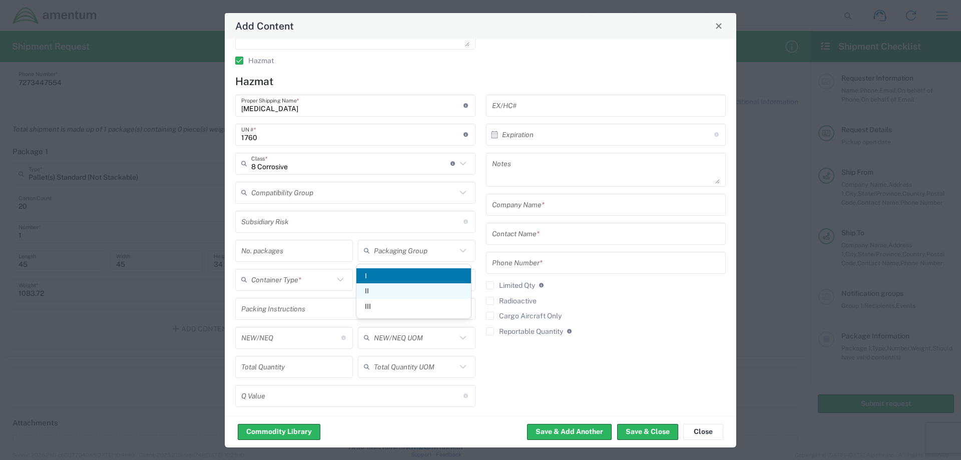
click at [368, 289] on span "II" at bounding box center [413, 291] width 115 height 16
type input "II"
click at [306, 281] on input "text" at bounding box center [292, 280] width 83 height 18
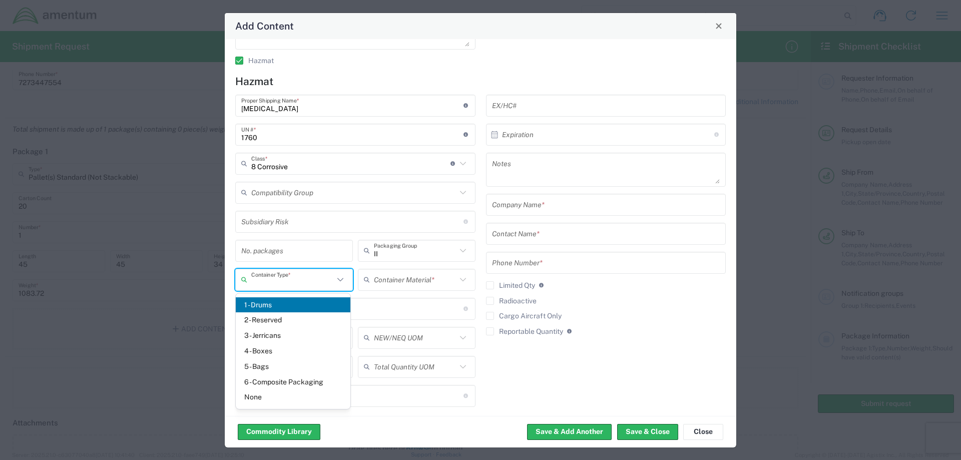
click at [253, 300] on span "1 - Drums" at bounding box center [293, 305] width 115 height 16
type input "1 - Drums"
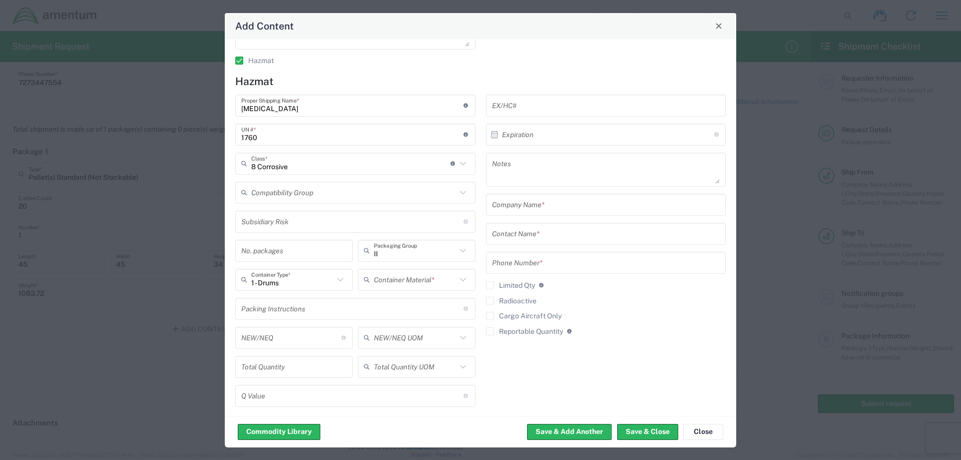
click at [457, 276] on icon at bounding box center [463, 279] width 13 height 13
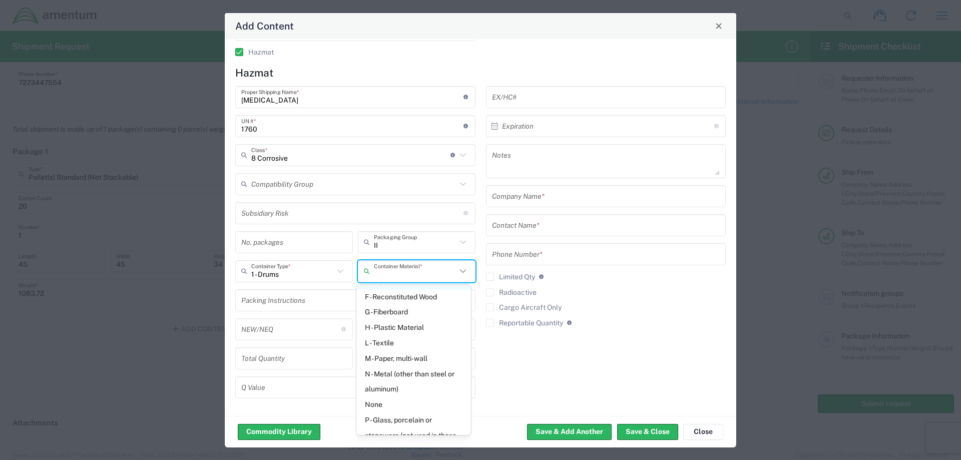
scroll to position [100, 0]
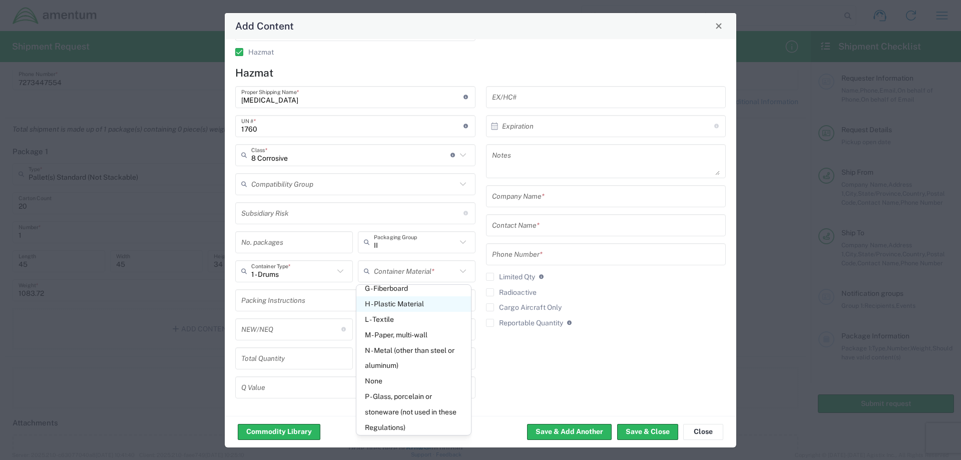
click at [414, 304] on span "H - Plastic Material" at bounding box center [413, 304] width 115 height 16
type input "H - Plastic Material"
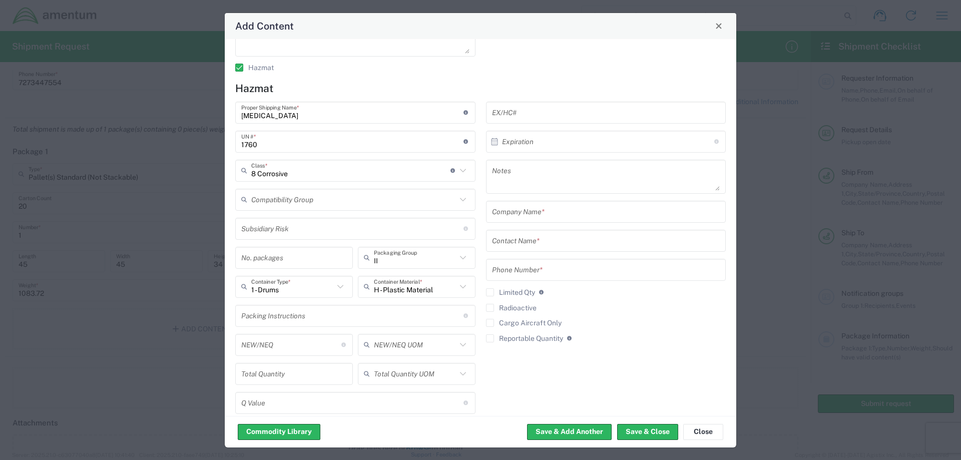
scroll to position [159, 0]
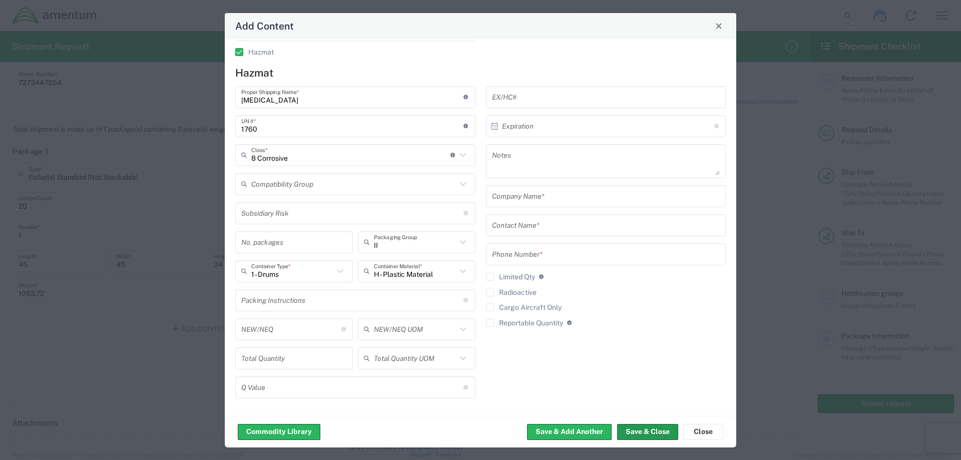
click at [633, 432] on button "Save & Close" at bounding box center [647, 432] width 61 height 16
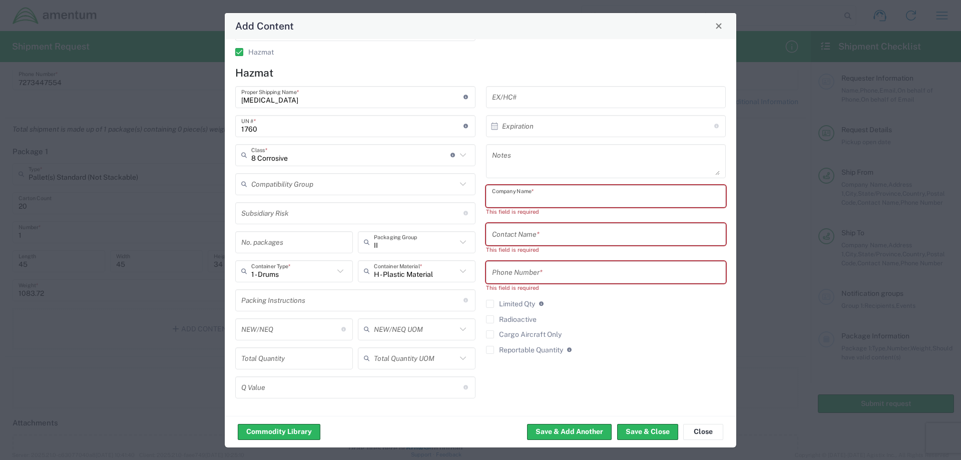
click at [509, 199] on input "text" at bounding box center [606, 196] width 228 height 18
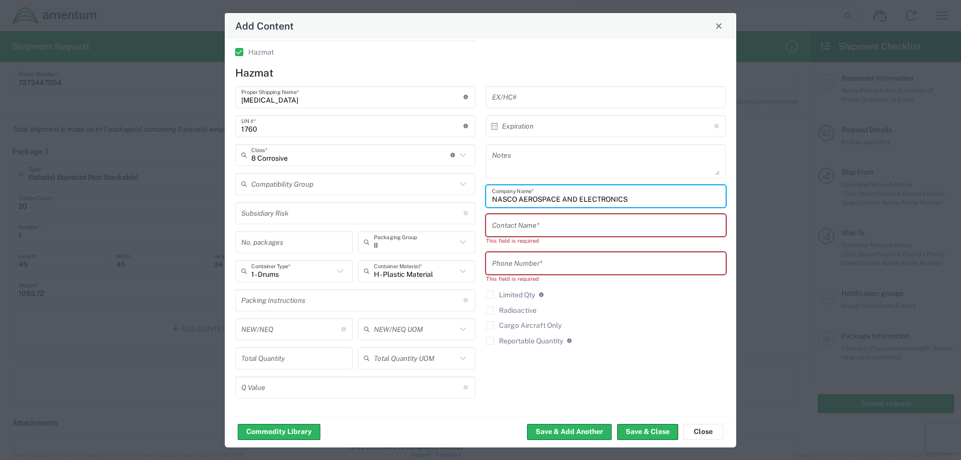
type input "NASCO AEROSPACE AND ELECTRONICS"
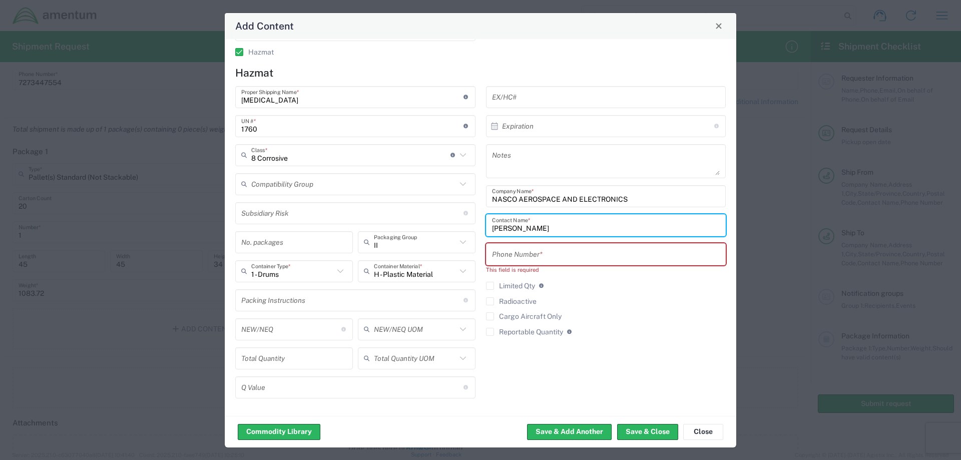
type input "[PERSON_NAME]"
click at [530, 256] on input "tel" at bounding box center [606, 254] width 228 height 18
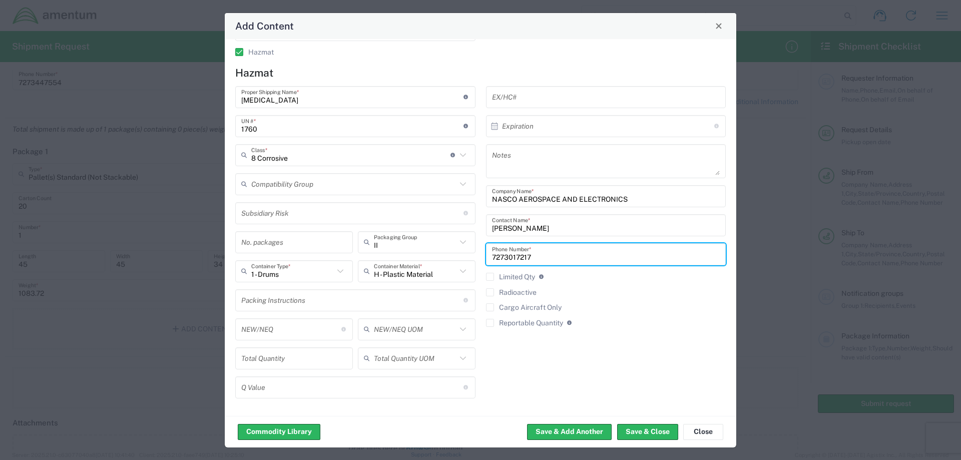
type input "7273017217"
click at [663, 295] on agx-checkbox-control "Radioactive" at bounding box center [606, 292] width 240 height 8
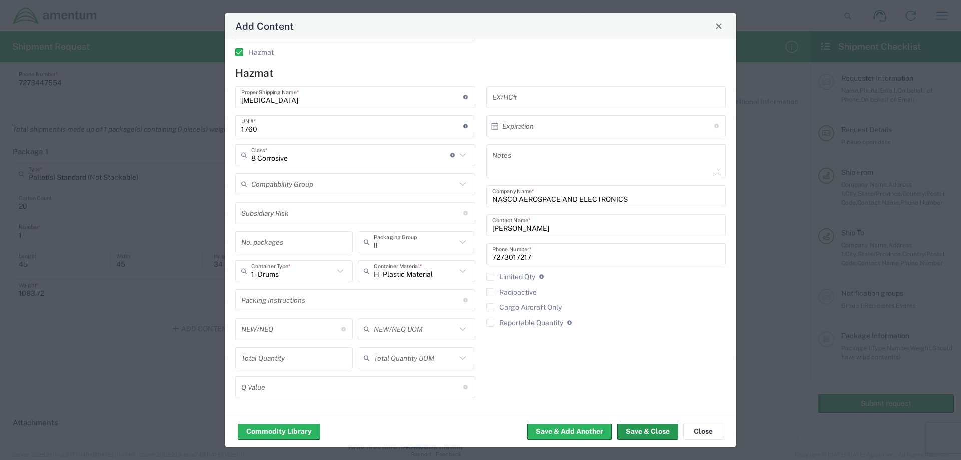
click at [639, 428] on button "Save & Close" at bounding box center [647, 432] width 61 height 16
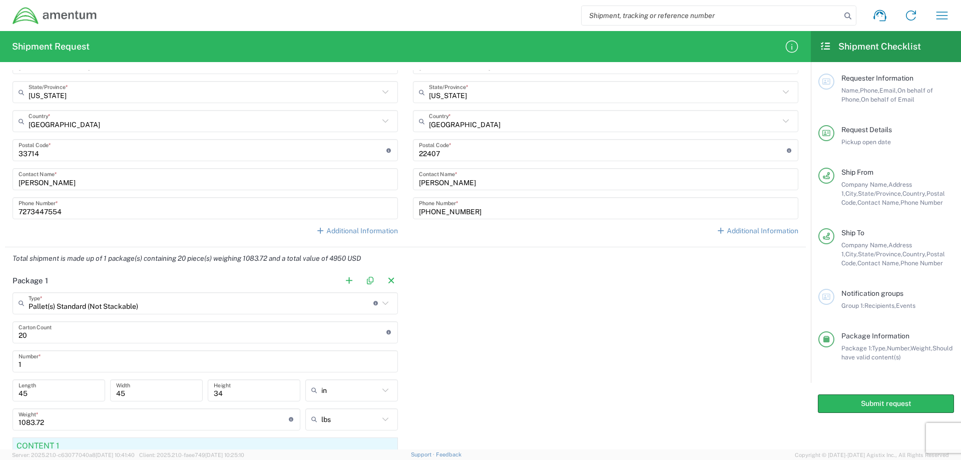
scroll to position [463, 0]
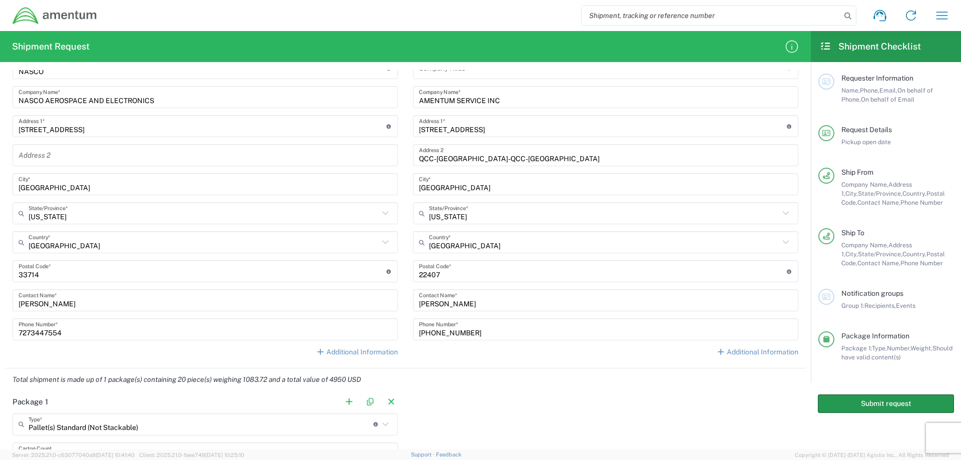
click at [868, 399] on button "Submit request" at bounding box center [886, 403] width 136 height 19
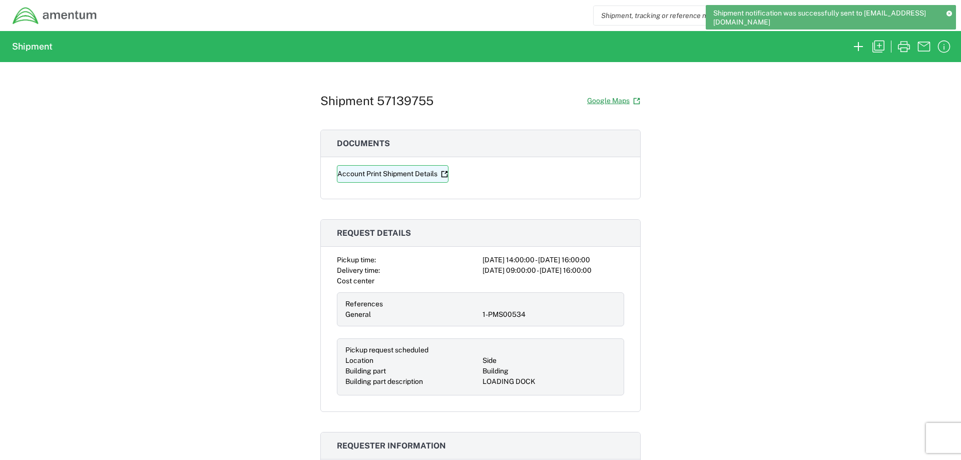
click at [381, 172] on link "Account Print Shipment Details" at bounding box center [393, 174] width 112 height 18
